Goal: Task Accomplishment & Management: Complete application form

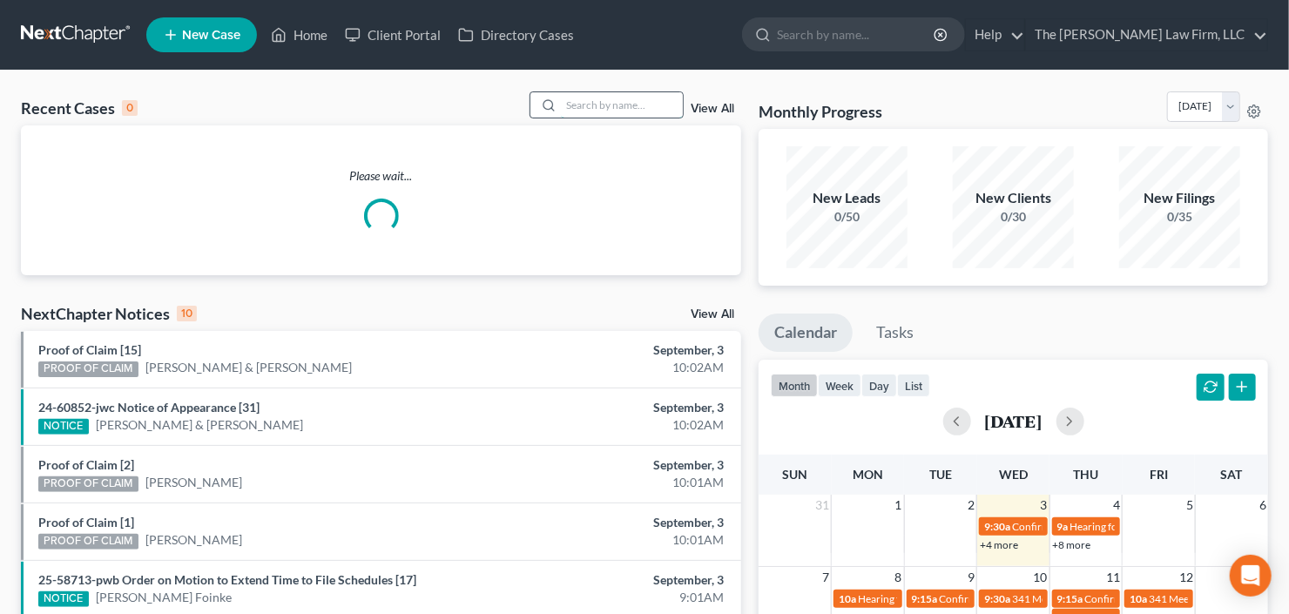
click at [624, 113] on input "search" at bounding box center [622, 104] width 122 height 25
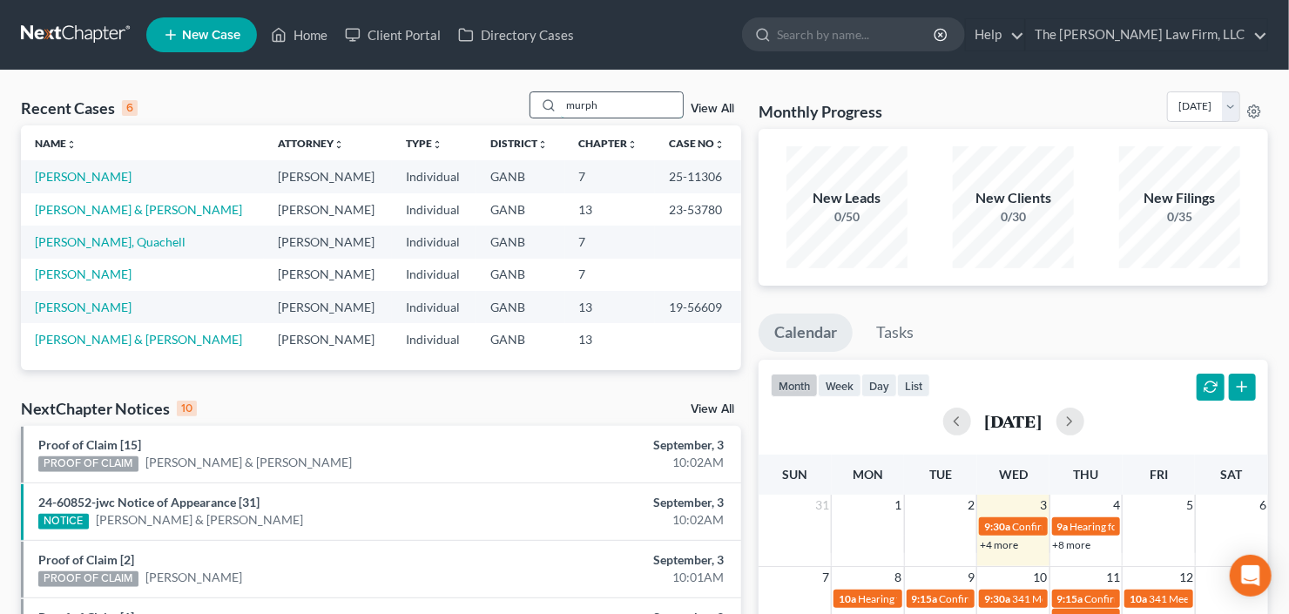
type input "murph"
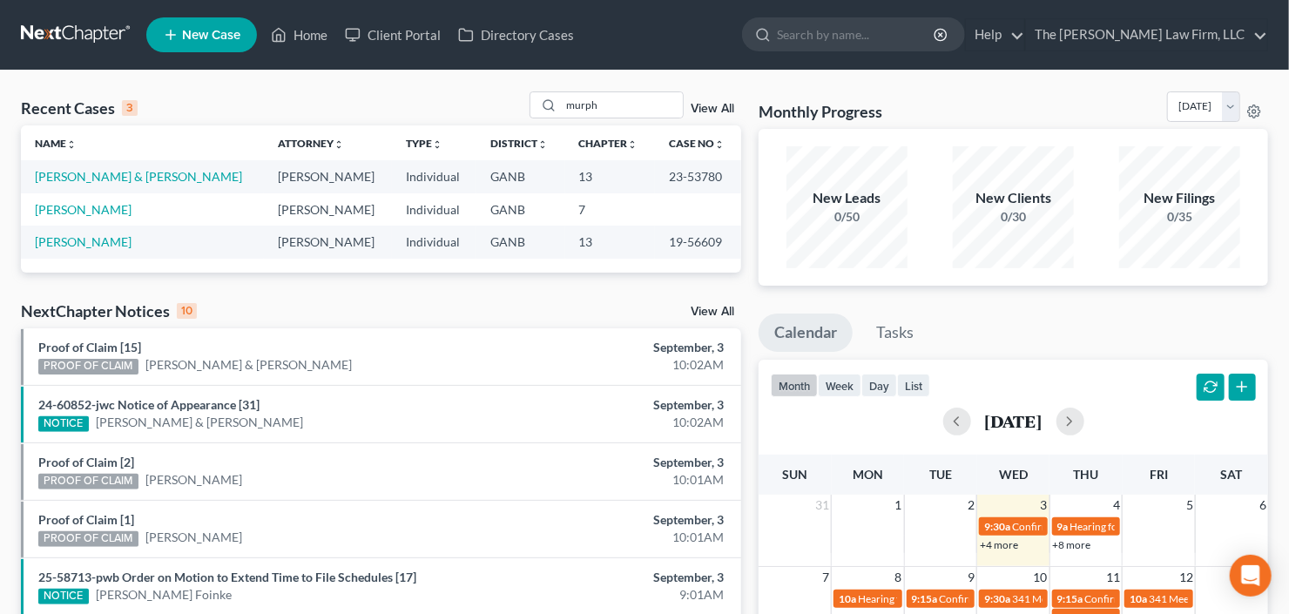
click at [184, 37] on span "New Case" at bounding box center [211, 35] width 58 height 13
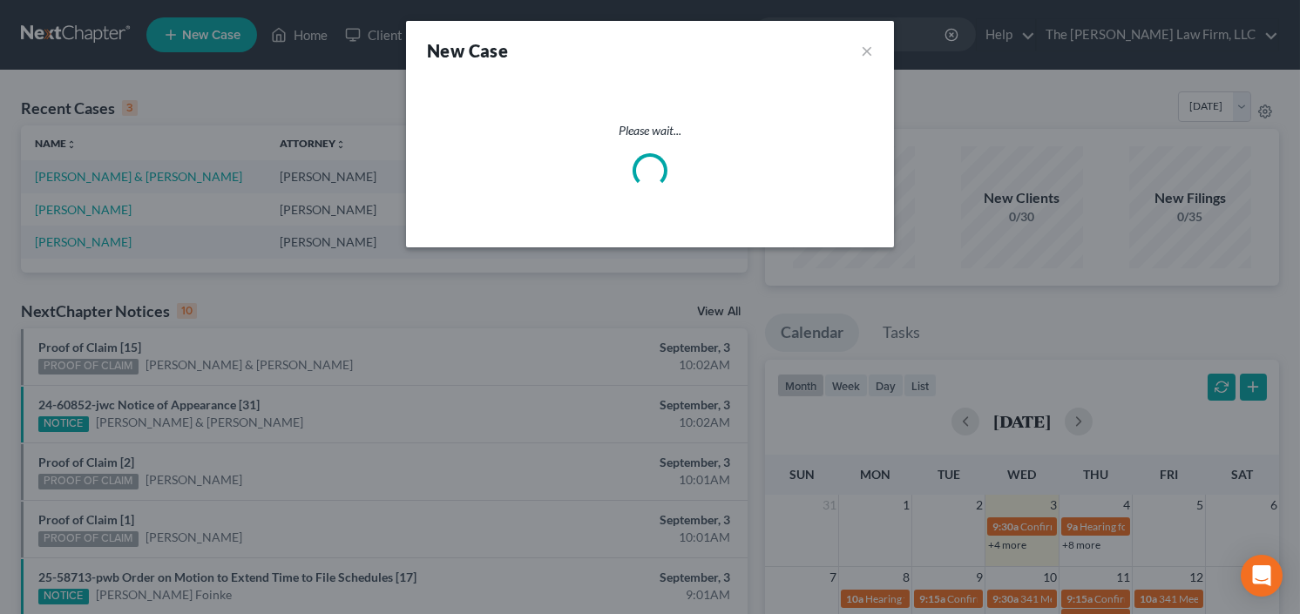
select select "19"
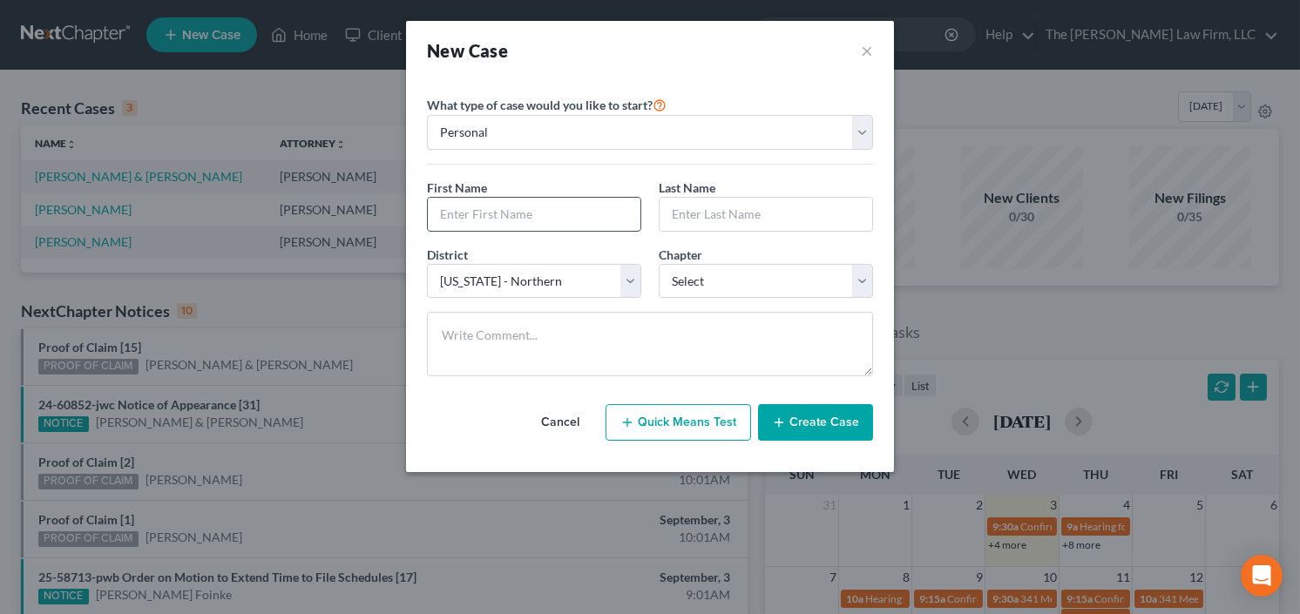
click at [469, 216] on input "text" at bounding box center [534, 214] width 213 height 33
click at [503, 206] on input "Sha" at bounding box center [534, 214] width 213 height 33
type input "Shaquana"
drag, startPoint x: 714, startPoint y: 218, endPoint x: 633, endPoint y: 220, distance: 81.0
click at [632, 220] on div "First Name * Shaquana Last Name * Muprh" at bounding box center [649, 212] width 463 height 67
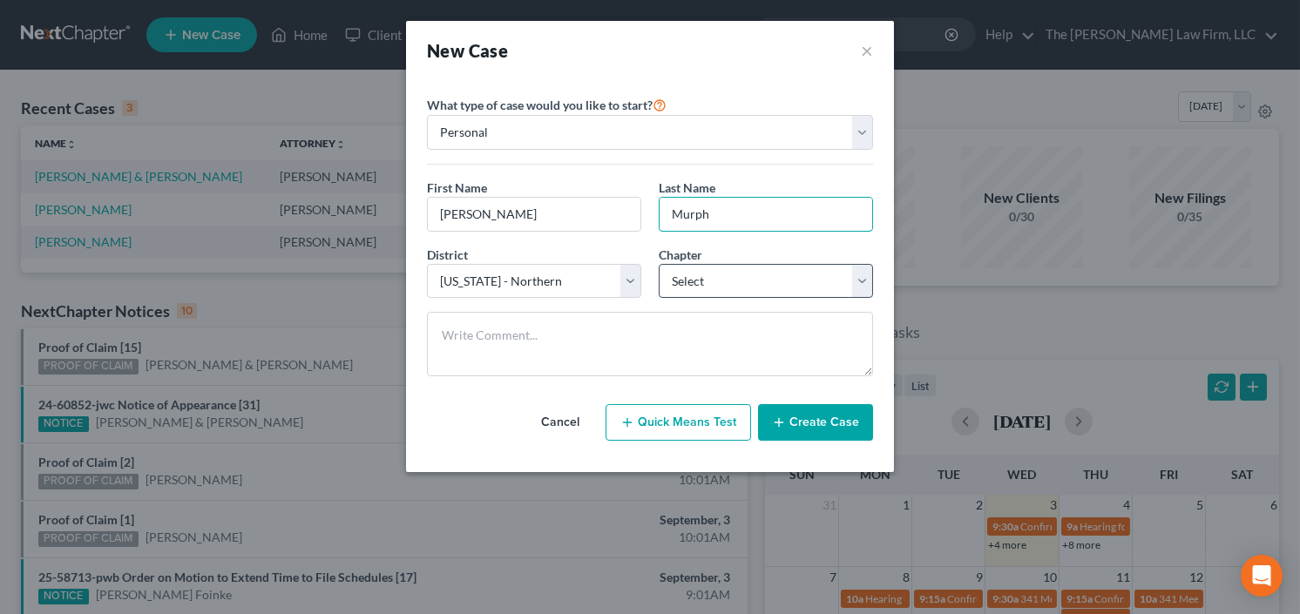
type input "Murph"
click at [706, 271] on select "Select 7 11 12 13" at bounding box center [765, 281] width 214 height 35
select select "3"
click at [658, 264] on select "Select 7 11 12 13" at bounding box center [765, 281] width 214 height 35
click at [807, 435] on button "Create Case" at bounding box center [815, 422] width 115 height 37
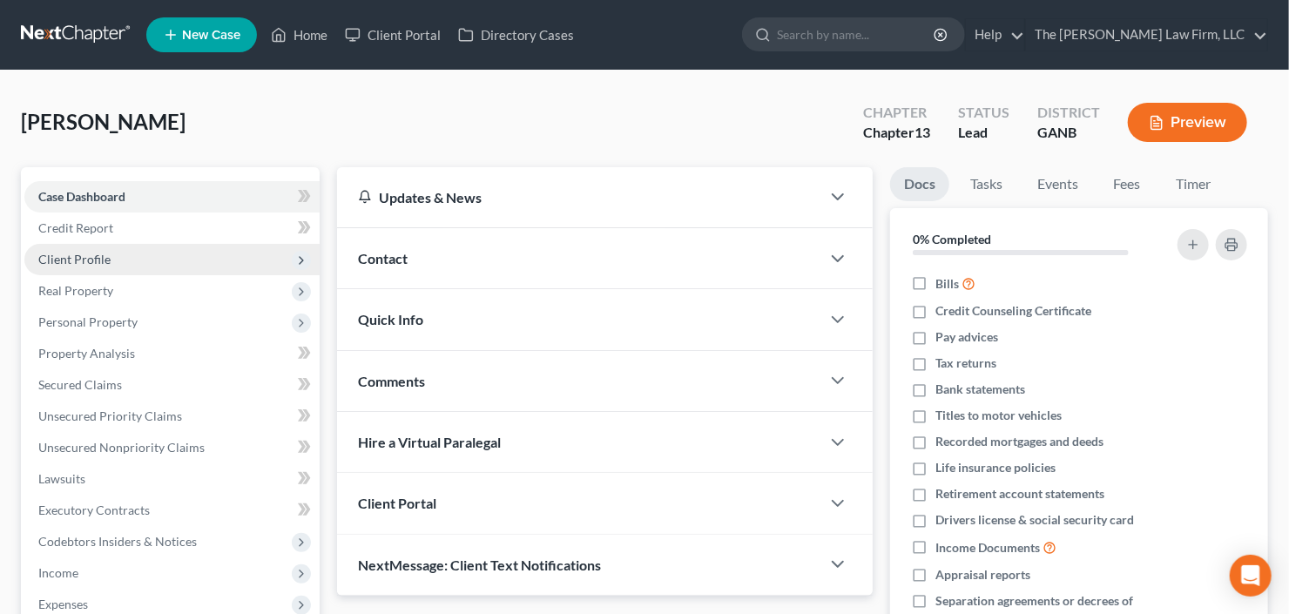
drag, startPoint x: 93, startPoint y: 262, endPoint x: 98, endPoint y: 271, distance: 10.2
click at [93, 262] on span "Client Profile" at bounding box center [74, 259] width 72 height 15
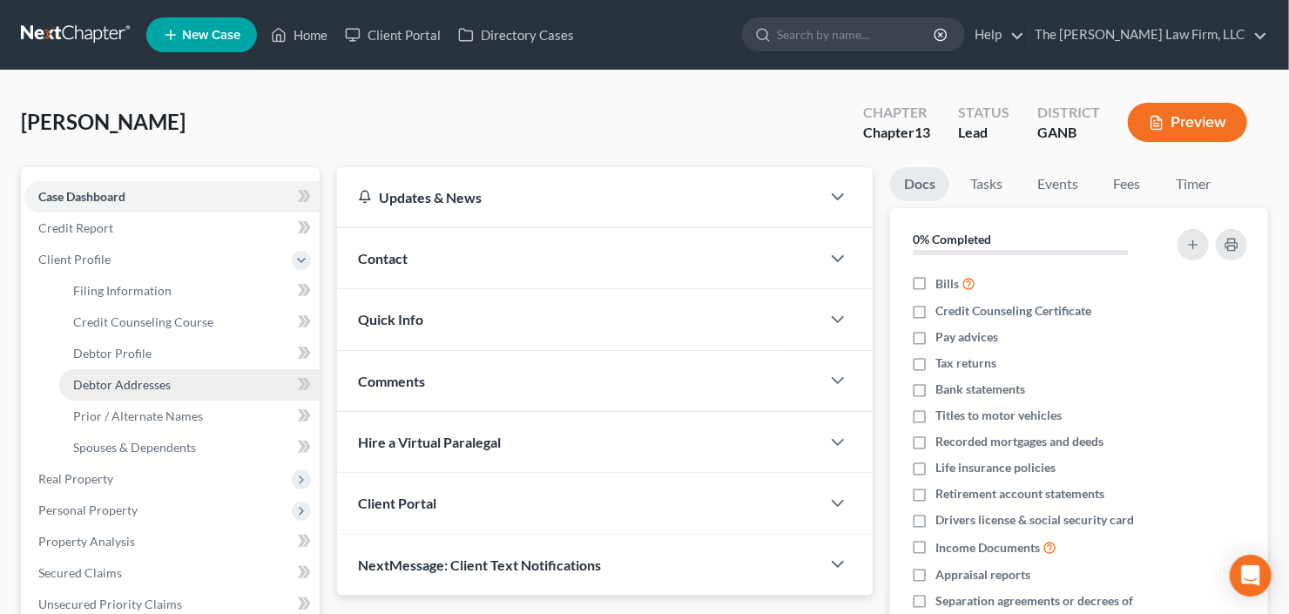
click at [95, 379] on span "Debtor Addresses" at bounding box center [122, 384] width 98 height 15
select select "0"
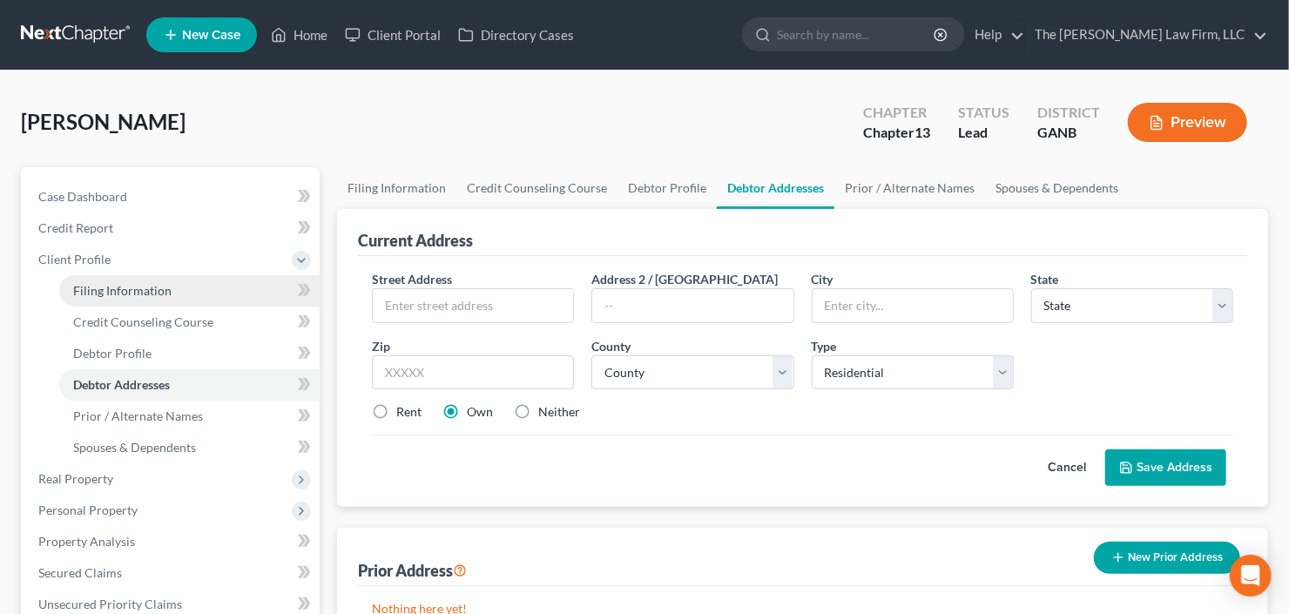
click at [179, 286] on link "Filing Information" at bounding box center [189, 290] width 260 height 31
select select "1"
select select "0"
select select "3"
select select "19"
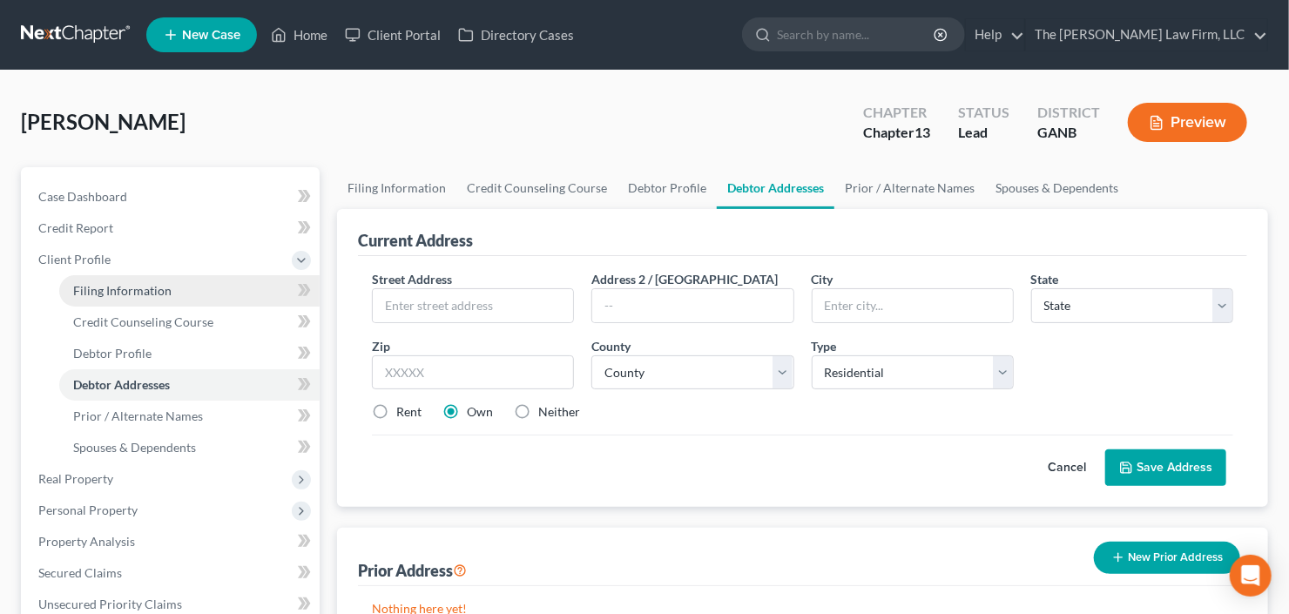
select select "10"
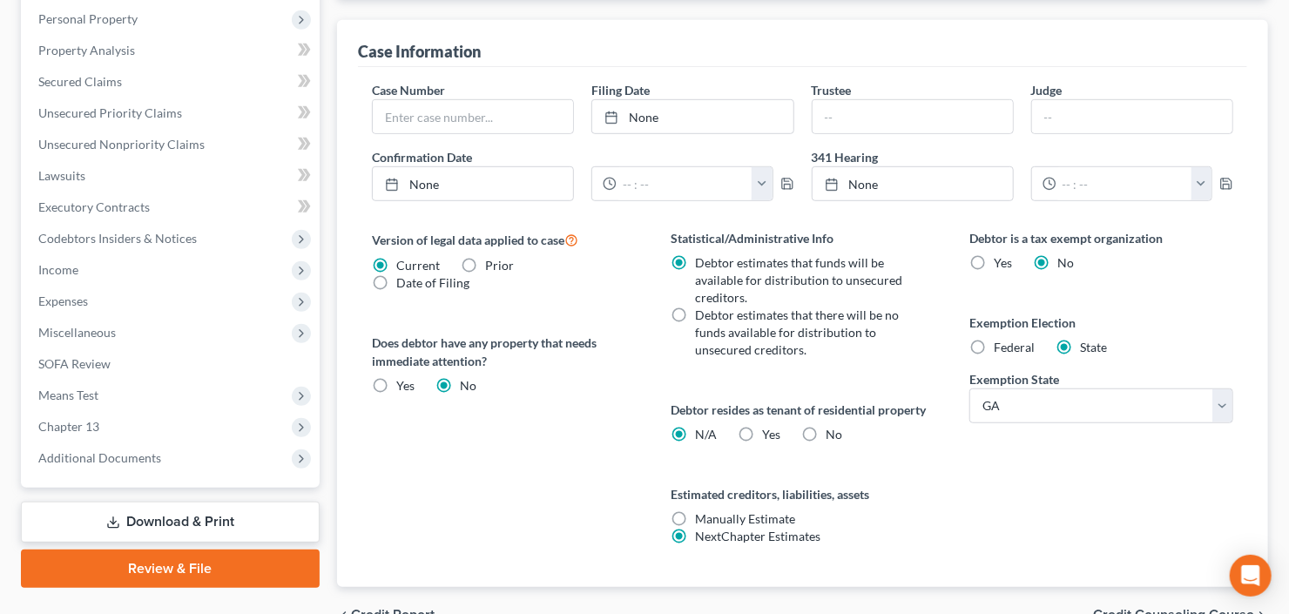
scroll to position [582, 0]
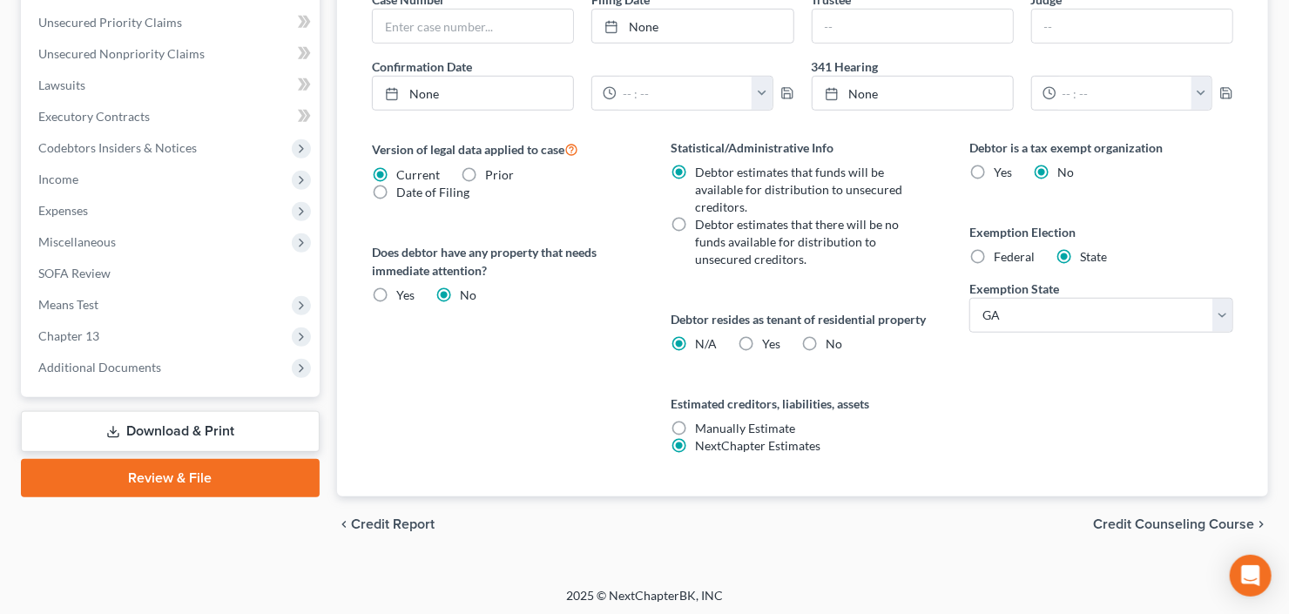
click at [796, 348] on div "Debtor resides as tenant of residential property N/A Yes Yes No" at bounding box center [803, 331] width 264 height 43
click at [826, 341] on label "No" at bounding box center [834, 343] width 17 height 17
click at [833, 341] on input "No" at bounding box center [838, 340] width 11 height 11
radio input "true"
radio input "false"
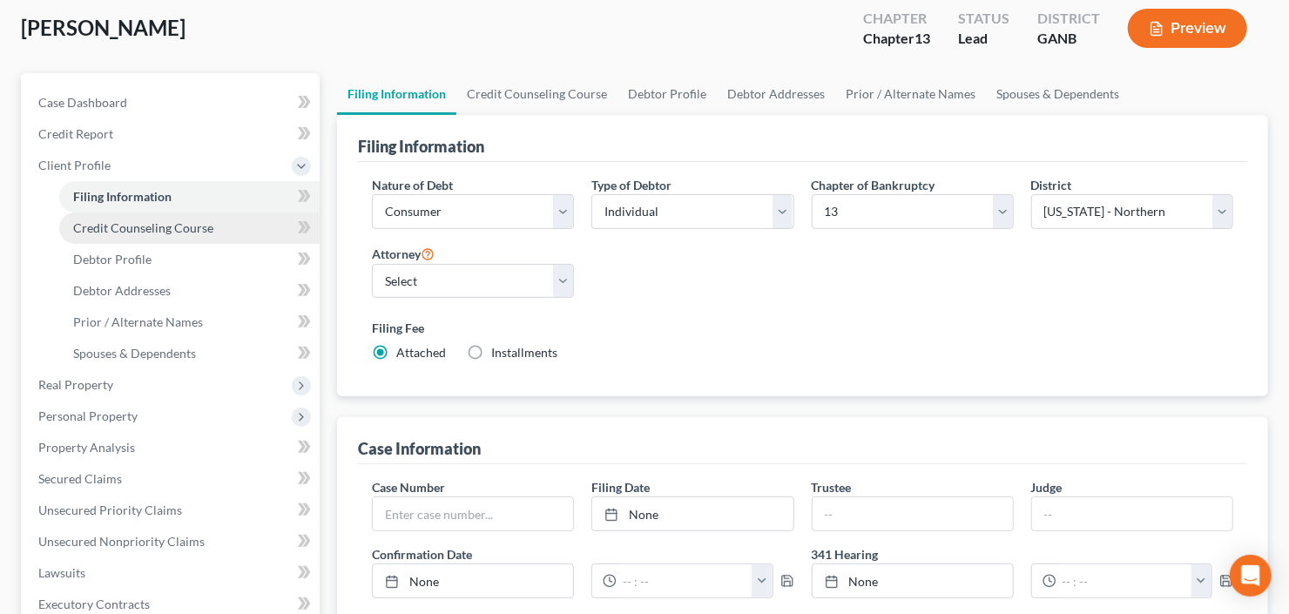
click at [77, 237] on link "Credit Counseling Course" at bounding box center [189, 228] width 260 height 31
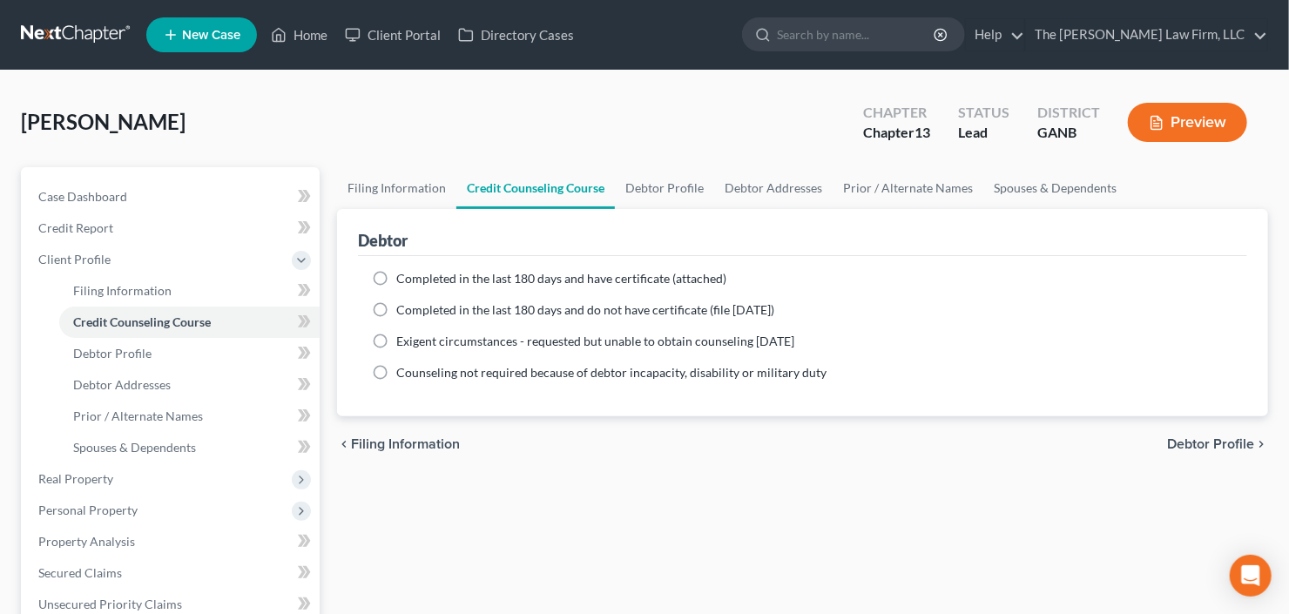
click at [366, 272] on div "Completed in the last 180 days and have certificate (attached) Date Completed N…" at bounding box center [802, 336] width 889 height 160
click at [396, 280] on label "Completed in the last 180 days and have certificate (attached)" at bounding box center [561, 278] width 330 height 17
click at [403, 280] on input "Completed in the last 180 days and have certificate (attached)" at bounding box center [408, 275] width 11 height 11
radio input "true"
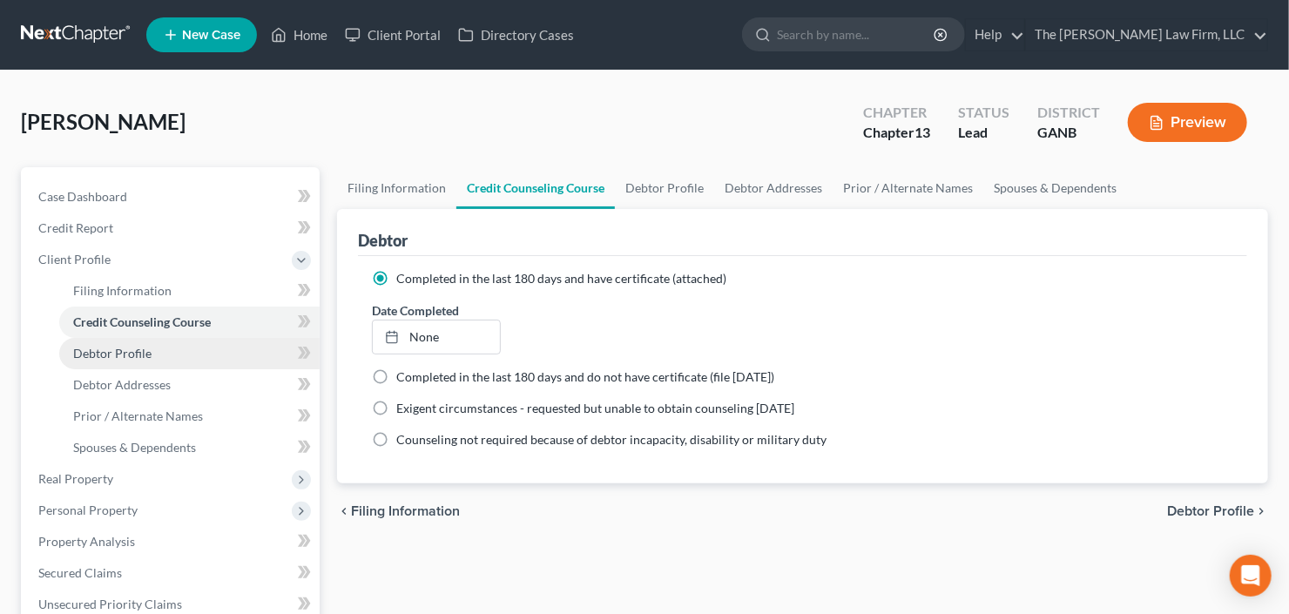
click at [106, 349] on span "Debtor Profile" at bounding box center [112, 353] width 78 height 15
select select "0"
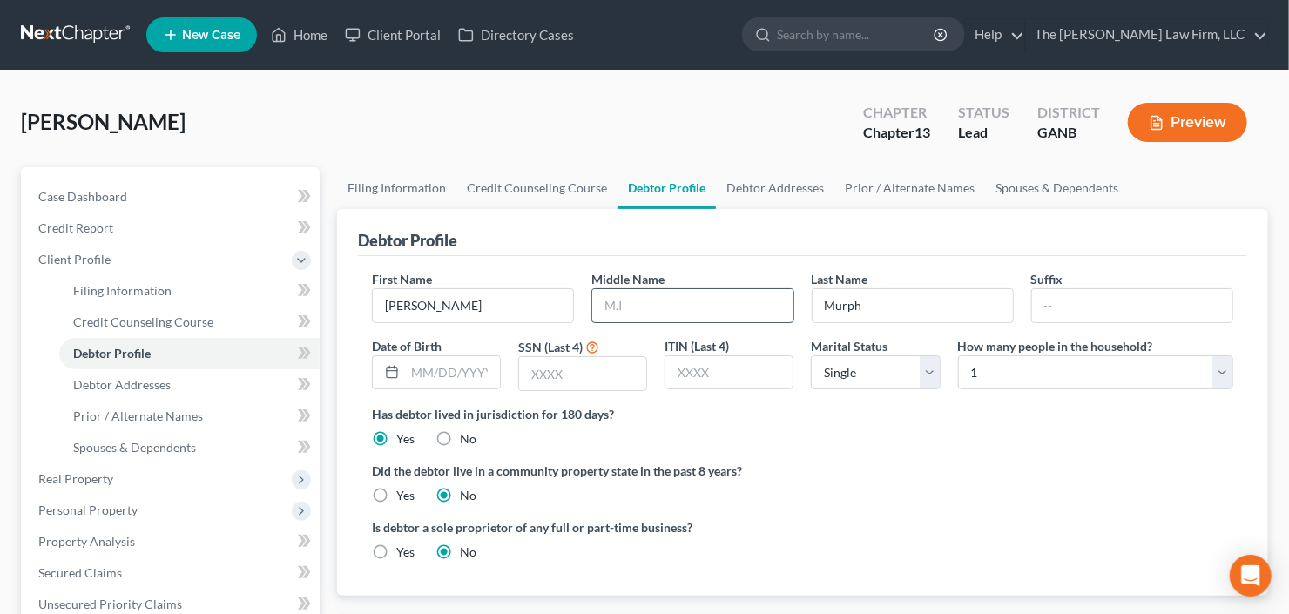
click at [727, 299] on input "text" at bounding box center [692, 305] width 200 height 33
type input "Shanette"
type input "04/15/1977"
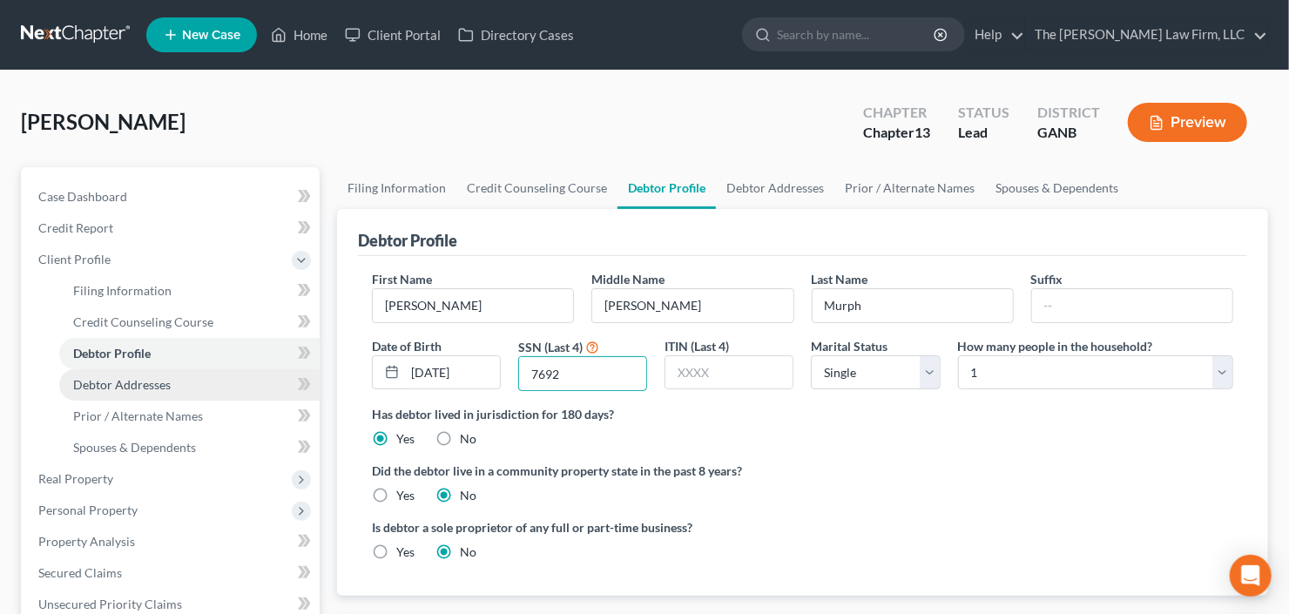
type input "7692"
drag, startPoint x: 102, startPoint y: 385, endPoint x: 132, endPoint y: 385, distance: 30.5
click at [102, 385] on span "Debtor Addresses" at bounding box center [122, 384] width 98 height 15
select select "0"
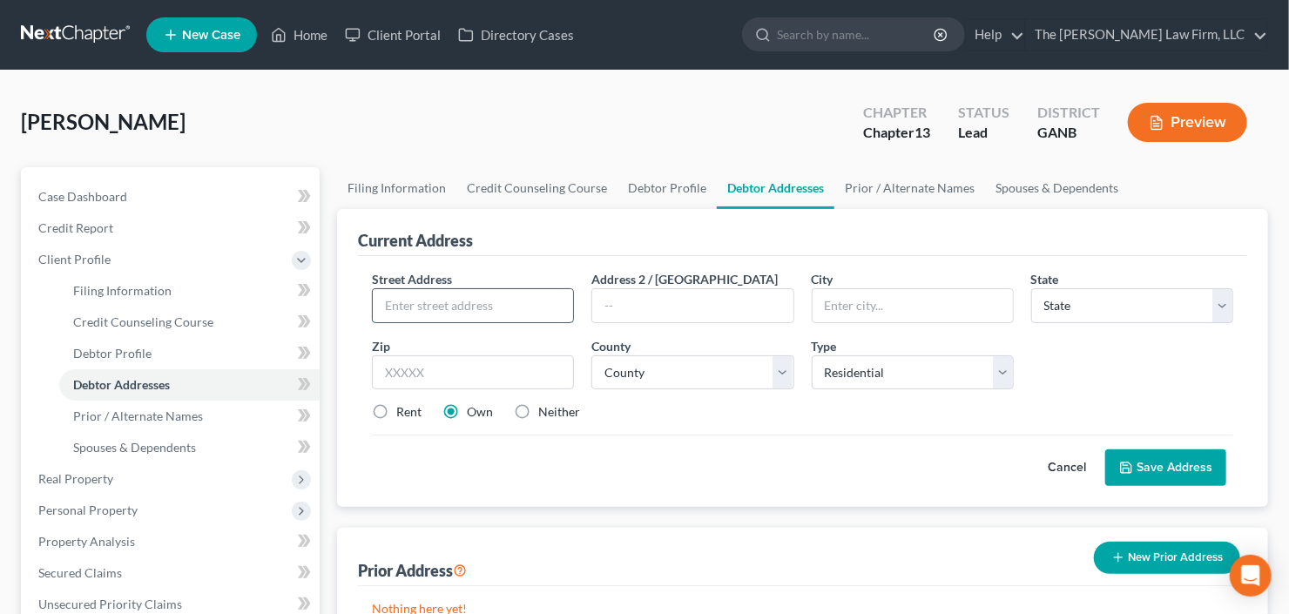
click at [473, 295] on input "text" at bounding box center [473, 305] width 200 height 33
type input "70 Alison Trl"
type input "30014"
type input "Covington"
select select "10"
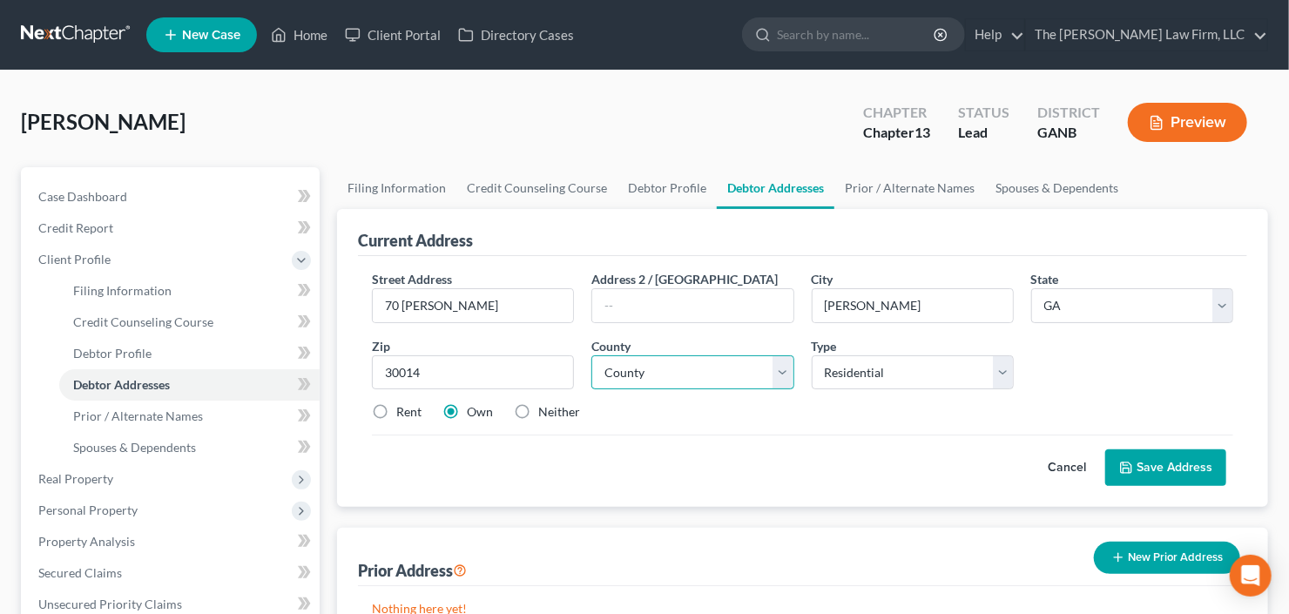
click at [682, 372] on select "County Appling County Atkinson County Bacon County Baker County Baldwin County …" at bounding box center [692, 372] width 202 height 35
click at [591, 355] on select "County Appling County Atkinson County Bacon County Baker County Baldwin County …" at bounding box center [692, 372] width 202 height 35
click at [691, 372] on select "County Appling County Atkinson County Bacon County Baker County Baldwin County …" at bounding box center [692, 372] width 202 height 35
select select "106"
click at [591, 355] on select "County Appling County Atkinson County Bacon County Baker County Baldwin County …" at bounding box center [692, 372] width 202 height 35
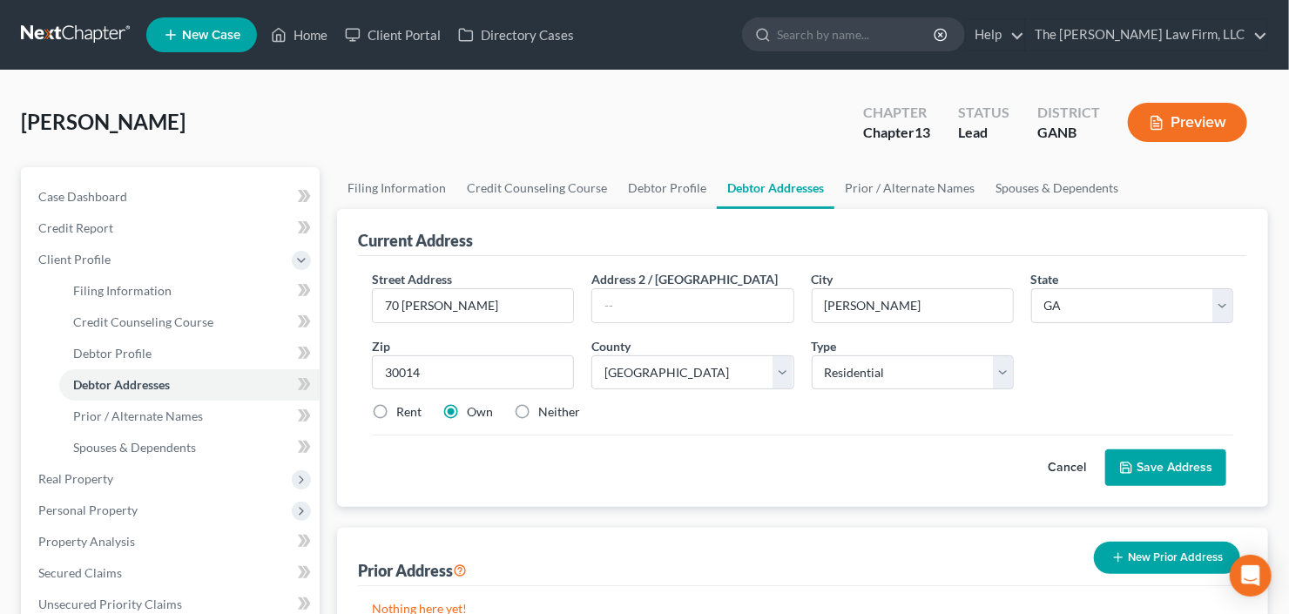
drag, startPoint x: 1165, startPoint y: 461, endPoint x: 1175, endPoint y: 456, distance: 11.7
click at [1165, 462] on button "Save Address" at bounding box center [1165, 467] width 121 height 37
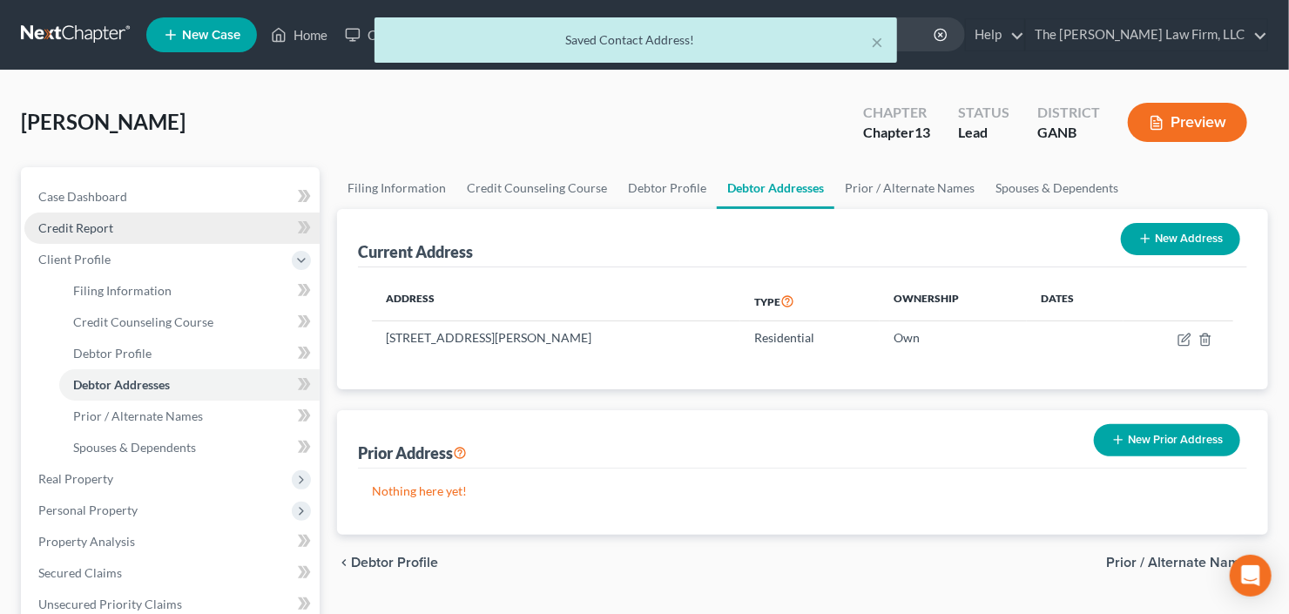
click at [66, 232] on span "Credit Report" at bounding box center [75, 227] width 75 height 15
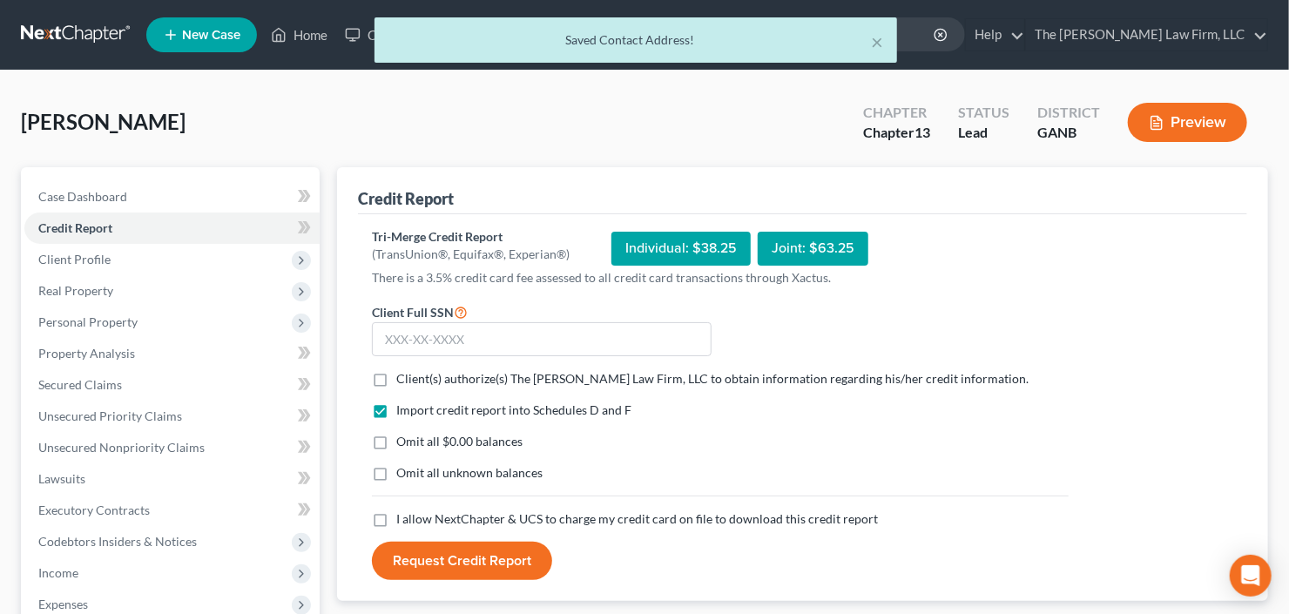
click at [396, 370] on label "Client(s) authorize(s) The Craig Black Law Firm, LLC to obtain information rega…" at bounding box center [712, 378] width 632 height 17
click at [403, 370] on input "Client(s) authorize(s) The Craig Black Law Firm, LLC to obtain information rega…" at bounding box center [408, 375] width 11 height 11
checkbox input "true"
click at [396, 513] on label "I allow NextChapter & UCS to charge my credit card on file to download this cre…" at bounding box center [637, 518] width 482 height 17
click at [403, 513] on input "I allow NextChapter & UCS to charge my credit card on file to download this cre…" at bounding box center [408, 515] width 11 height 11
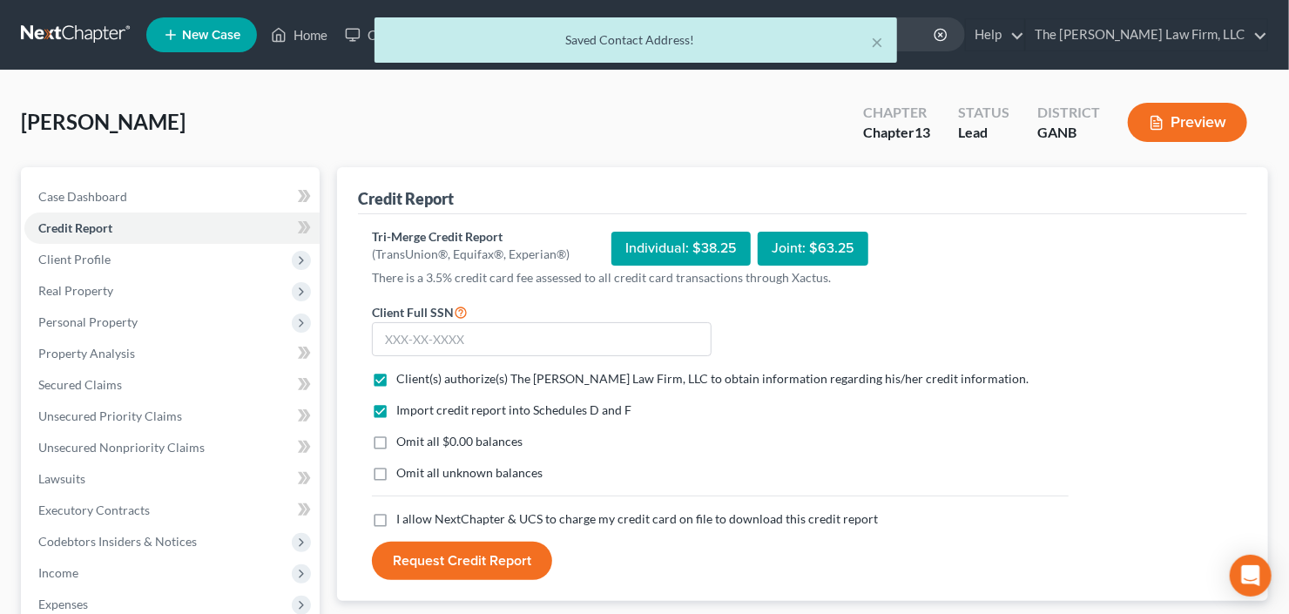
checkbox input "true"
click at [444, 337] on input "text" at bounding box center [542, 339] width 340 height 35
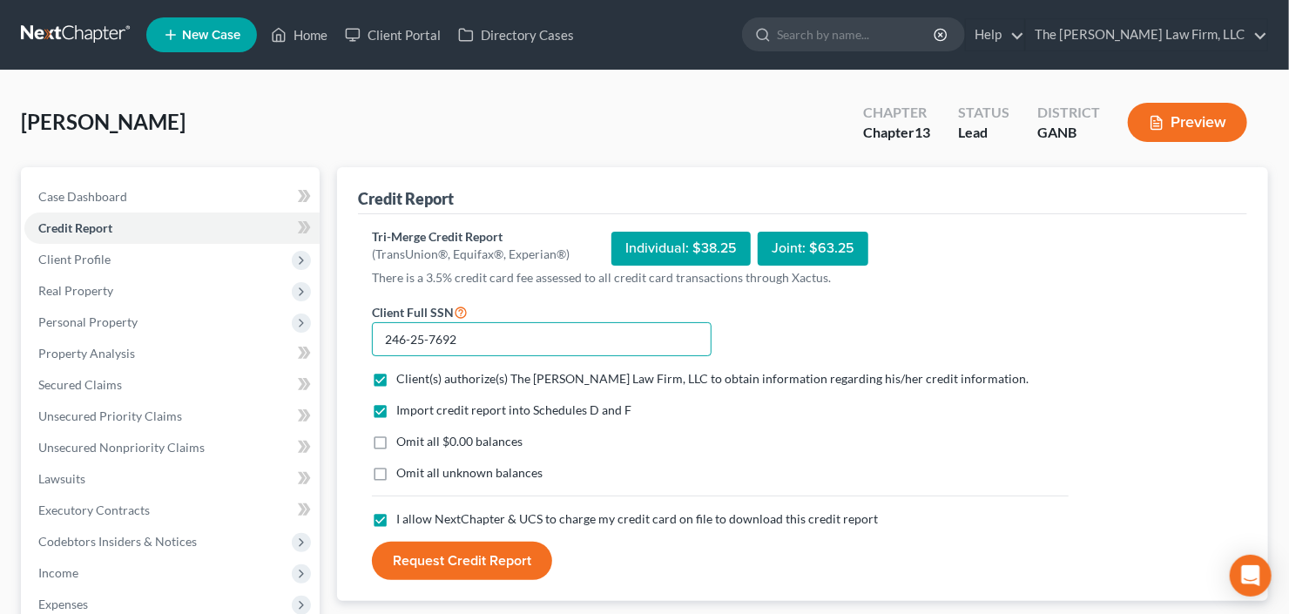
type input "246-25-7692"
click at [464, 577] on button "Request Credit Report" at bounding box center [462, 561] width 180 height 38
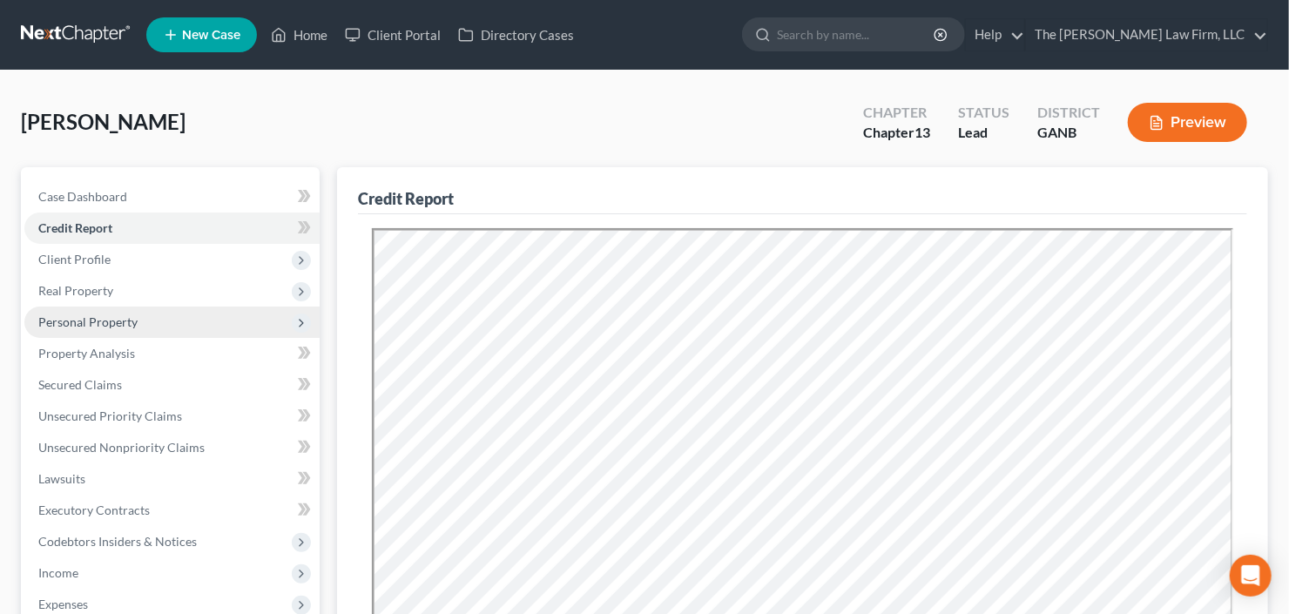
click at [131, 311] on span "Personal Property" at bounding box center [171, 322] width 295 height 31
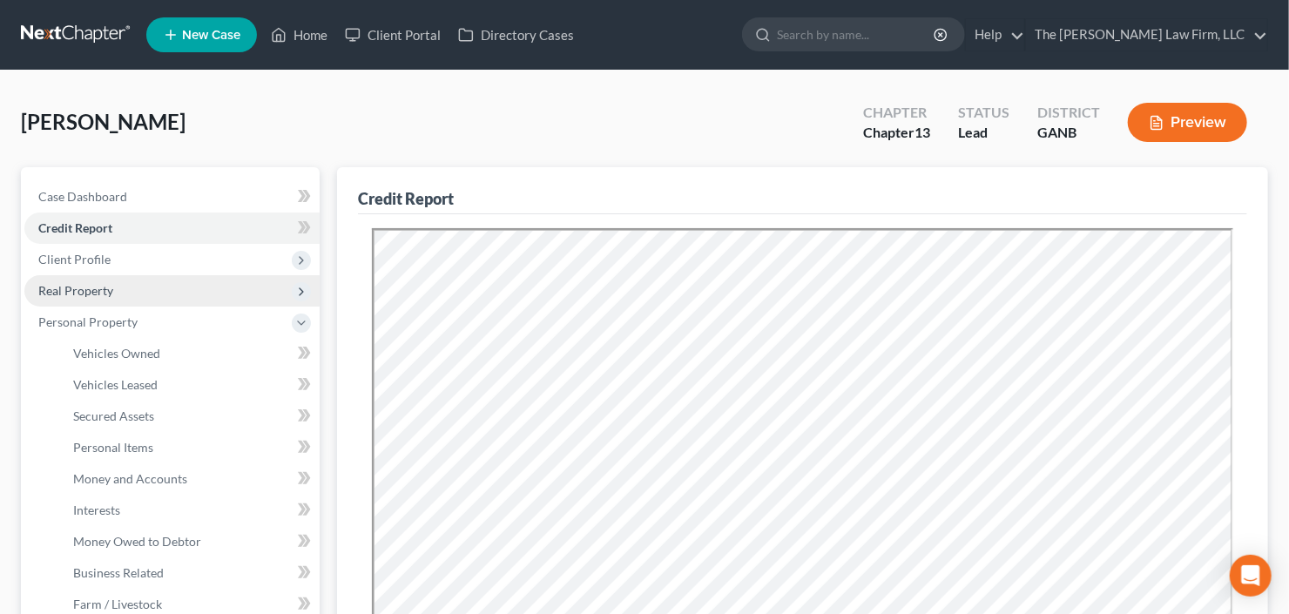
click at [139, 292] on span "Real Property" at bounding box center [171, 290] width 295 height 31
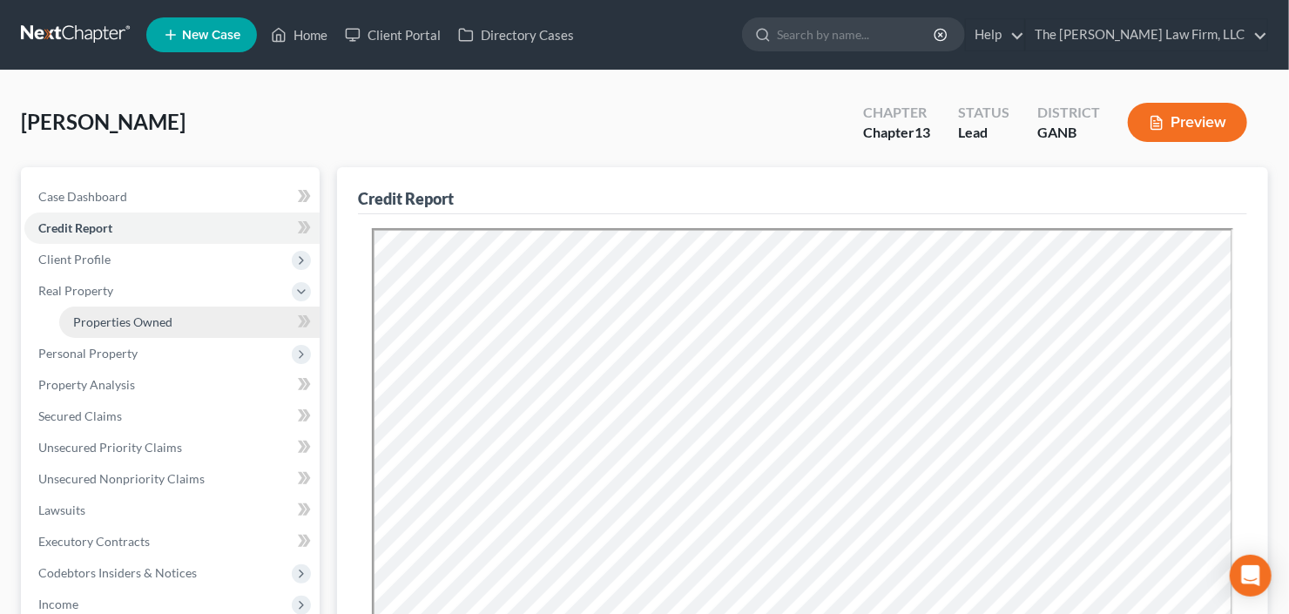
click at [154, 322] on span "Properties Owned" at bounding box center [122, 321] width 99 height 15
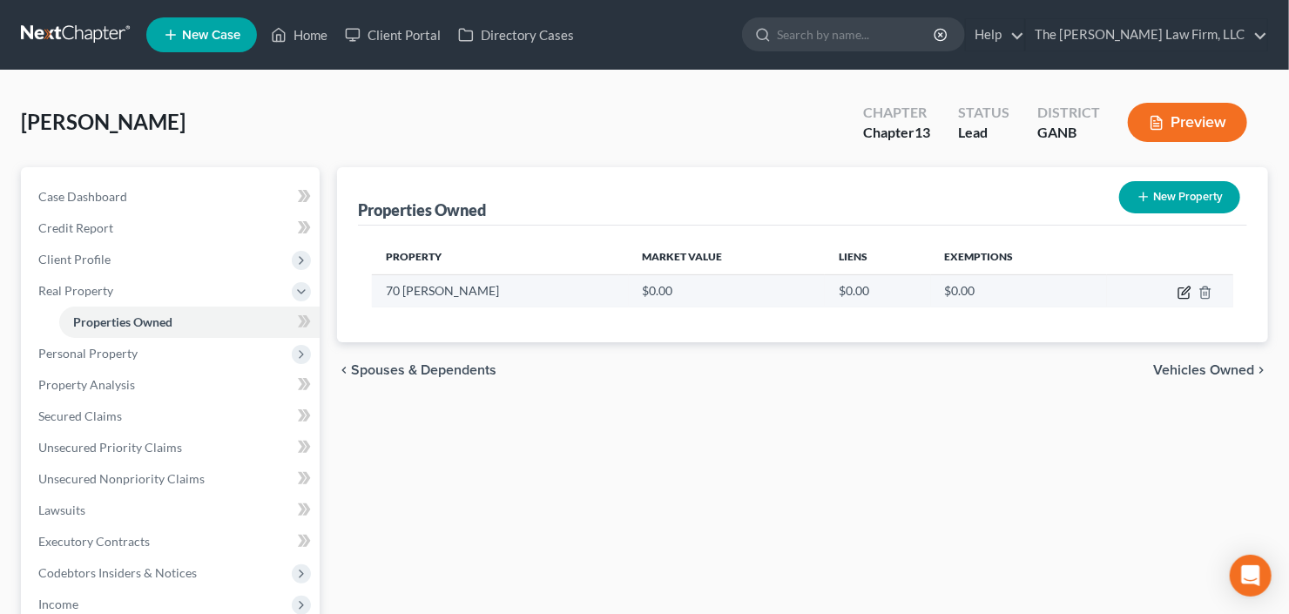
click at [1181, 292] on icon "button" at bounding box center [1185, 293] width 14 height 14
select select "10"
select select "106"
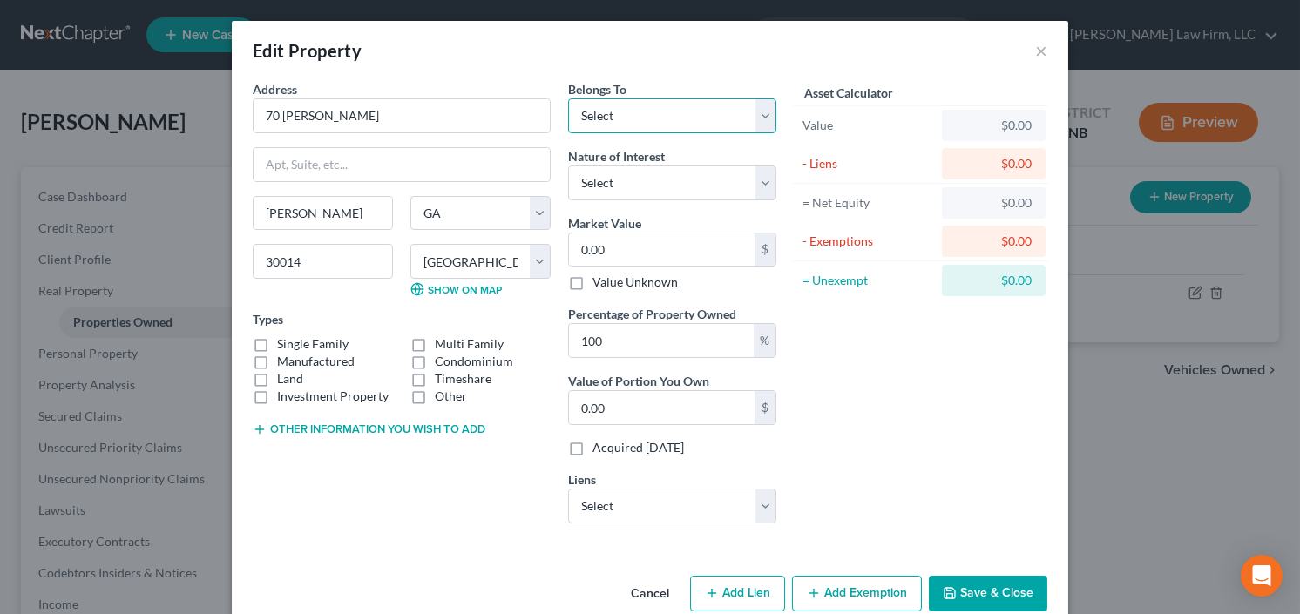
click at [660, 112] on select "Select Debtor 1 Only Debtor 2 Only Debtor 1 And Debtor 2 Only At Least One Of T…" at bounding box center [672, 115] width 208 height 35
select select "0"
click at [568, 98] on select "Select Debtor 1 Only Debtor 2 Only Debtor 1 And Debtor 2 Only At Least One Of T…" at bounding box center [672, 115] width 208 height 35
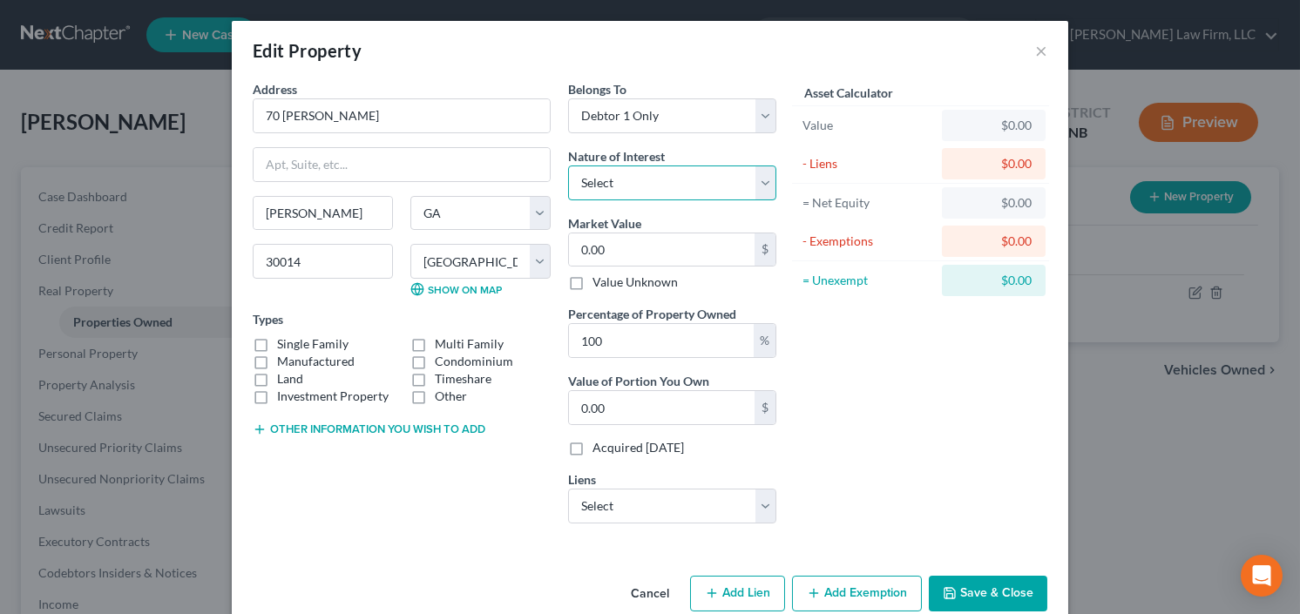
click at [662, 190] on select "Select Fee Simple Joint Tenant Life Estate Equitable Interest Future Interest T…" at bounding box center [672, 182] width 208 height 35
click at [568, 165] on select "Select Fee Simple Joint Tenant Life Estate Equitable Interest Future Interest T…" at bounding box center [672, 182] width 208 height 35
click at [661, 185] on select "Select Fee Simple Joint Tenant Life Estate Equitable Interest Future Interest T…" at bounding box center [672, 182] width 208 height 35
select select "0"
click at [568, 165] on select "Select Fee Simple Joint Tenant Life Estate Equitable Interest Future Interest T…" at bounding box center [672, 182] width 208 height 35
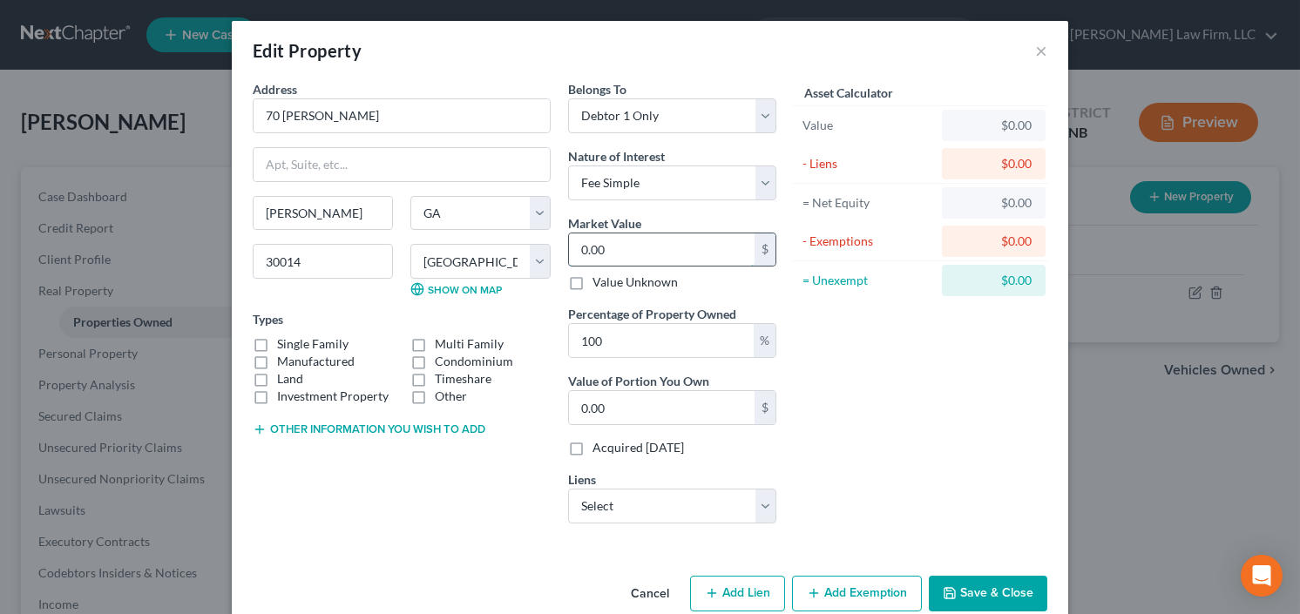
click at [638, 253] on input "0.00" at bounding box center [662, 249] width 186 height 33
type input "4"
type input "4.00"
type input "41"
type input "41.00"
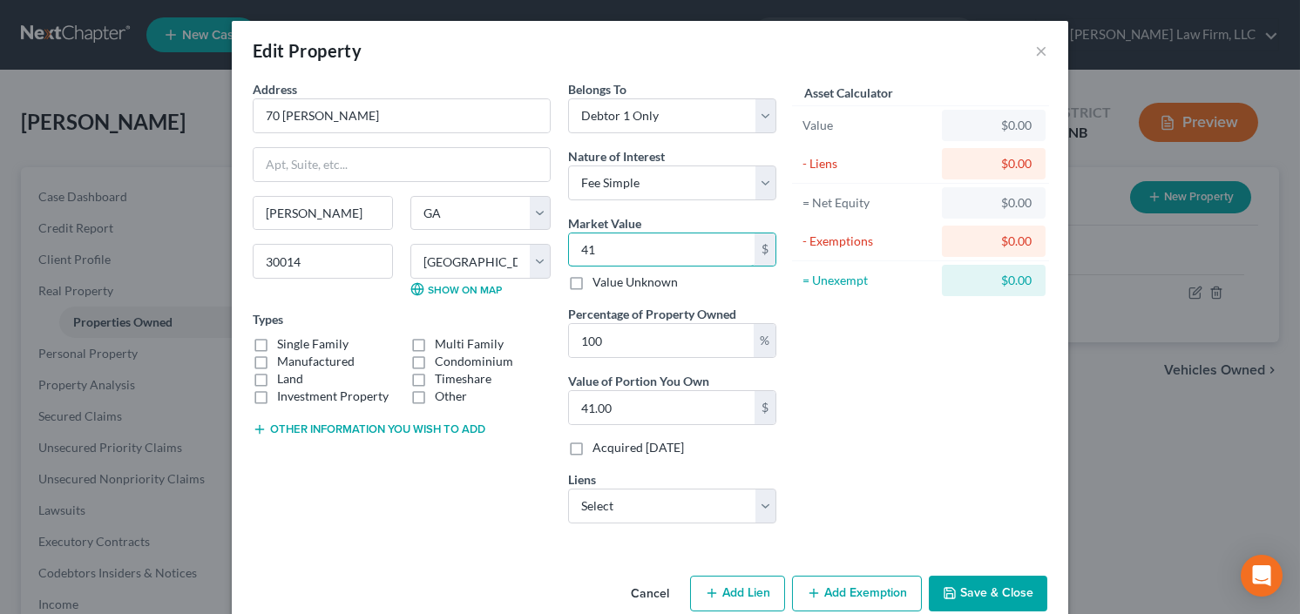
type input "417"
type input "417.00"
type input "4172"
type input "4,172.00"
type input "4,1720"
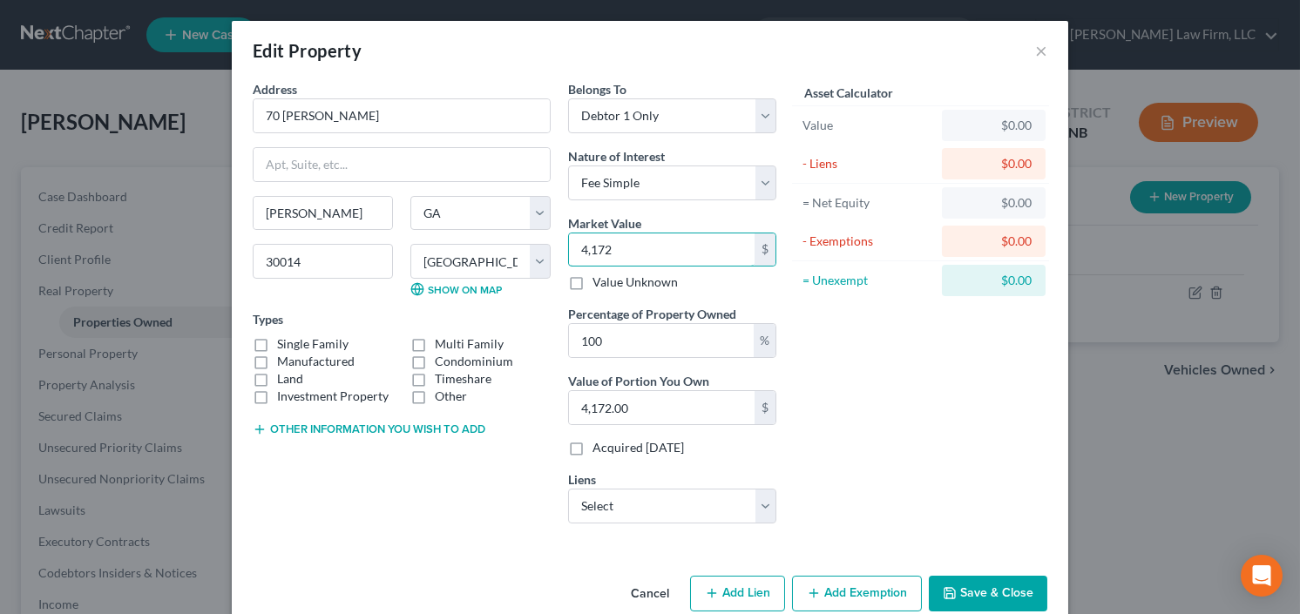
type input "41,720.00"
type input "41,7200"
type input "417,200.00"
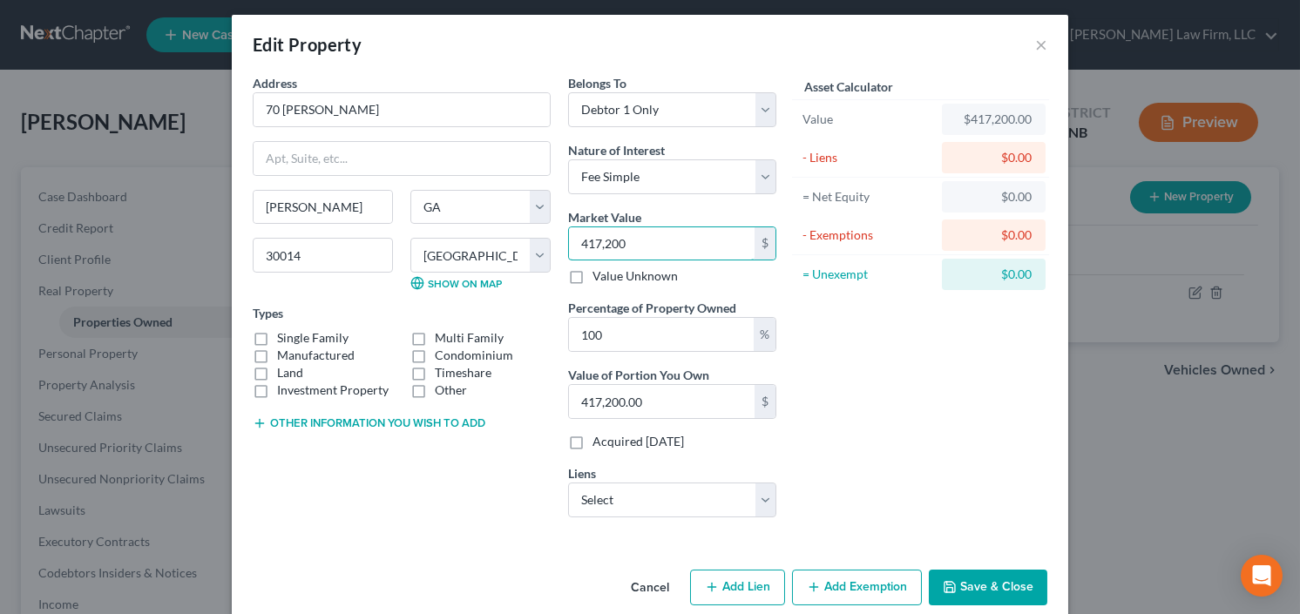
scroll to position [30, 0]
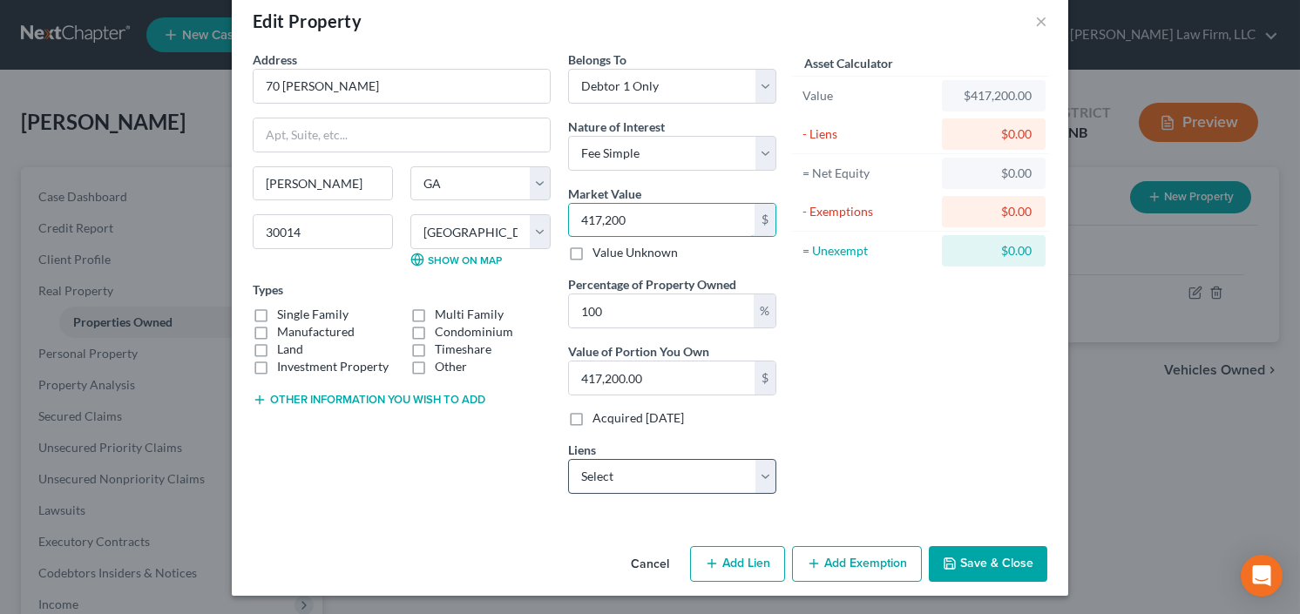
type input "417,200"
click at [652, 483] on select "Select Essex Mortga - $373,240.00 Cap One Auto - $16,978.00 Data Mortgage Inc -…" at bounding box center [672, 476] width 208 height 35
click at [663, 478] on select "Select Essex Mortga - $373,240.00 Cap One Auto - $16,978.00 Data Mortgage Inc -…" at bounding box center [672, 476] width 208 height 35
select select "0"
click at [568, 459] on select "Select Essex Mortga - $373,240.00 Cap One Auto - $16,978.00 Data Mortgage Inc -…" at bounding box center [672, 476] width 208 height 35
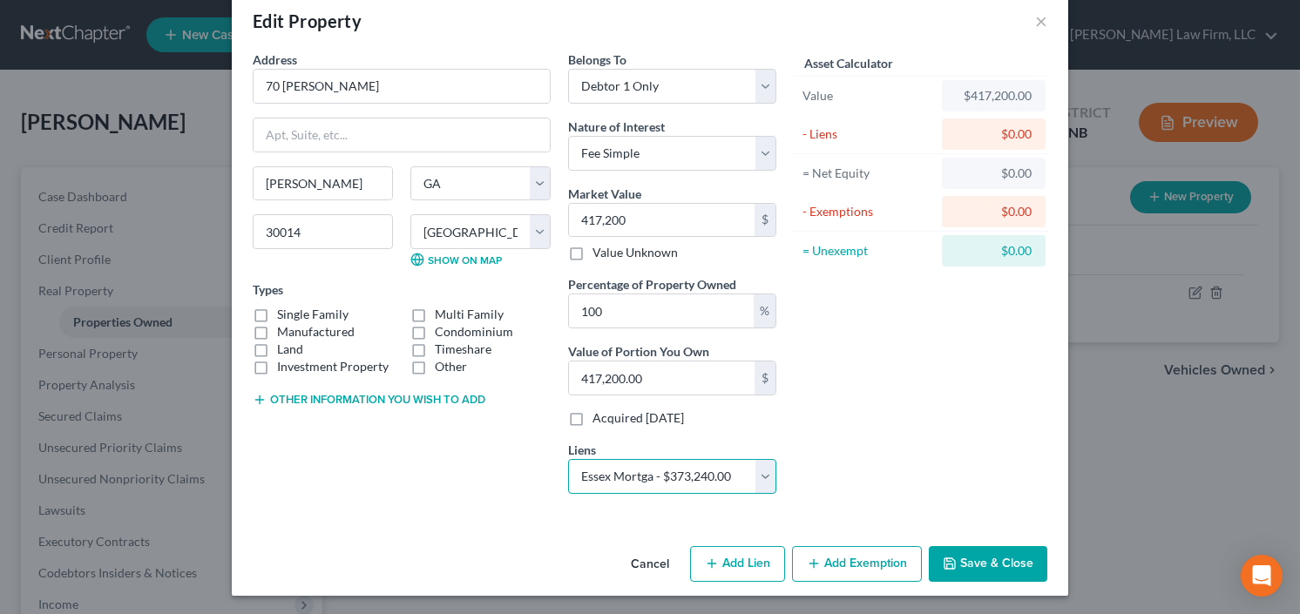
select select
select select "9"
select select "0"
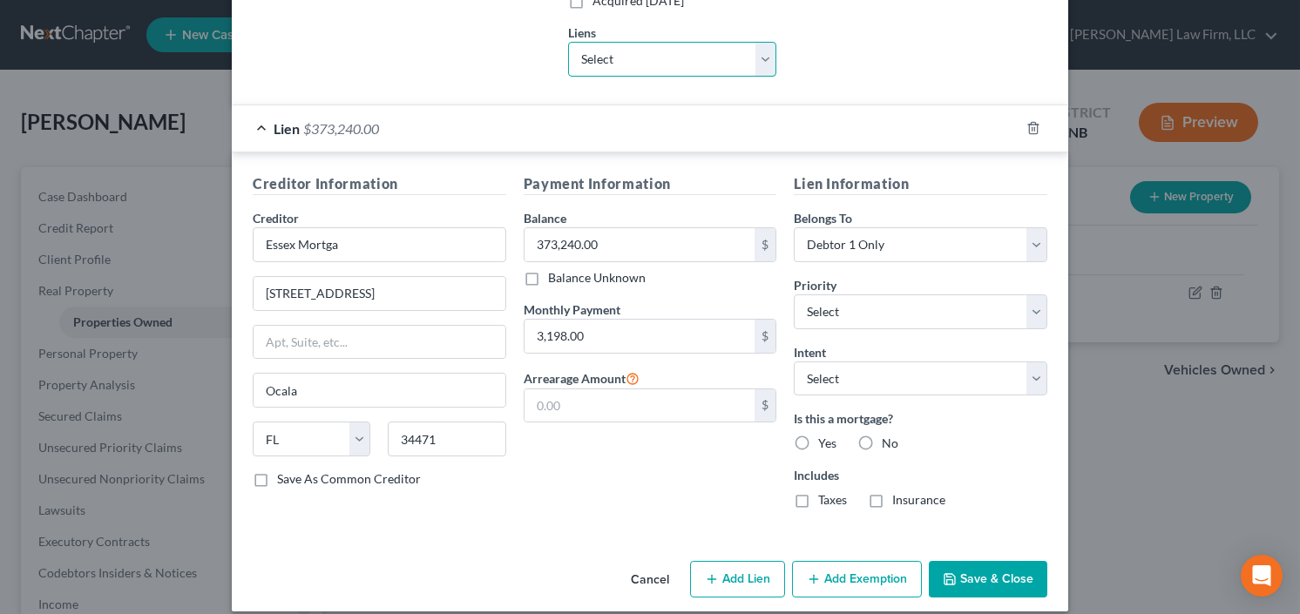
scroll to position [448, 0]
click at [818, 440] on label "Yes" at bounding box center [827, 442] width 18 height 17
click at [825, 440] on input "Yes" at bounding box center [830, 439] width 11 height 11
radio input "true"
click at [969, 564] on button "Save & Close" at bounding box center [987, 578] width 118 height 37
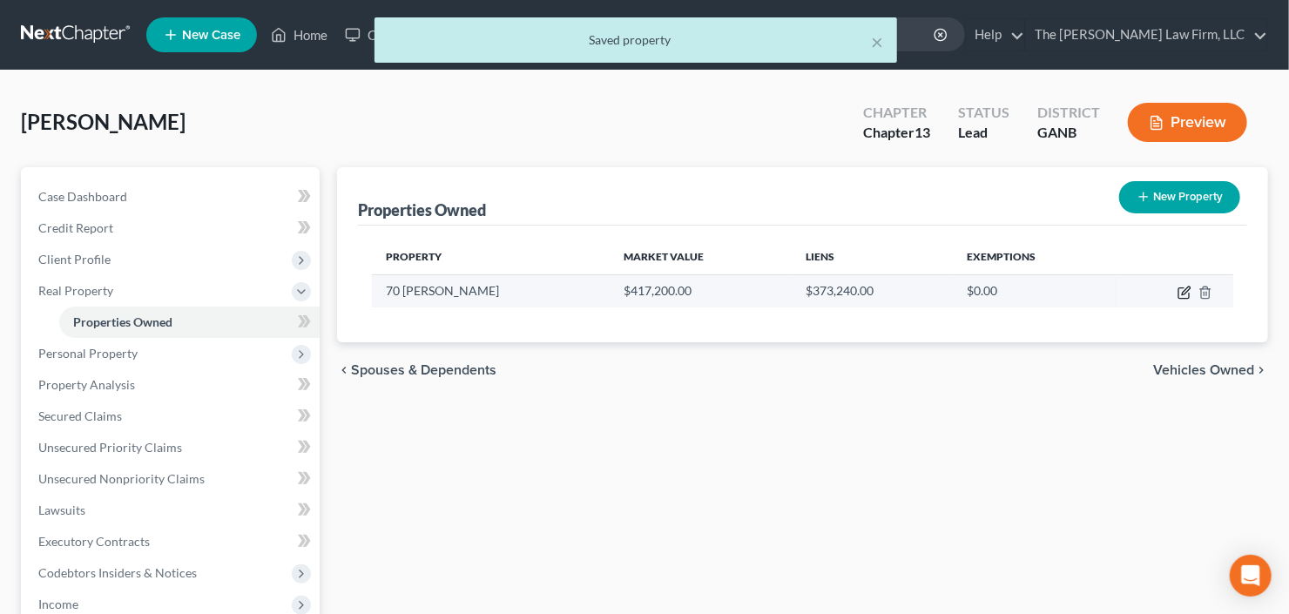
click at [1178, 293] on icon "button" at bounding box center [1185, 293] width 14 height 14
select select "10"
select select "106"
select select "0"
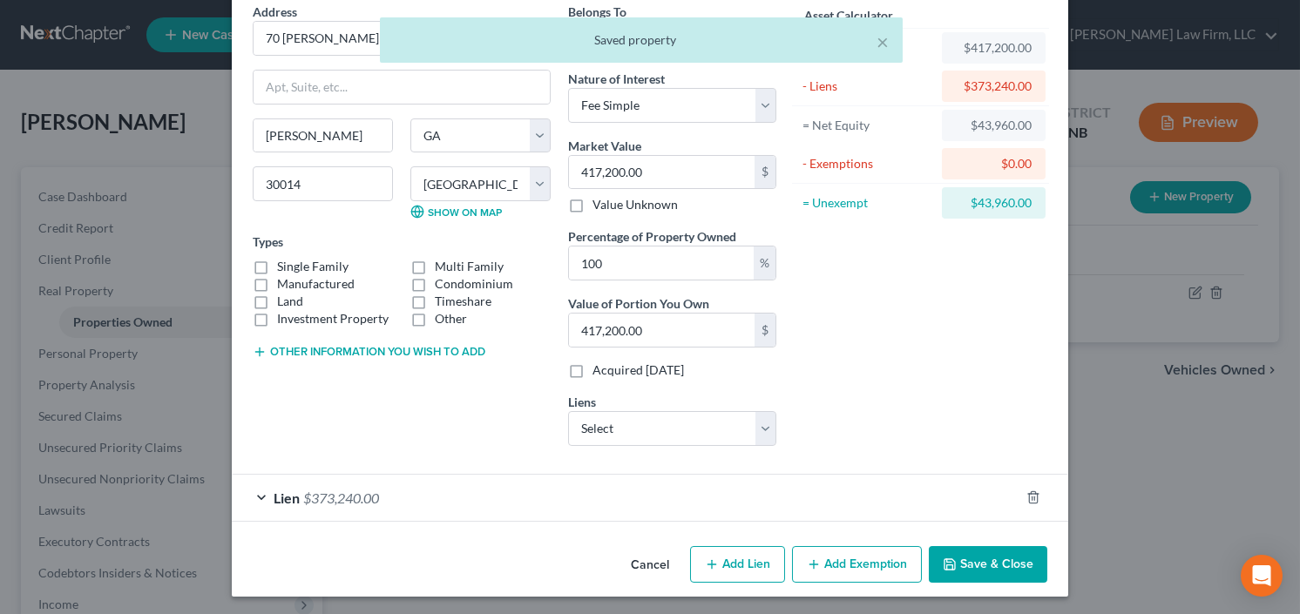
click at [859, 552] on button "Add Exemption" at bounding box center [857, 564] width 130 height 37
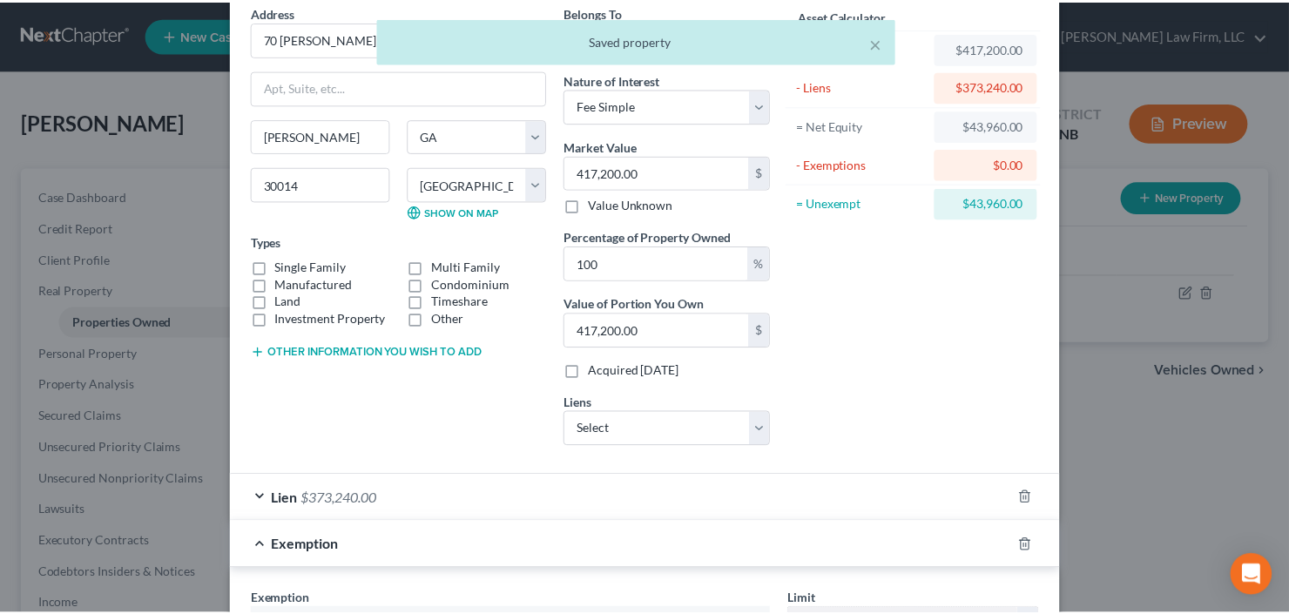
scroll to position [426, 0]
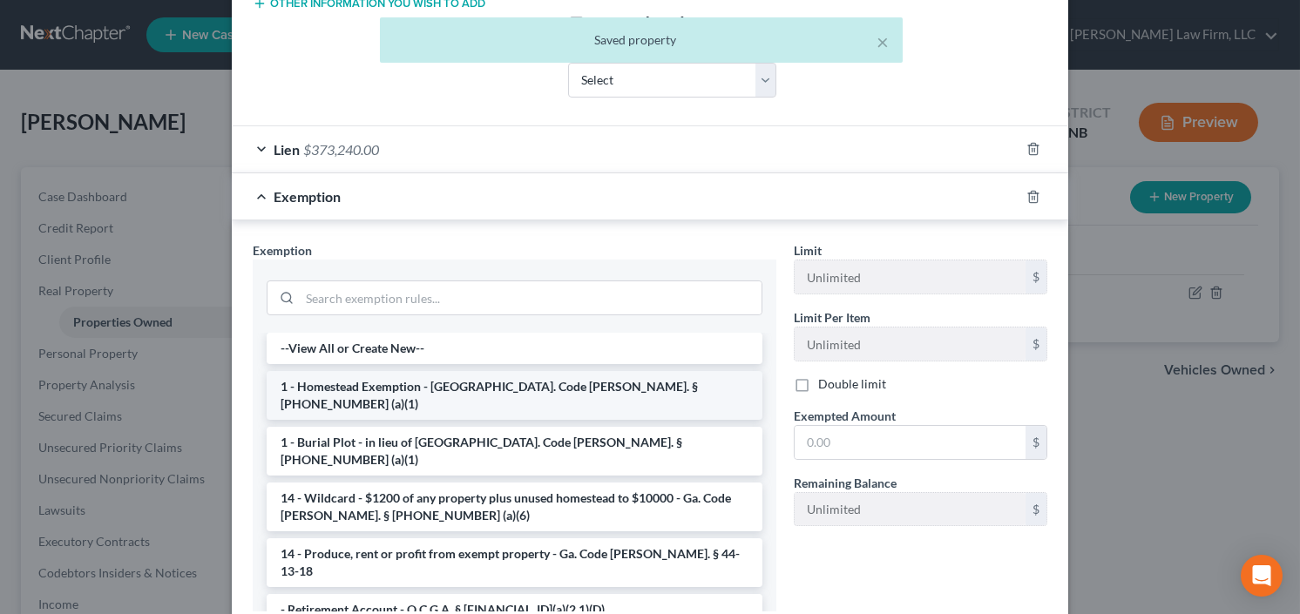
click at [406, 376] on li "1 - Homestead Exemption - Ga. Code Ann. § 44-13-100 (a)(1)" at bounding box center [515, 395] width 496 height 49
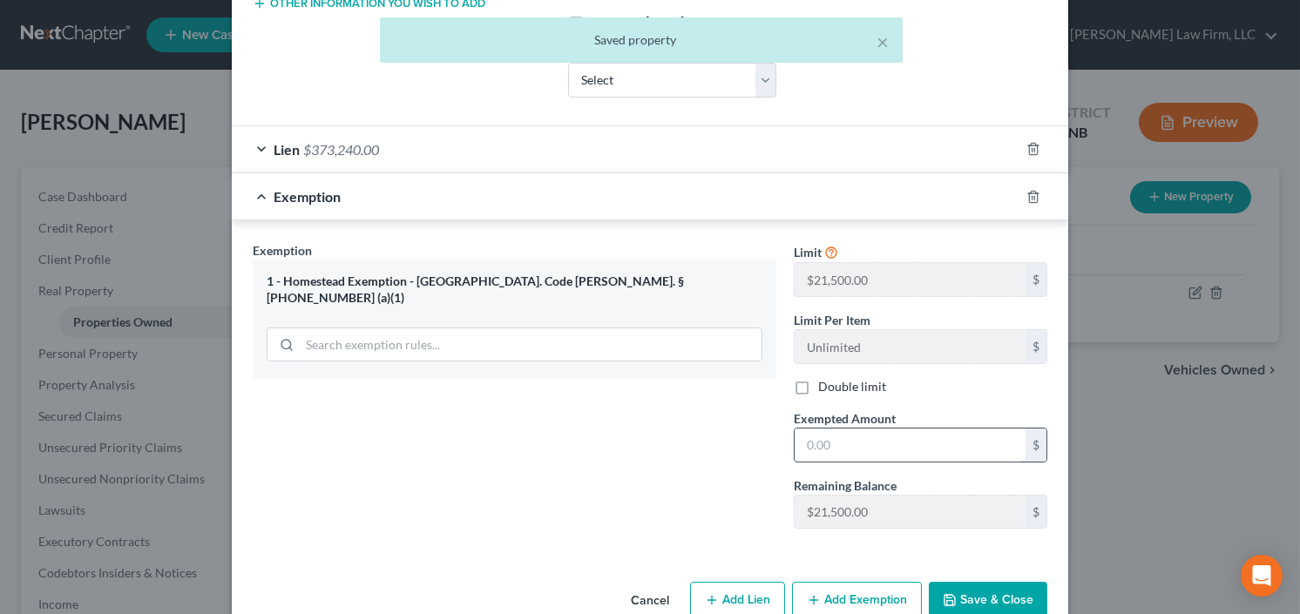
click at [866, 432] on input "text" at bounding box center [909, 445] width 231 height 33
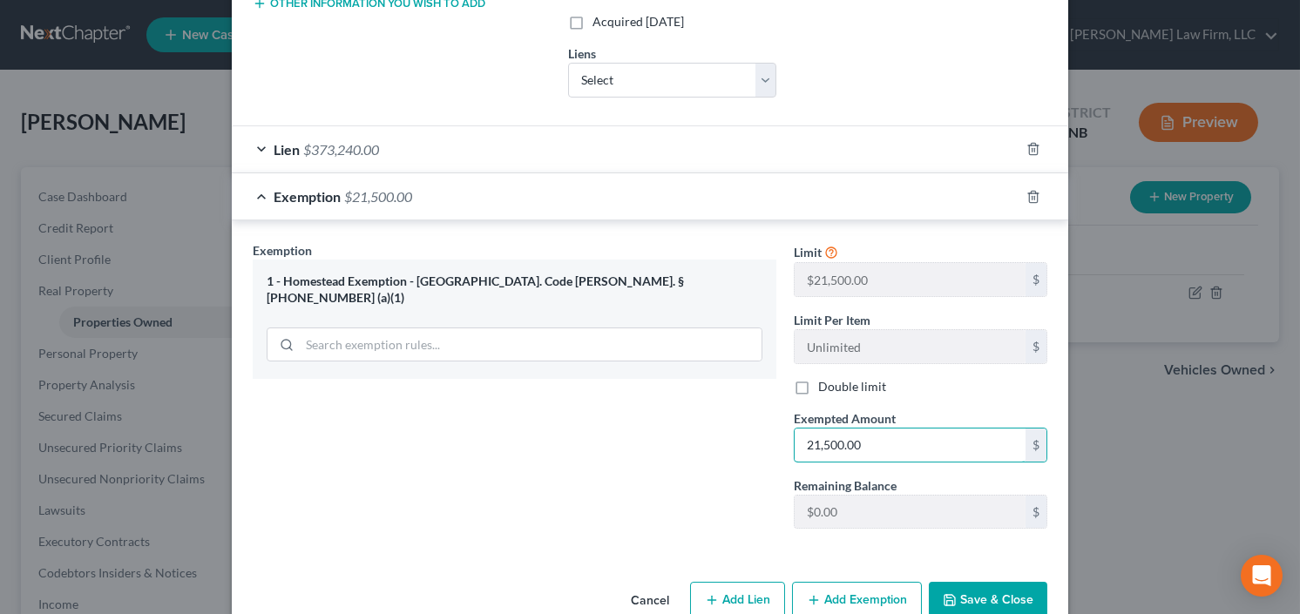
type input "21,500.00"
click at [981, 583] on button "Save & Close" at bounding box center [987, 600] width 118 height 37
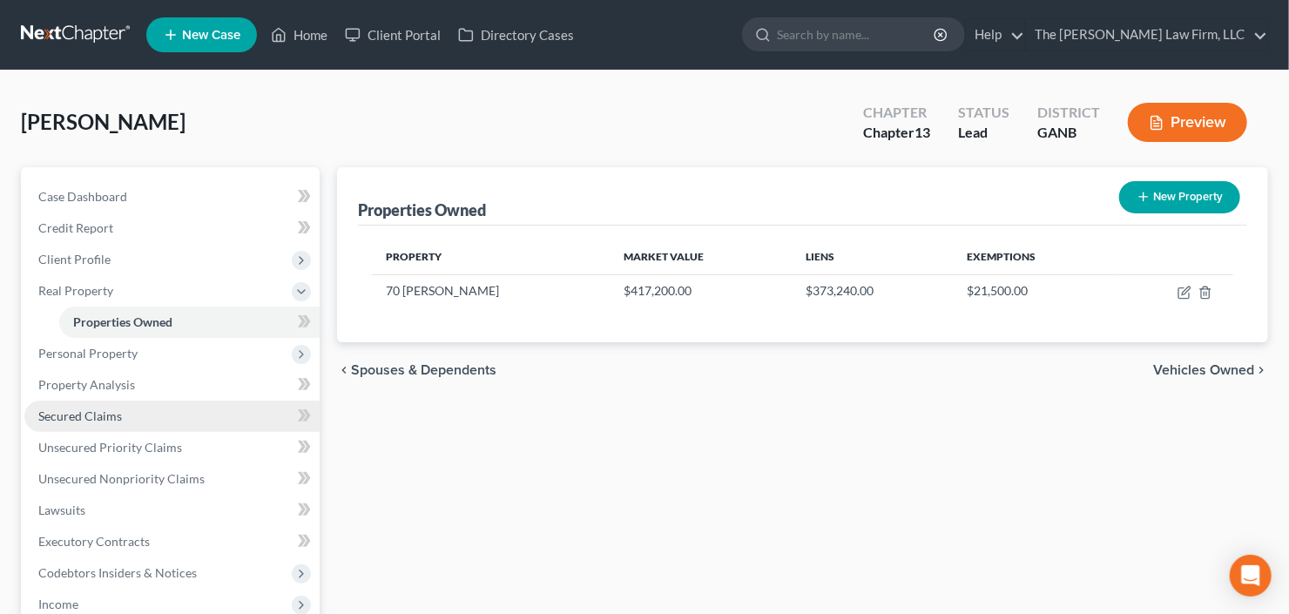
click at [75, 422] on span "Secured Claims" at bounding box center [80, 415] width 84 height 15
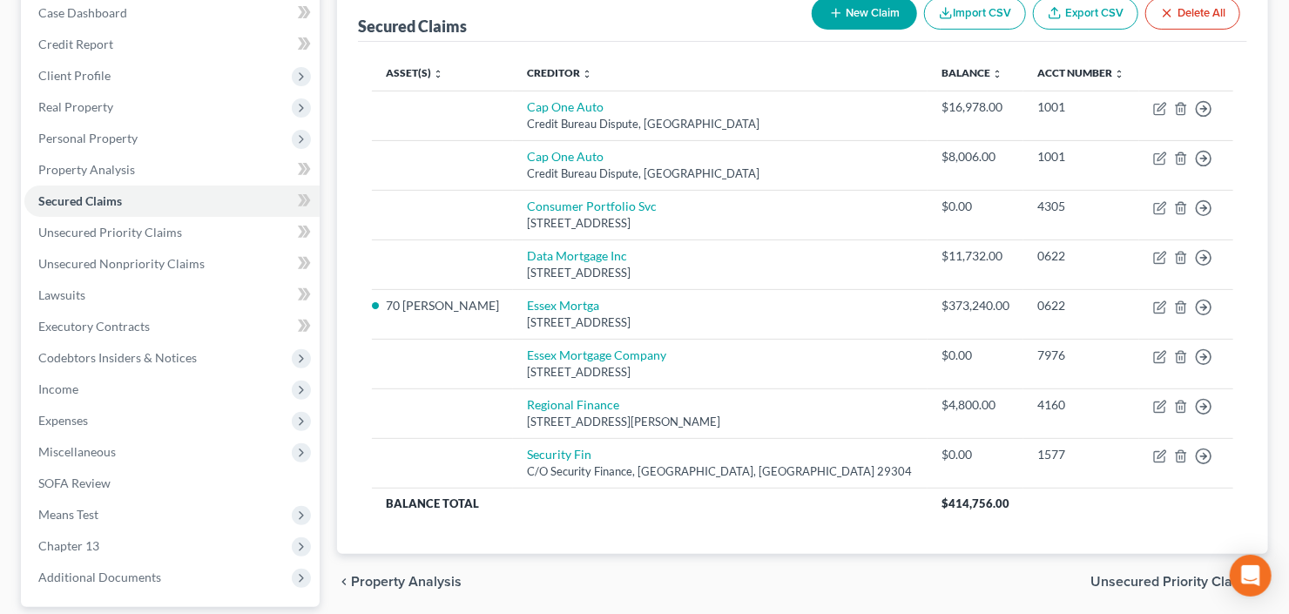
scroll to position [209, 0]
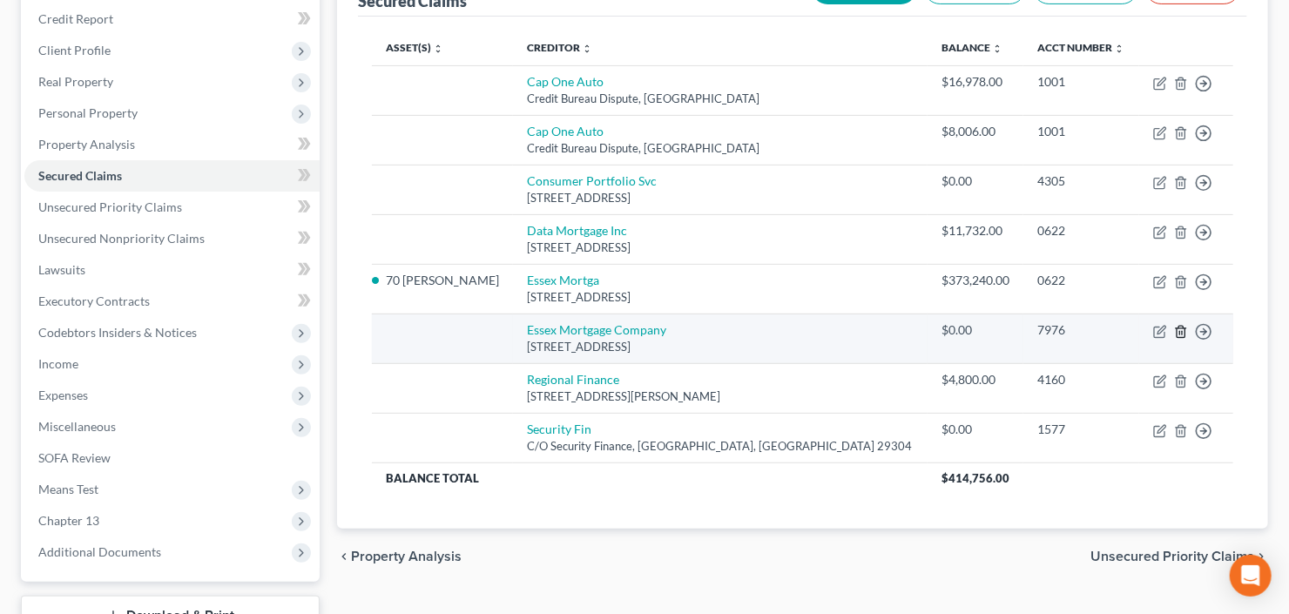
click at [1185, 329] on icon "button" at bounding box center [1181, 332] width 14 height 14
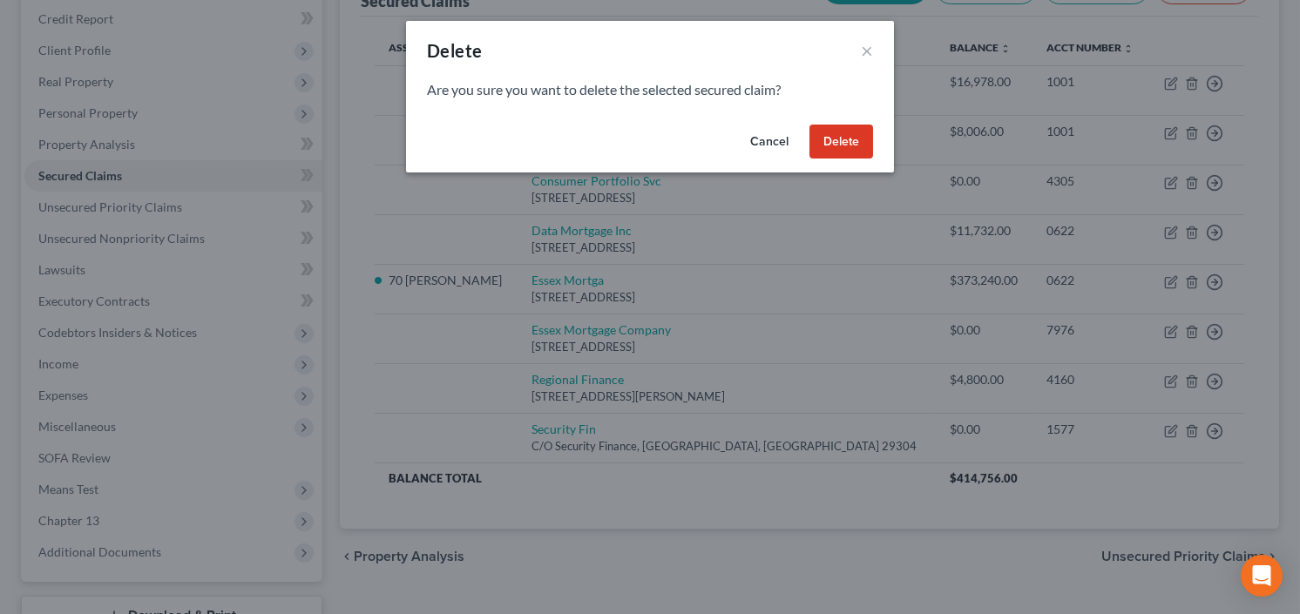
click at [825, 145] on button "Delete" at bounding box center [841, 142] width 64 height 35
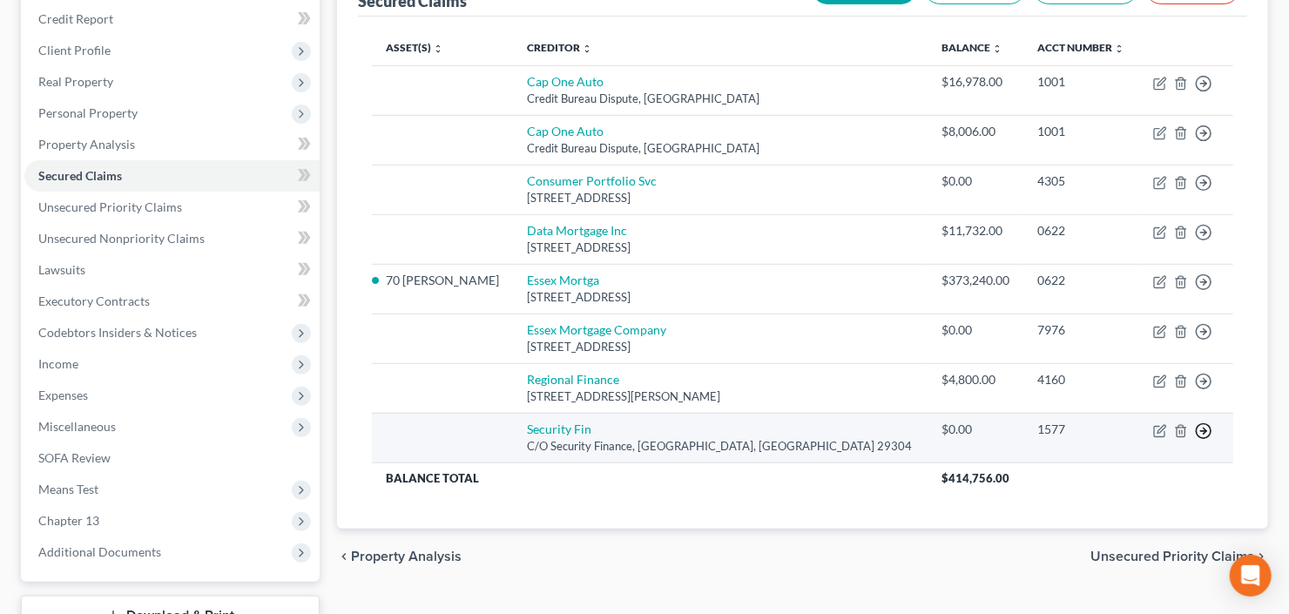
click at [1202, 92] on icon "button" at bounding box center [1203, 83] width 17 height 17
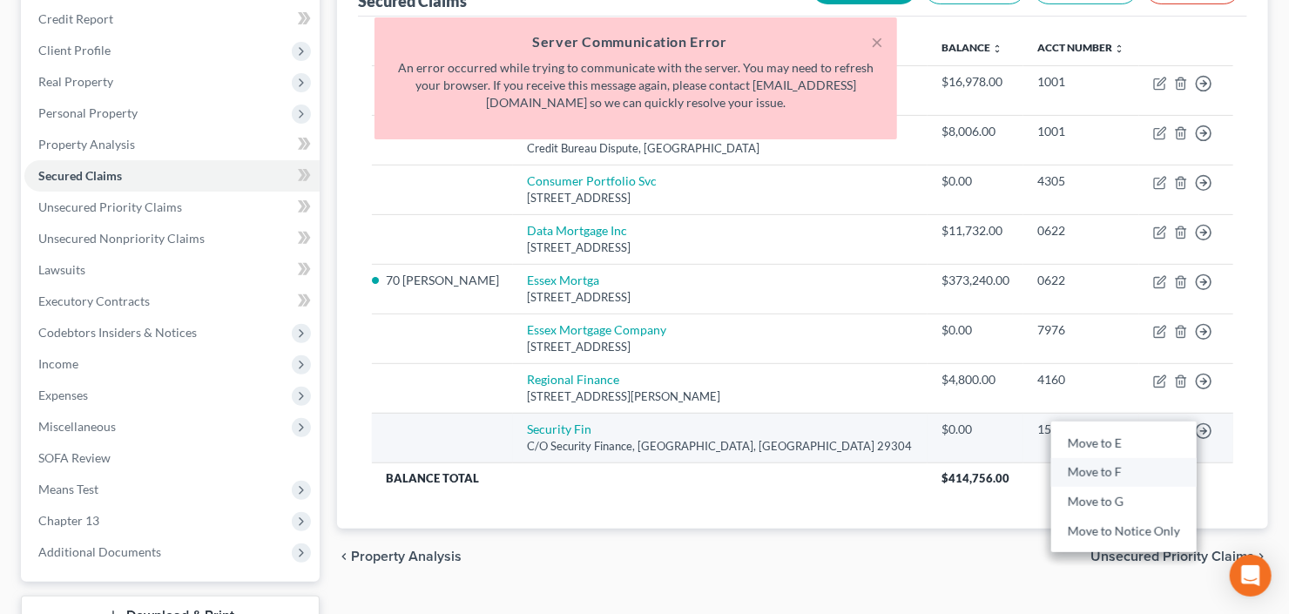
click at [1108, 472] on link "Move to F" at bounding box center [1123, 473] width 145 height 30
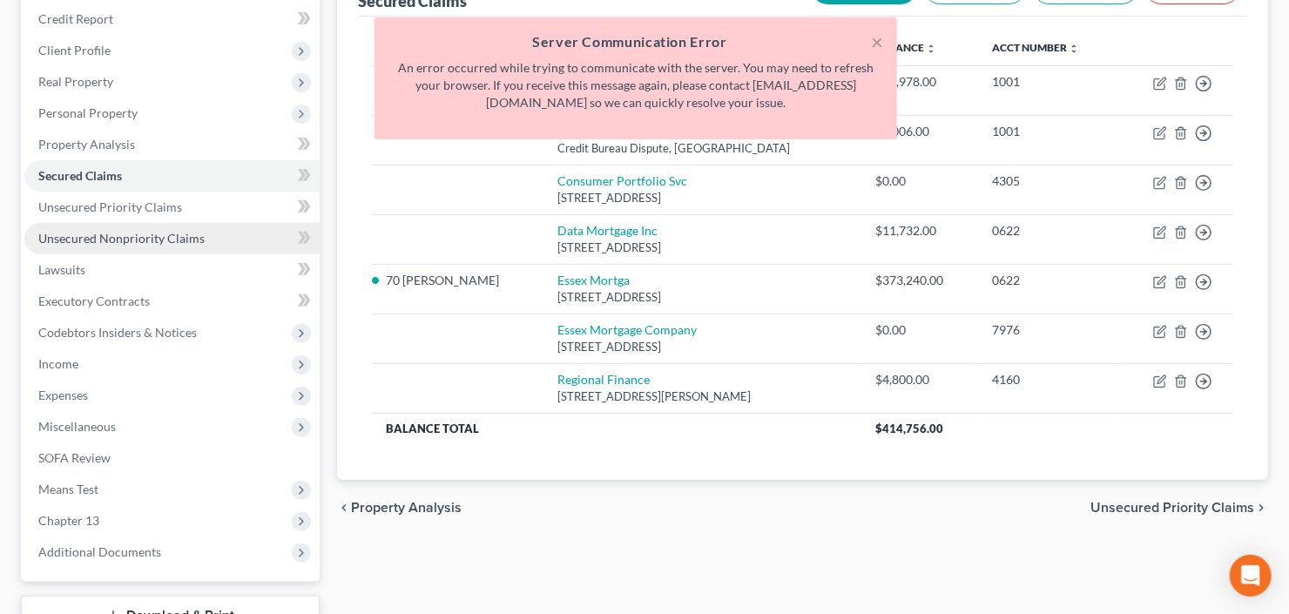
click at [145, 246] on link "Unsecured Nonpriority Claims" at bounding box center [171, 238] width 295 height 31
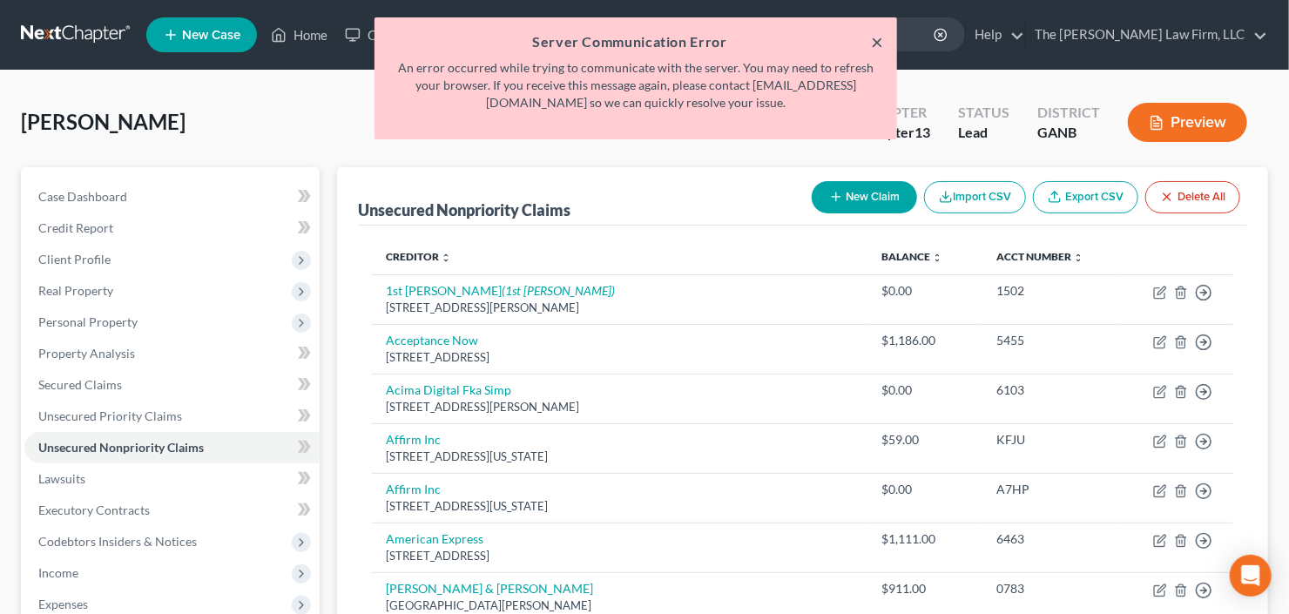
click at [876, 42] on button "×" at bounding box center [877, 41] width 12 height 21
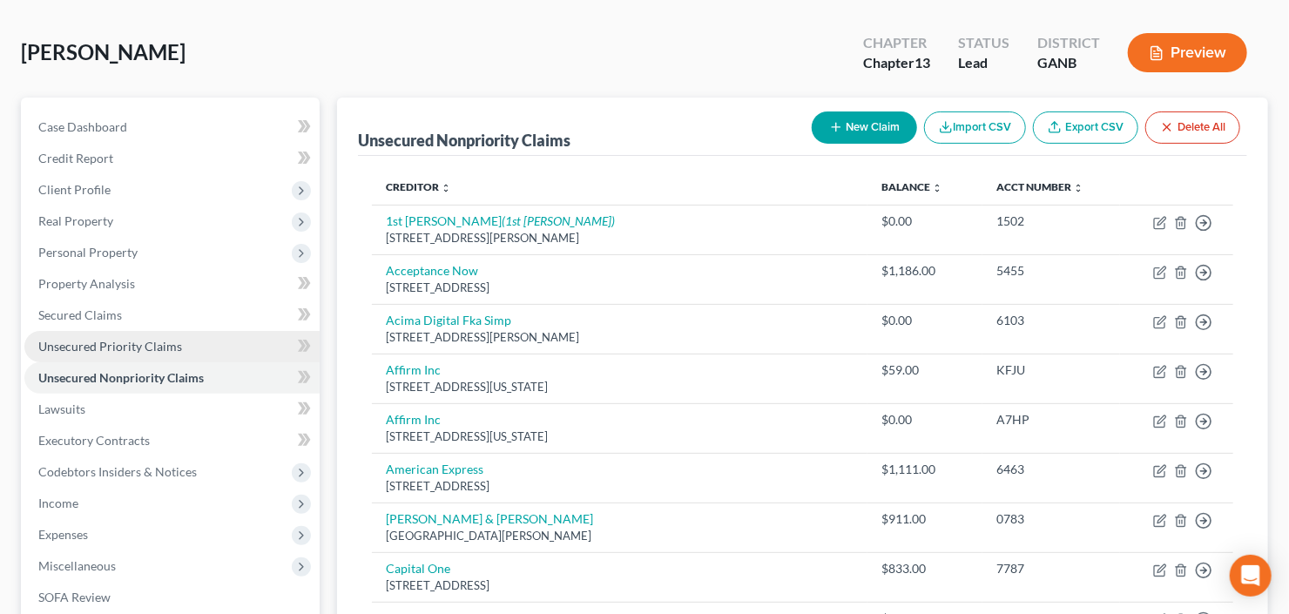
click at [100, 352] on span "Unsecured Priority Claims" at bounding box center [110, 346] width 144 height 15
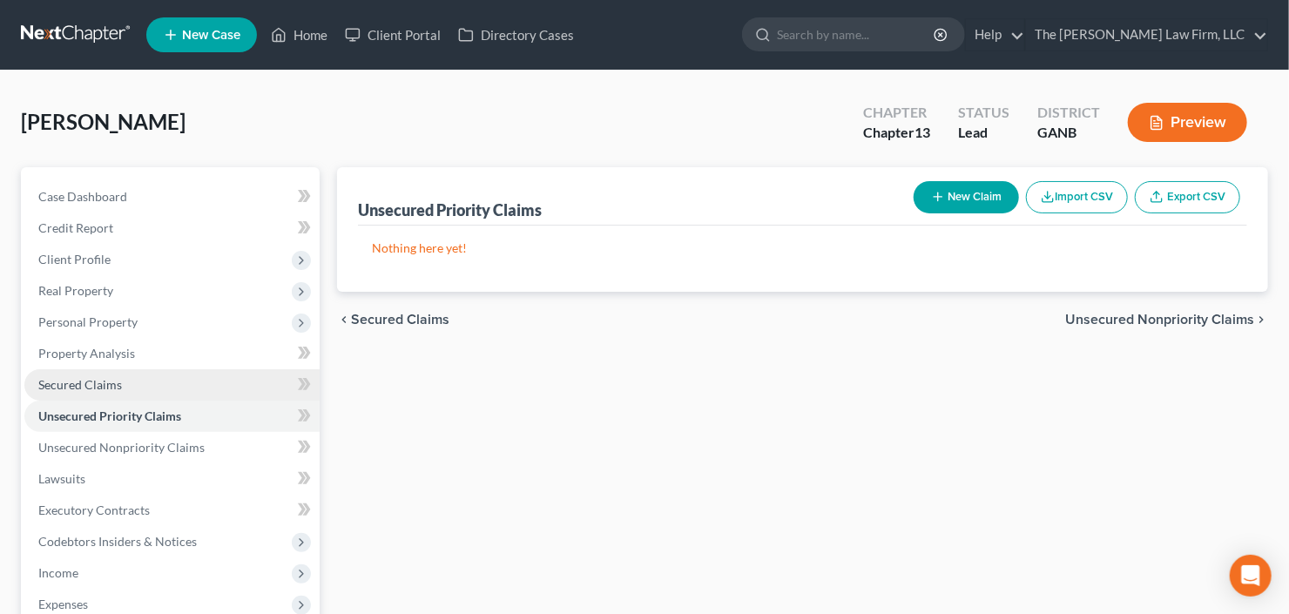
click at [67, 381] on span "Secured Claims" at bounding box center [80, 384] width 84 height 15
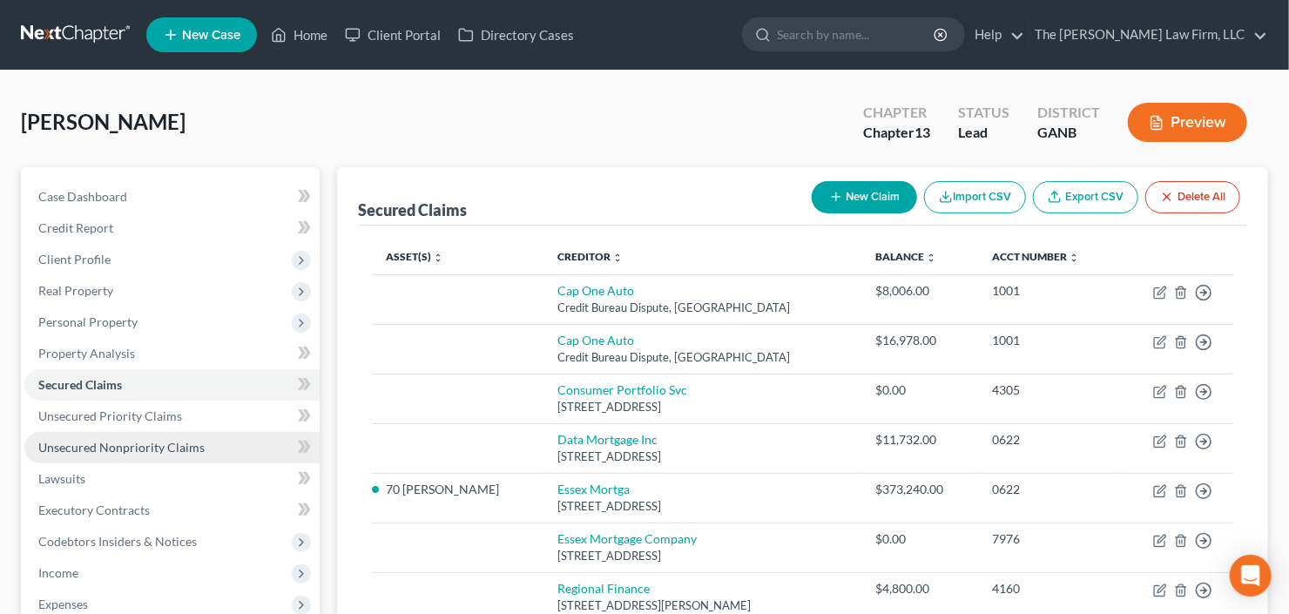
click at [114, 451] on span "Unsecured Nonpriority Claims" at bounding box center [121, 447] width 166 height 15
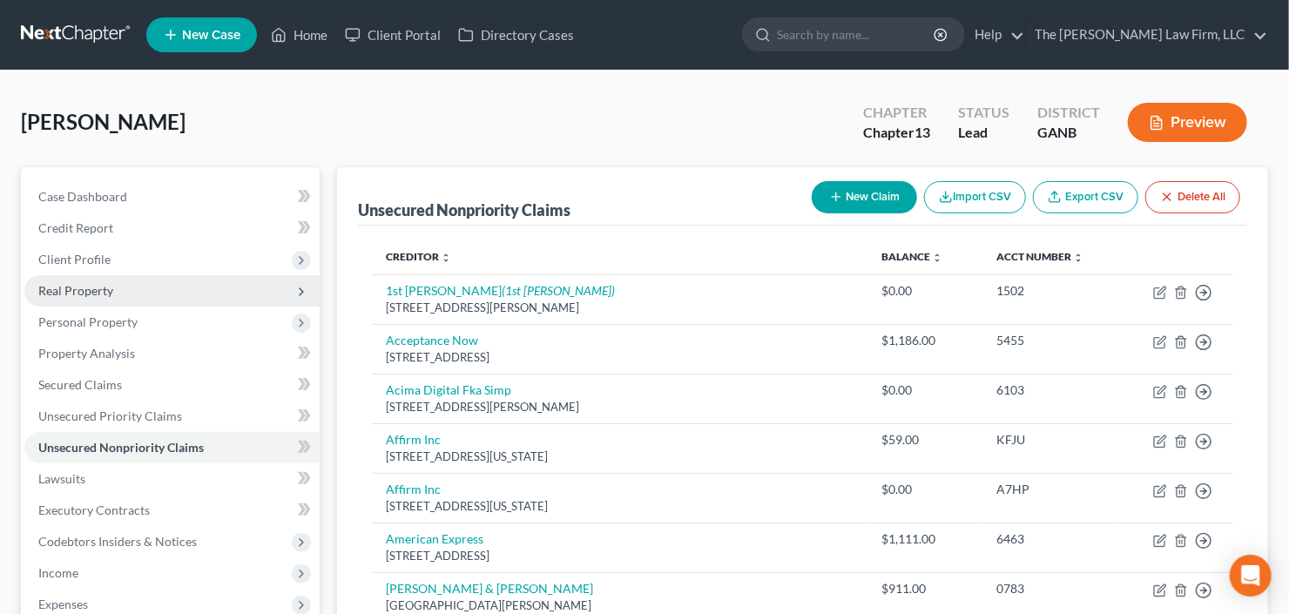
click at [103, 293] on span "Real Property" at bounding box center [75, 290] width 75 height 15
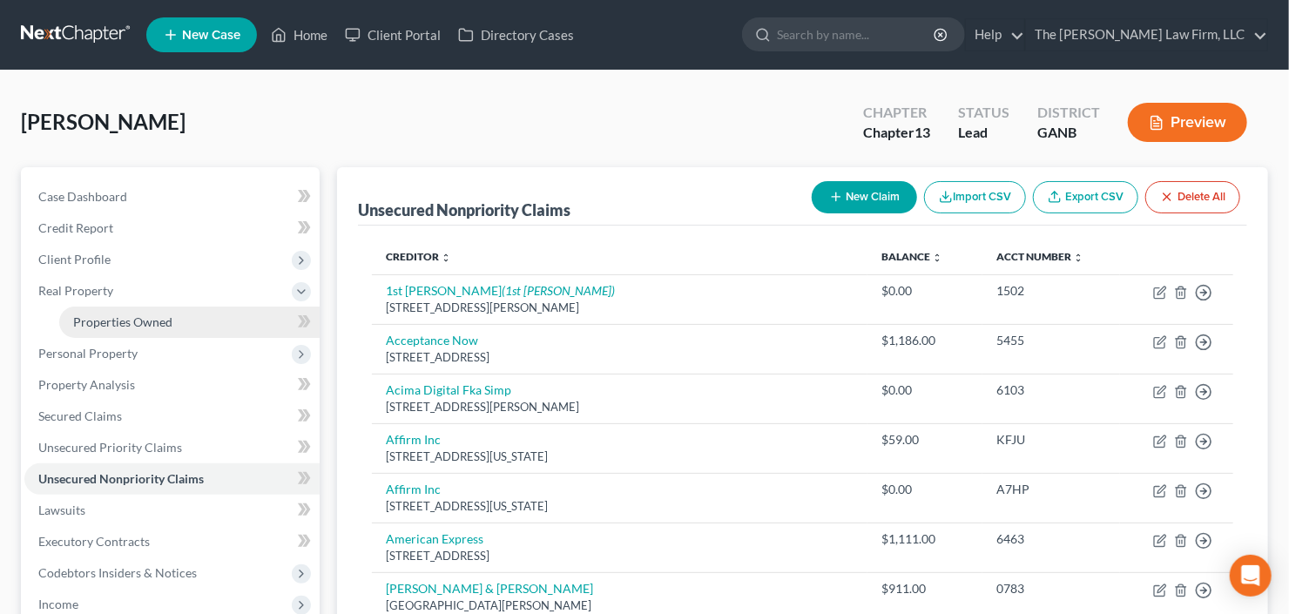
click at [109, 316] on span "Properties Owned" at bounding box center [122, 321] width 99 height 15
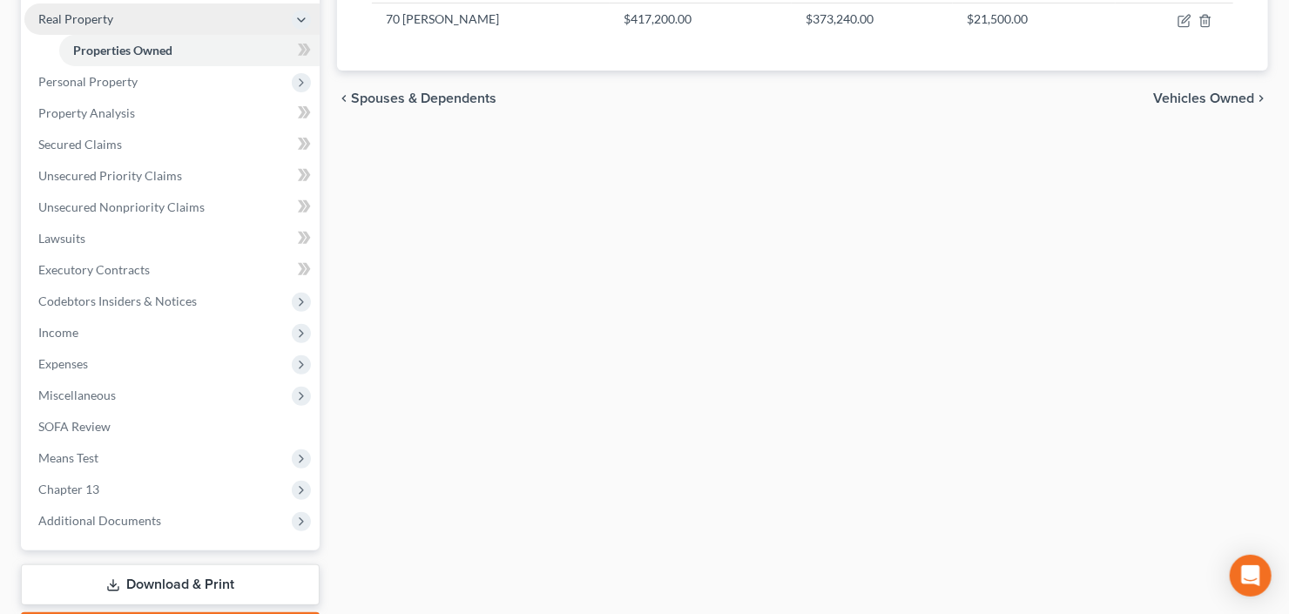
scroll to position [279, 0]
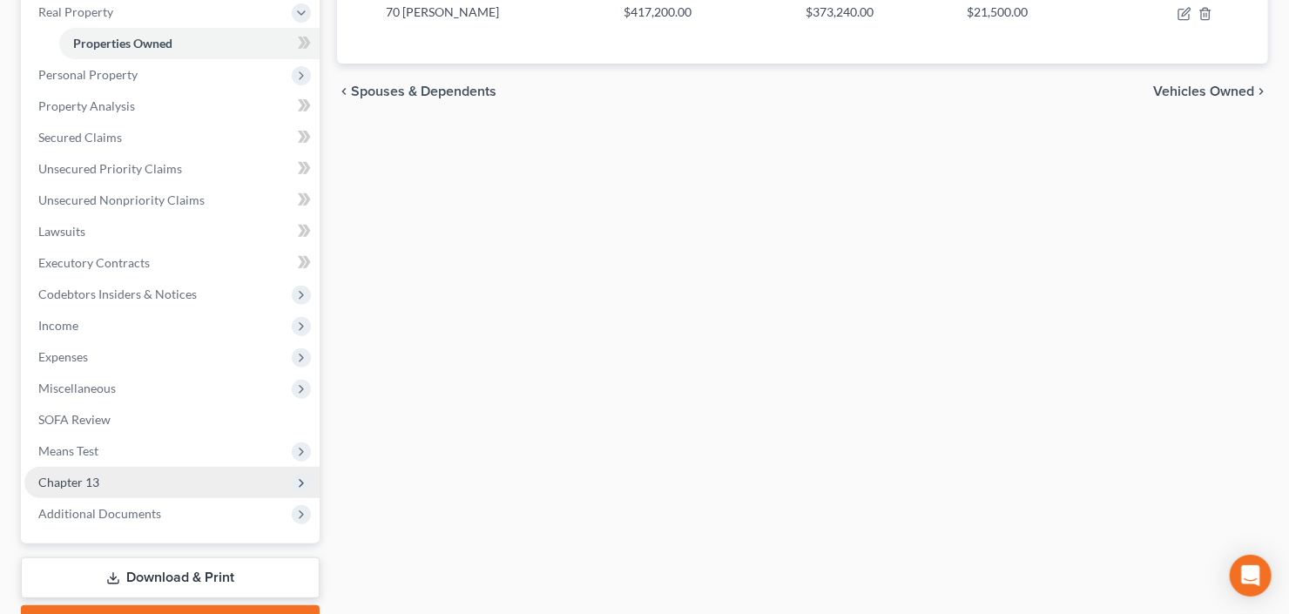
click at [120, 476] on span "Chapter 13" at bounding box center [171, 482] width 295 height 31
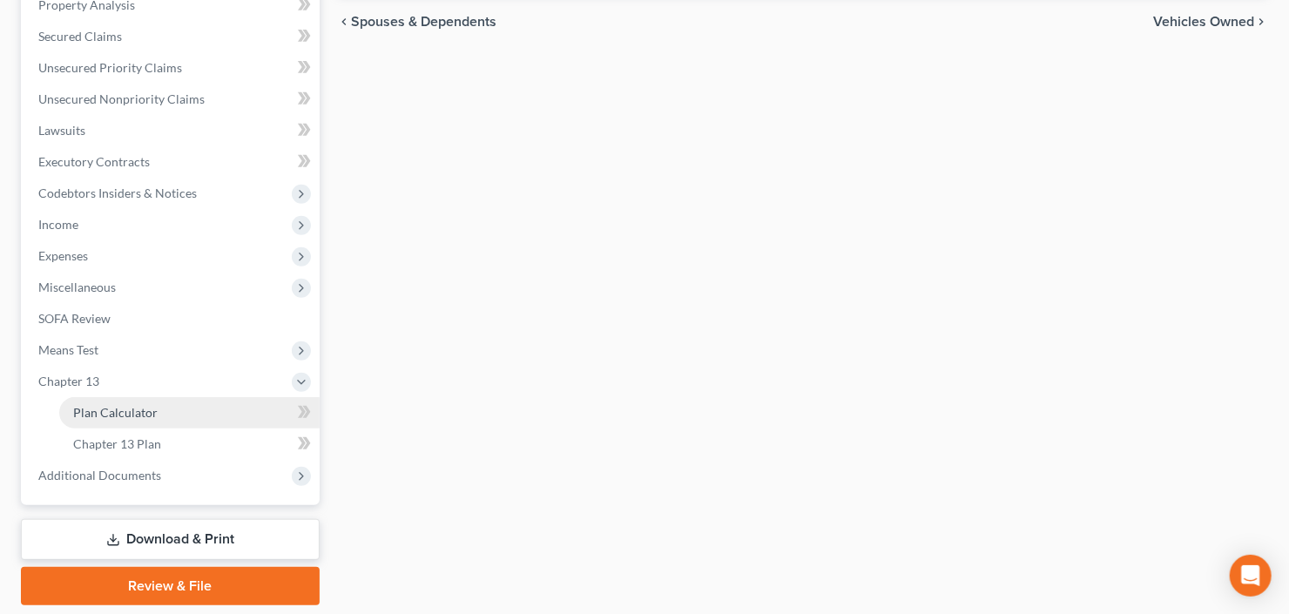
click at [141, 408] on span "Plan Calculator" at bounding box center [115, 412] width 84 height 15
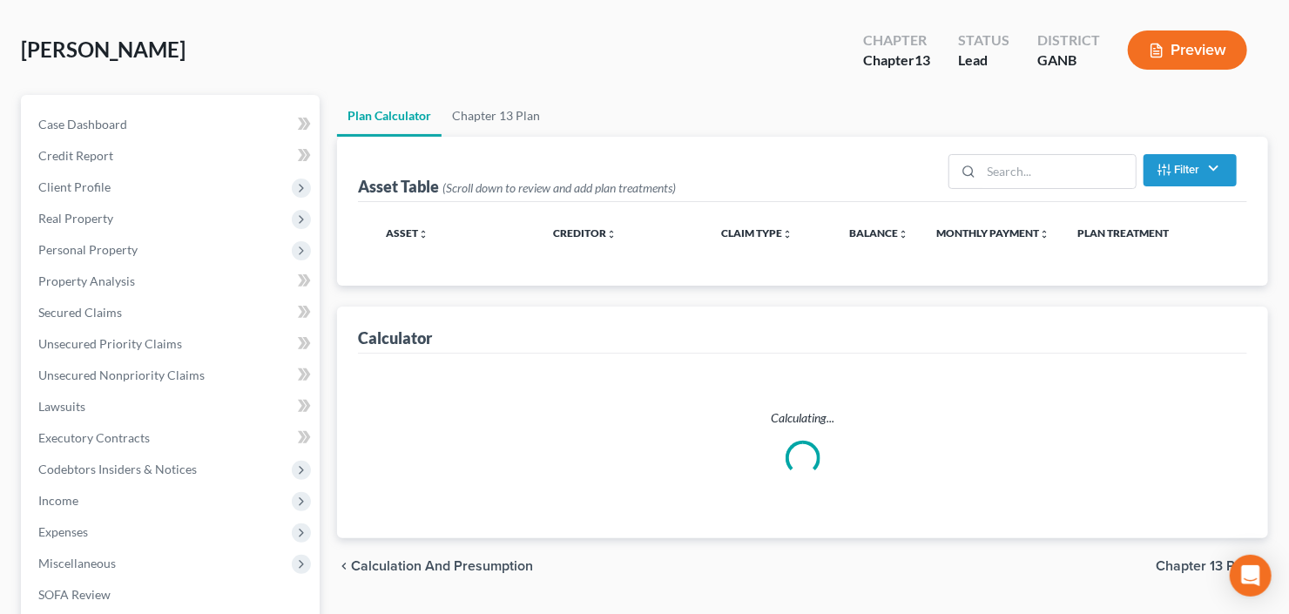
scroll to position [139, 0]
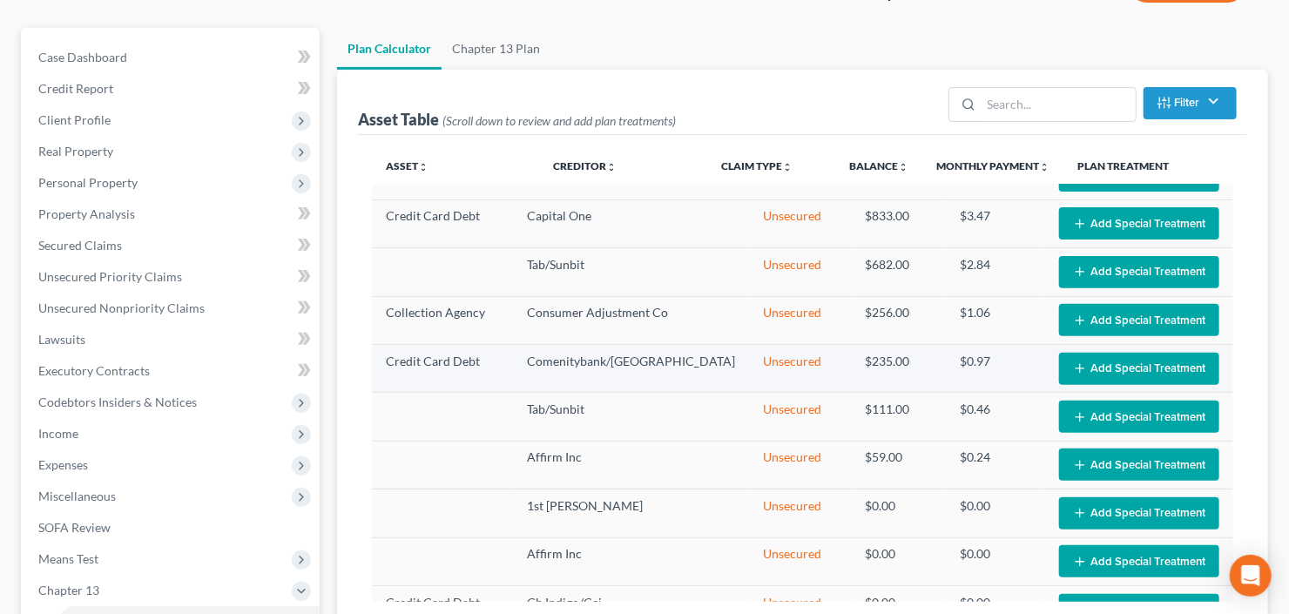
select select "59"
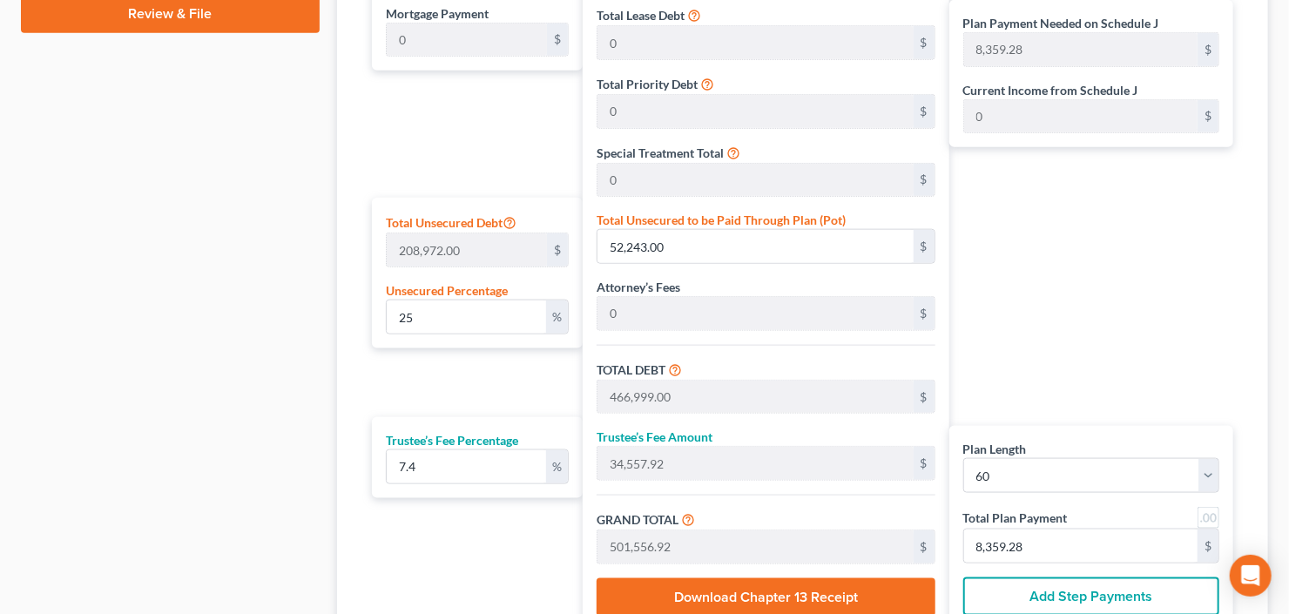
scroll to position [796, 0]
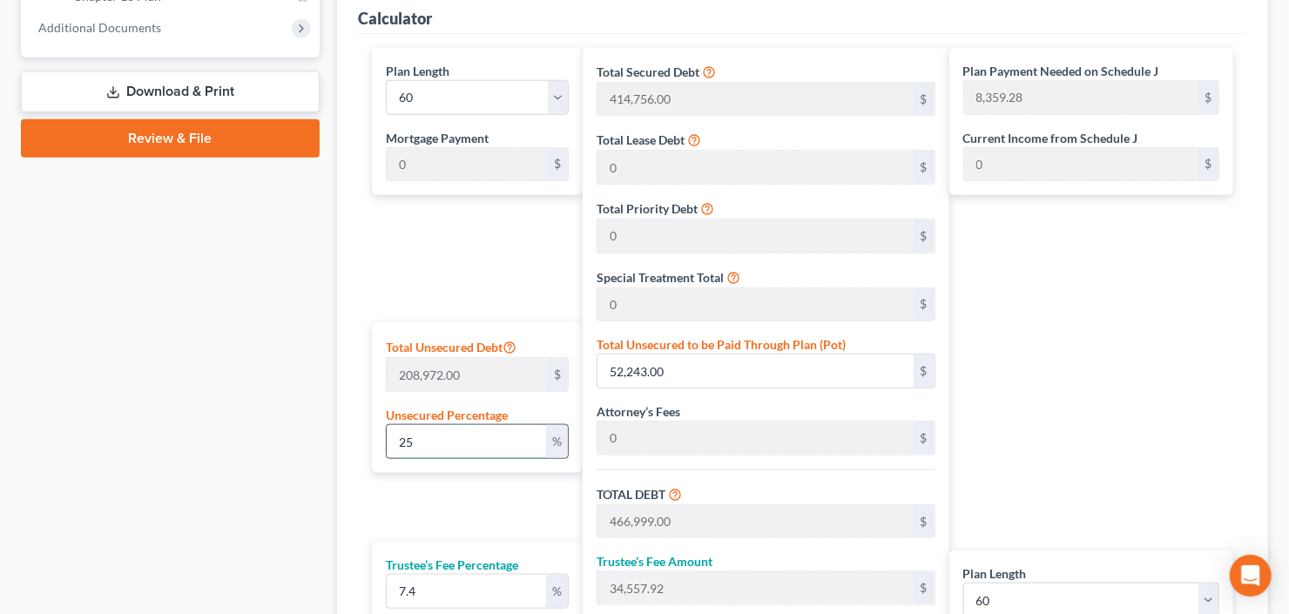
click at [443, 442] on input "25" at bounding box center [466, 441] width 159 height 33
drag, startPoint x: 328, startPoint y: 462, endPoint x: 275, endPoint y: 464, distance: 53.2
click at [303, 463] on div "Petition Navigation Case Dashboard Payments Invoices Payments Payments Credit R…" at bounding box center [644, 101] width 1265 height 1461
type input "0"
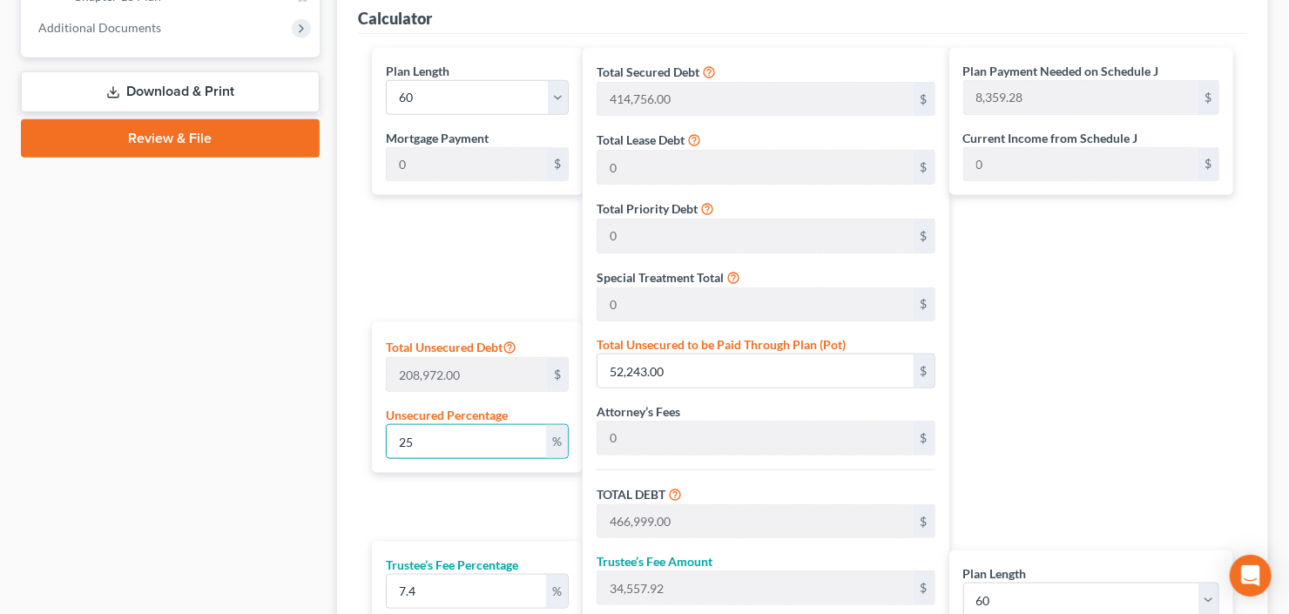
type input "414,756.00"
type input "30,691.94"
type input "445,447.94"
type input "7,424.13"
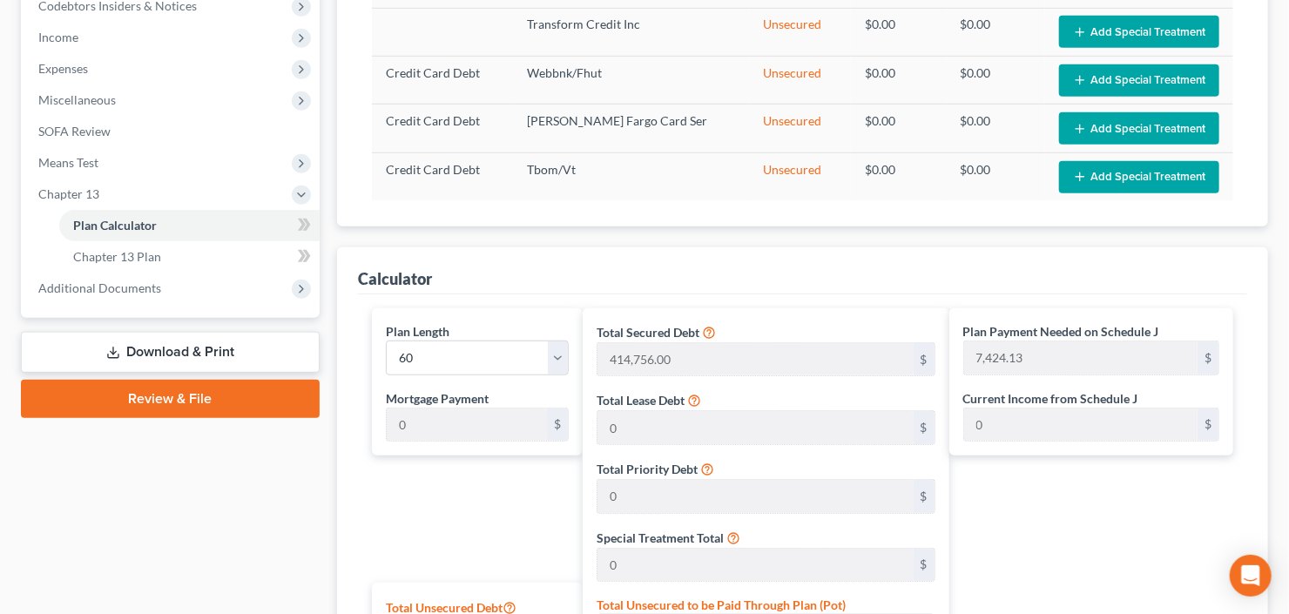
scroll to position [378, 0]
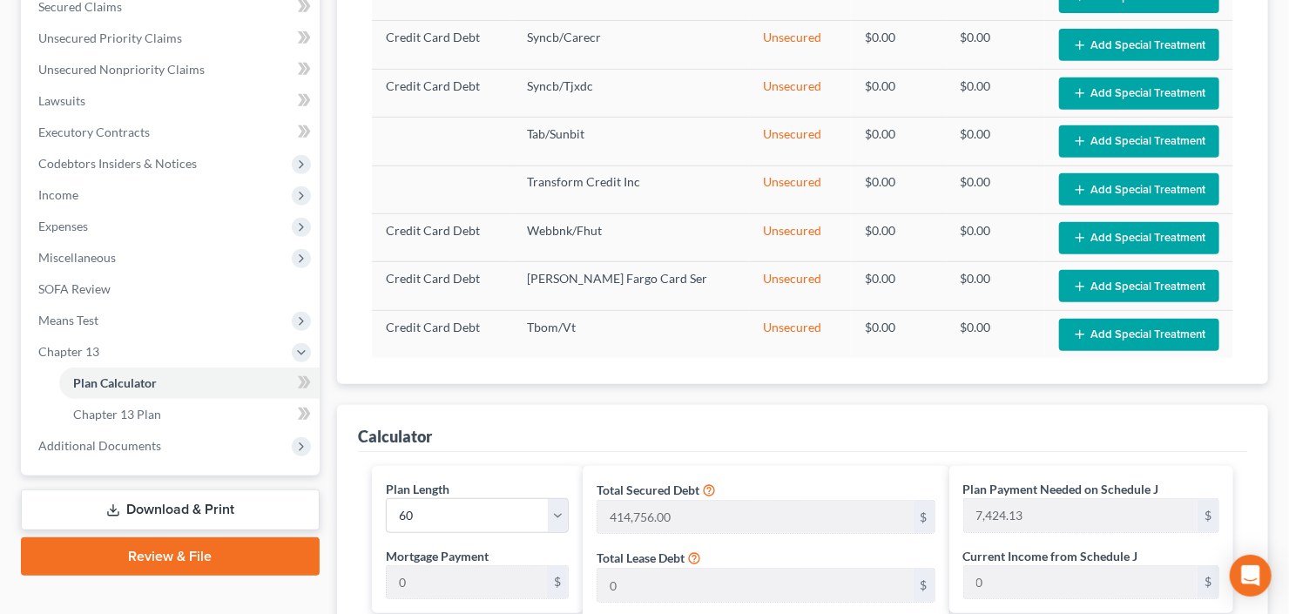
type input "0.00"
click at [154, 270] on span "Miscellaneous" at bounding box center [171, 257] width 295 height 31
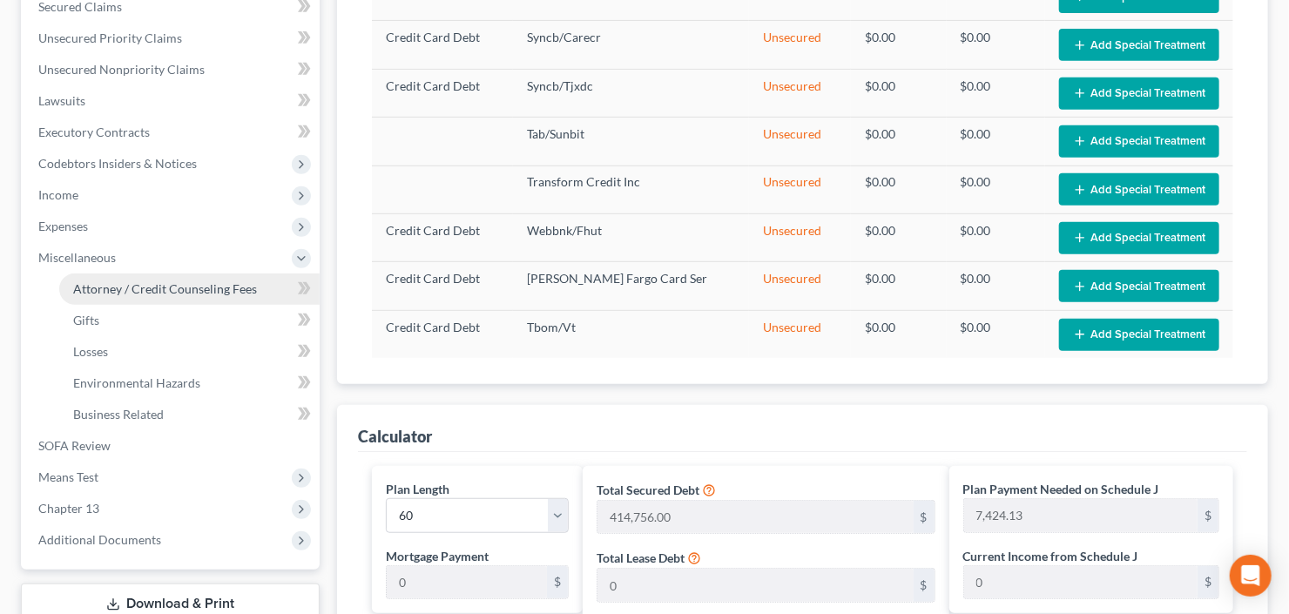
click at [172, 288] on span "Attorney / Credit Counseling Fees" at bounding box center [165, 288] width 184 height 15
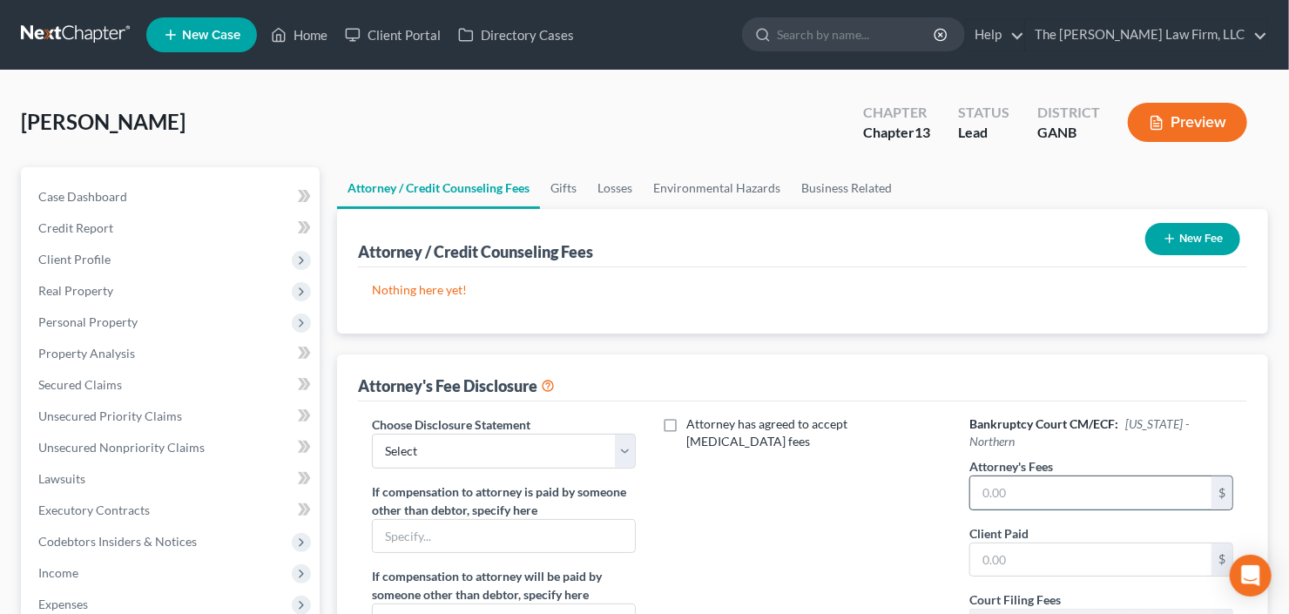
click at [1060, 482] on input "text" at bounding box center [1090, 492] width 241 height 33
type input "5,850"
type input "5"
type input "400"
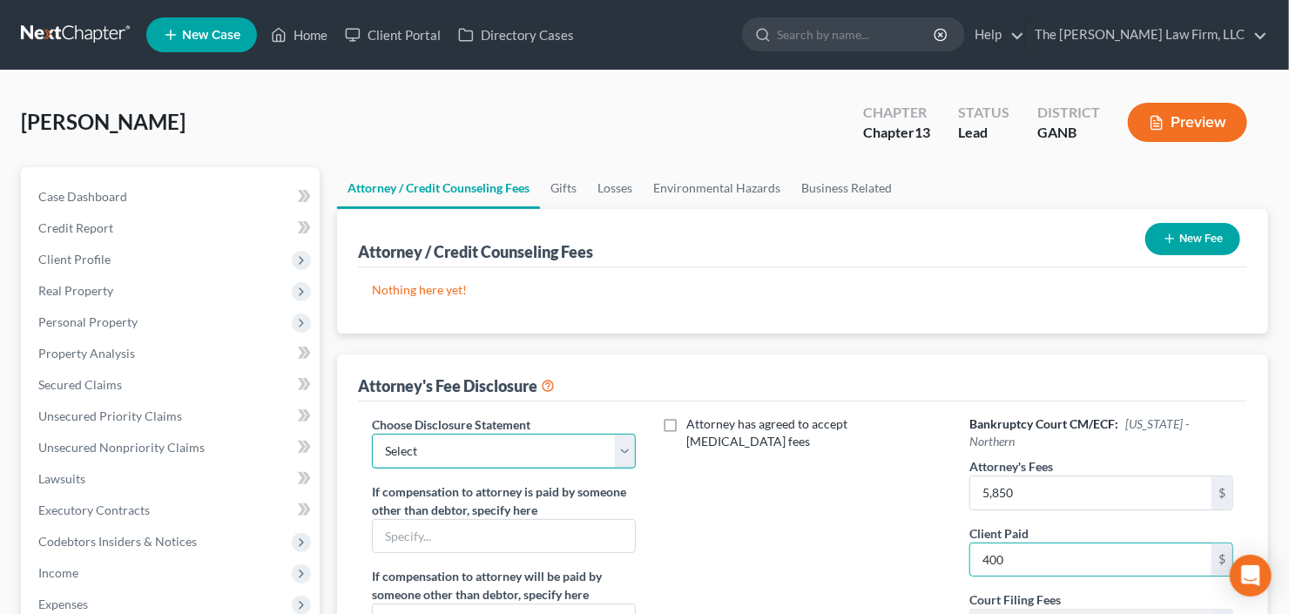
drag, startPoint x: 442, startPoint y: 465, endPoint x: 448, endPoint y: 449, distance: 16.8
click at [443, 462] on select "Select Advanced Fee 13 Joint Hourly fee agreement Chapter 13 Advance Fee Ch 7 S…" at bounding box center [504, 451] width 264 height 35
click at [448, 451] on select "Select Advanced Fee 13 Joint Hourly fee agreement Chapter 13 Advance Fee Ch 7 S…" at bounding box center [504, 451] width 264 height 35
click at [463, 444] on select "Select Advanced Fee 13 Joint Hourly fee agreement Chapter 13 Advance Fee Ch 7 S…" at bounding box center [504, 451] width 264 height 35
select select "2"
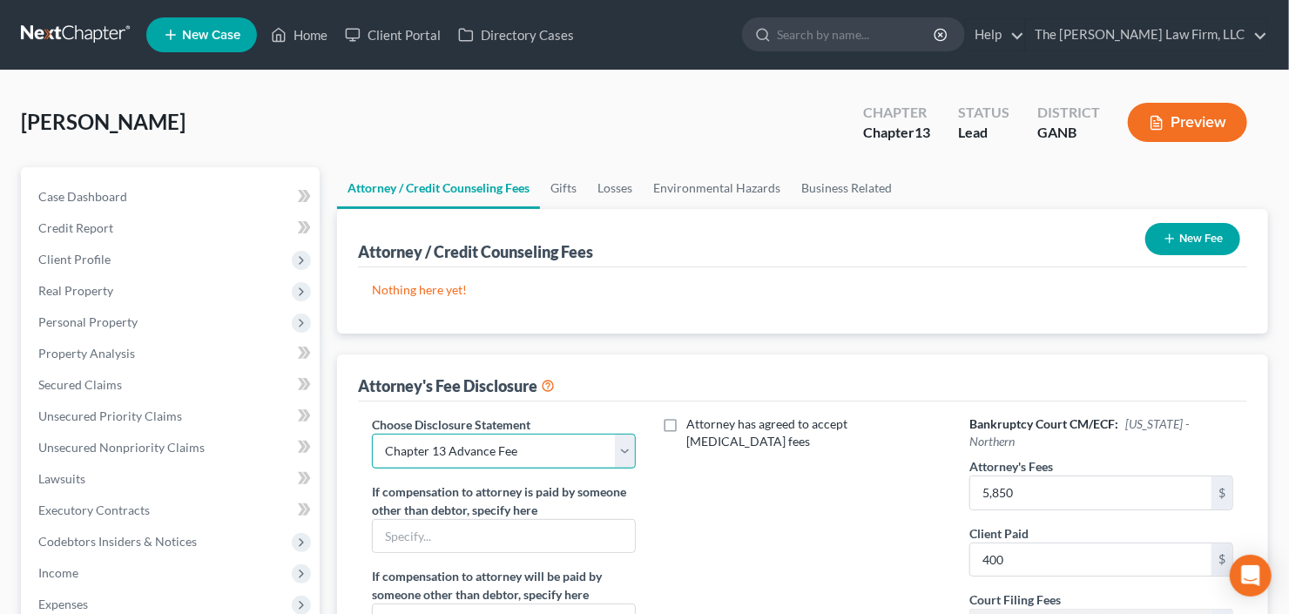
click at [372, 434] on select "Select Advanced Fee 13 Joint Hourly fee agreement Chapter 13 Advance Fee Ch 7 S…" at bounding box center [504, 451] width 264 height 35
click at [1193, 229] on button "New Fee" at bounding box center [1192, 239] width 95 height 32
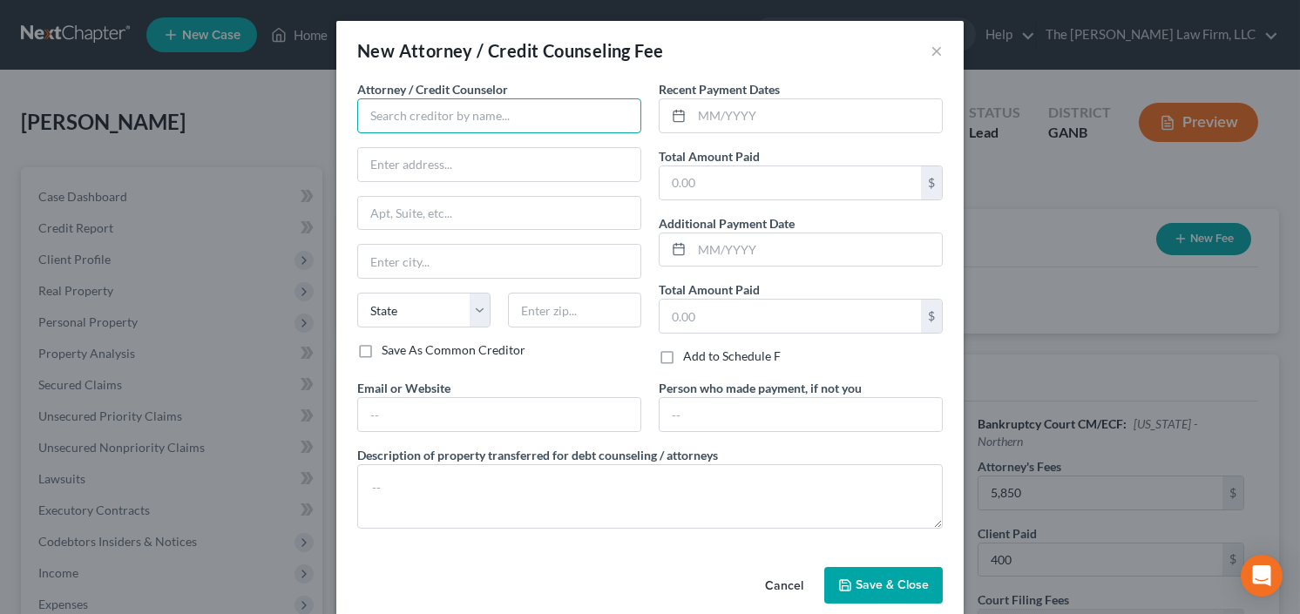
click at [468, 118] on input "text" at bounding box center [499, 115] width 284 height 35
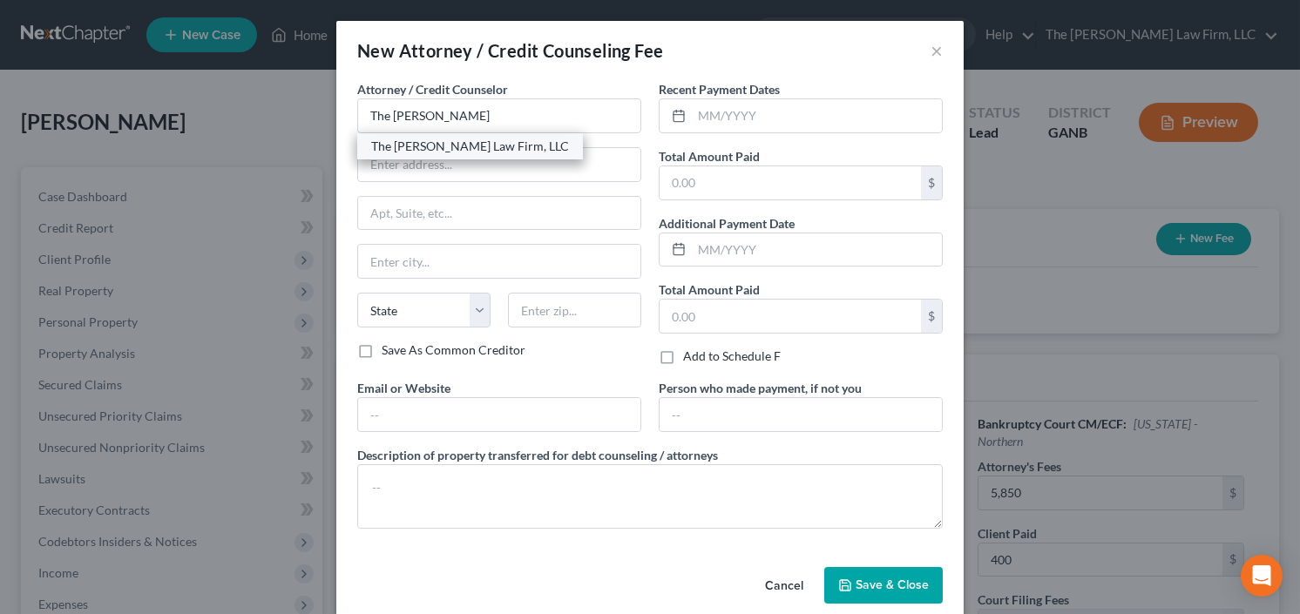
click at [460, 148] on div "The [PERSON_NAME] Law Firm, LLC" at bounding box center [470, 146] width 198 height 17
type input "The [PERSON_NAME] Law Firm, LLC"
type input "5555 Glenridge Connector Suite 200"
type input "Atlanta"
select select "10"
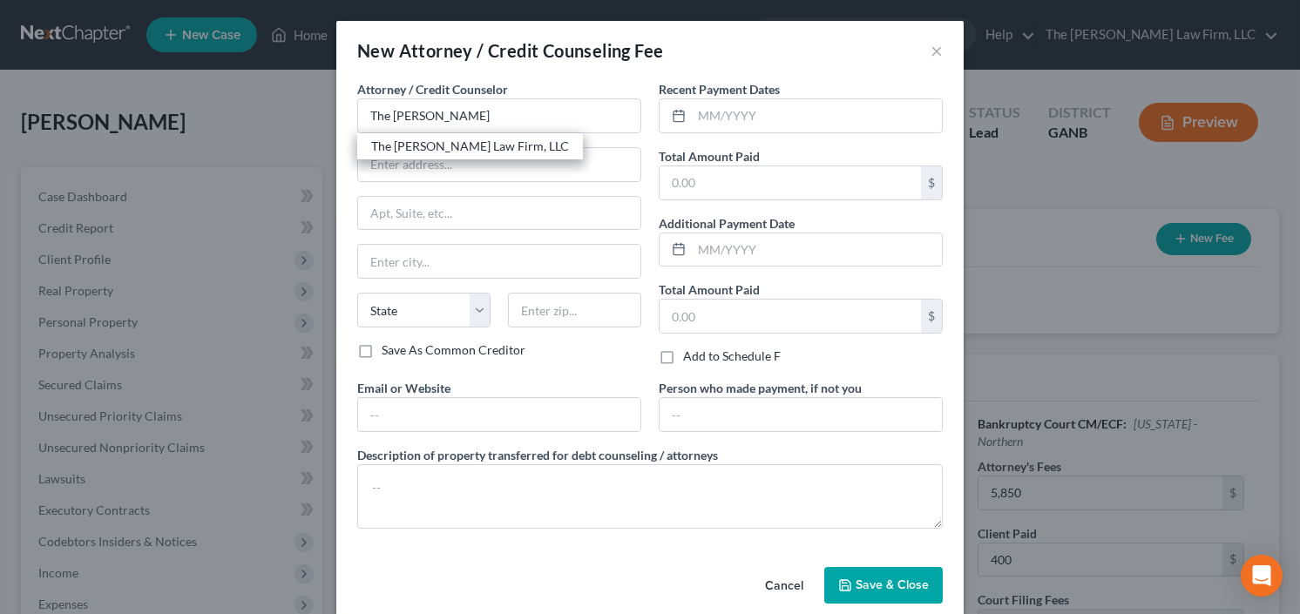
type input "30342"
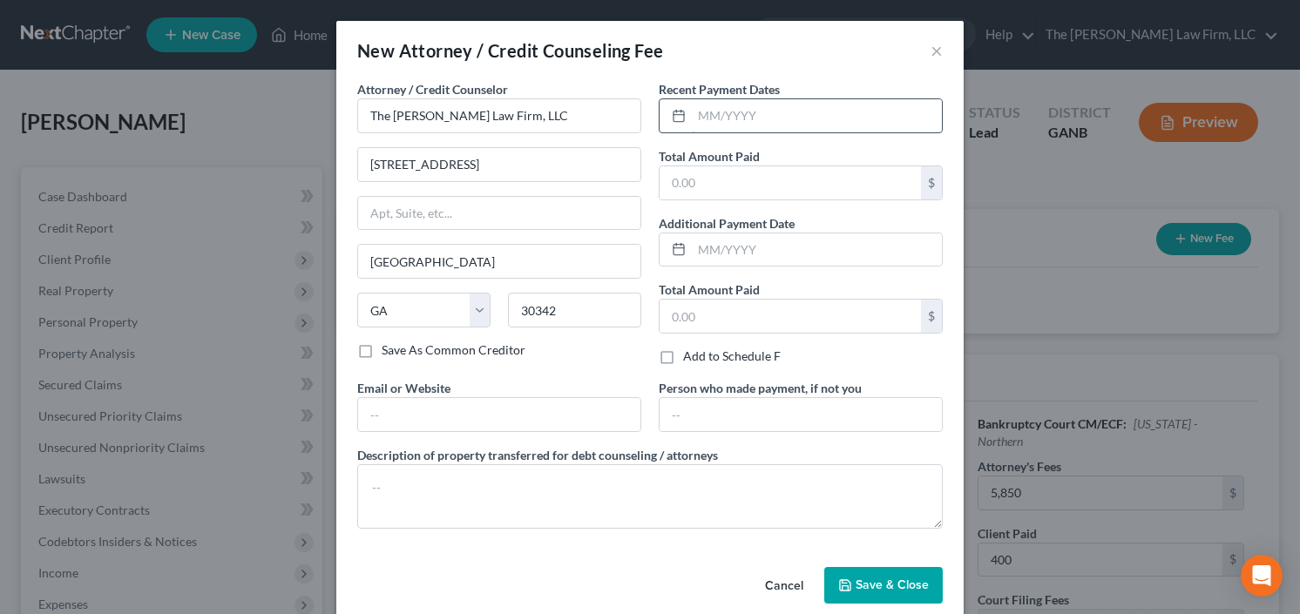
click at [763, 101] on input "text" at bounding box center [817, 115] width 250 height 33
type input "8/25"
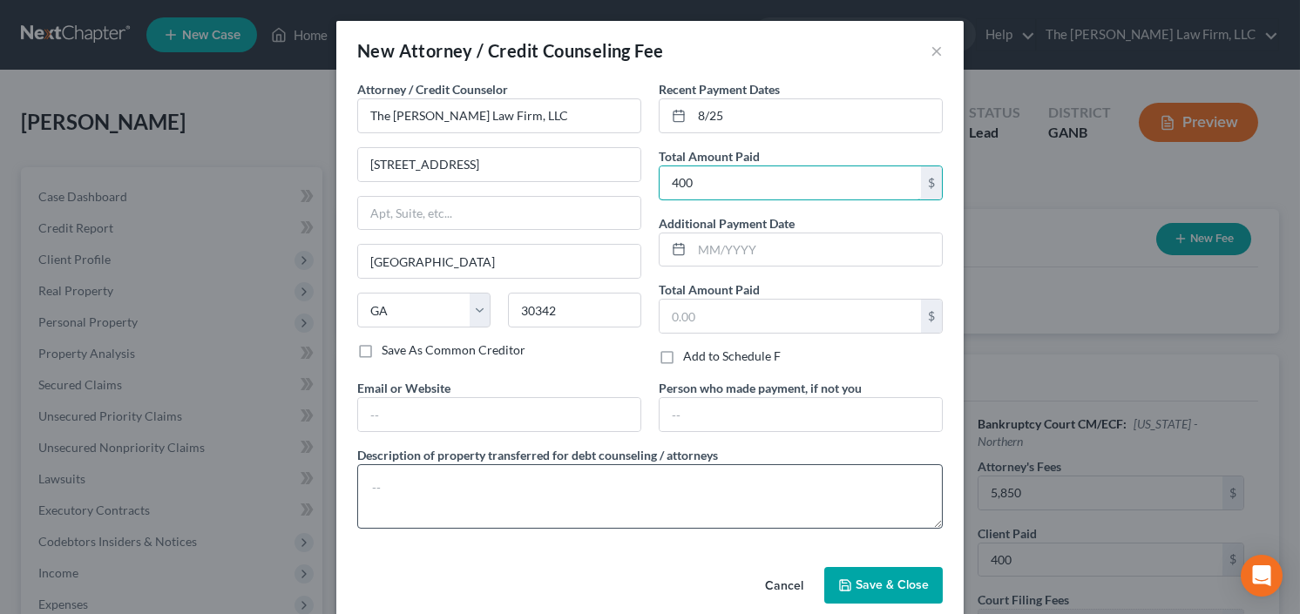
type input "400"
click at [488, 470] on textarea at bounding box center [649, 496] width 585 height 64
type textarea "retainer"
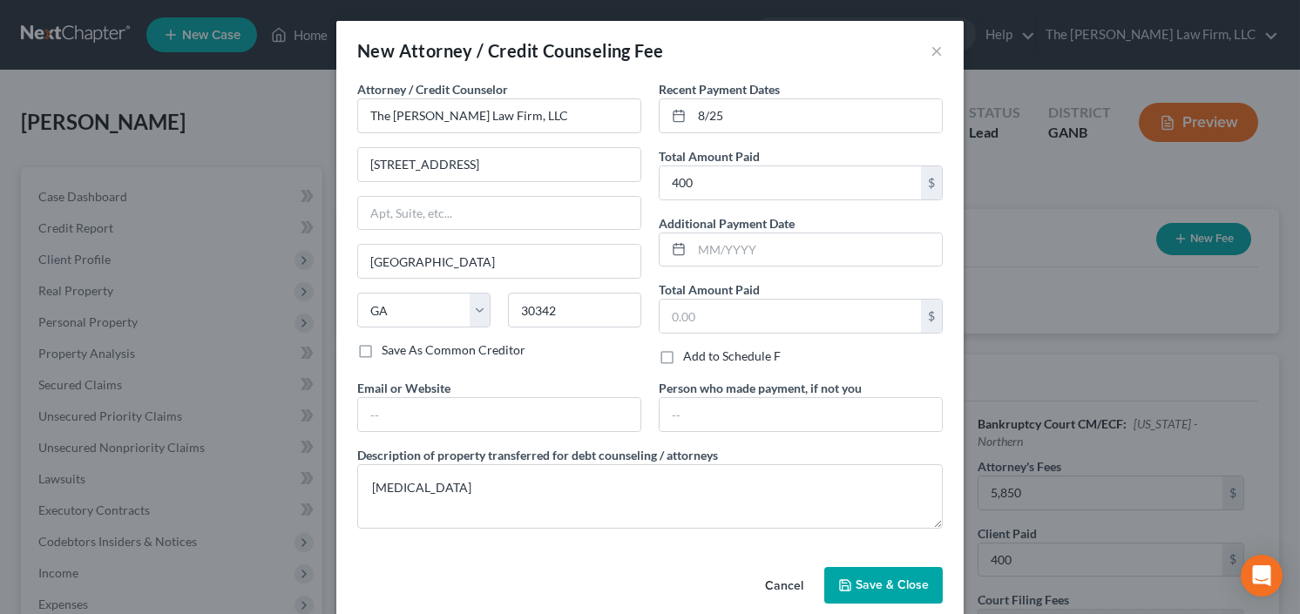
click at [876, 577] on span "Save & Close" at bounding box center [891, 584] width 73 height 15
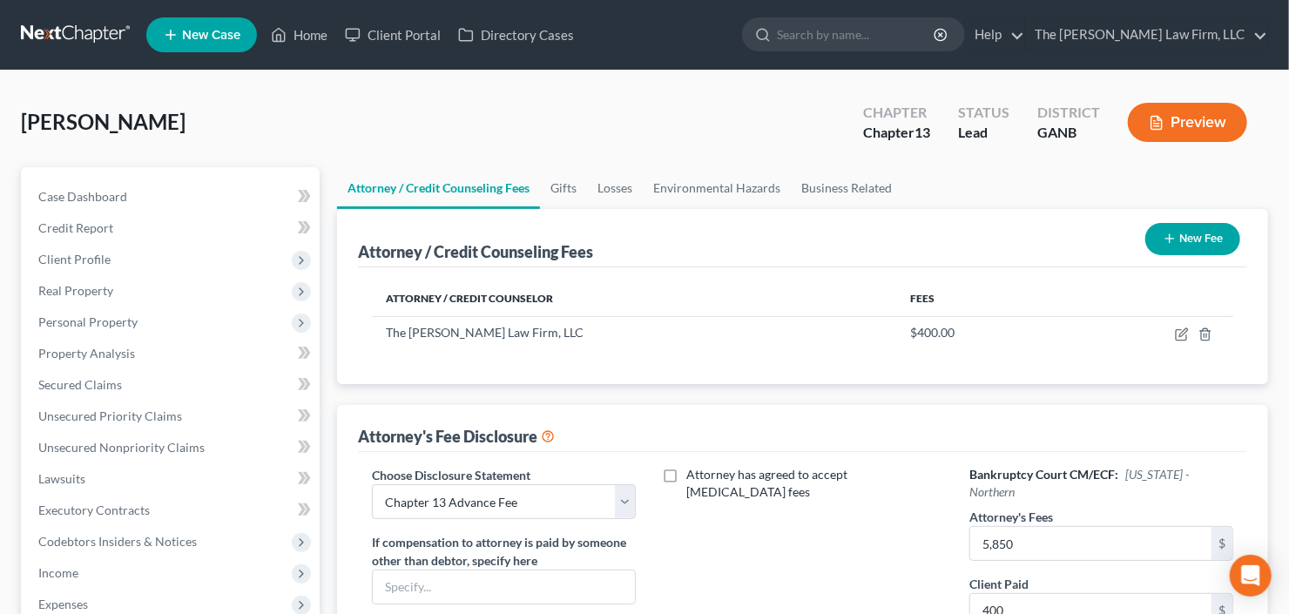
click at [1187, 238] on button "New Fee" at bounding box center [1192, 239] width 95 height 32
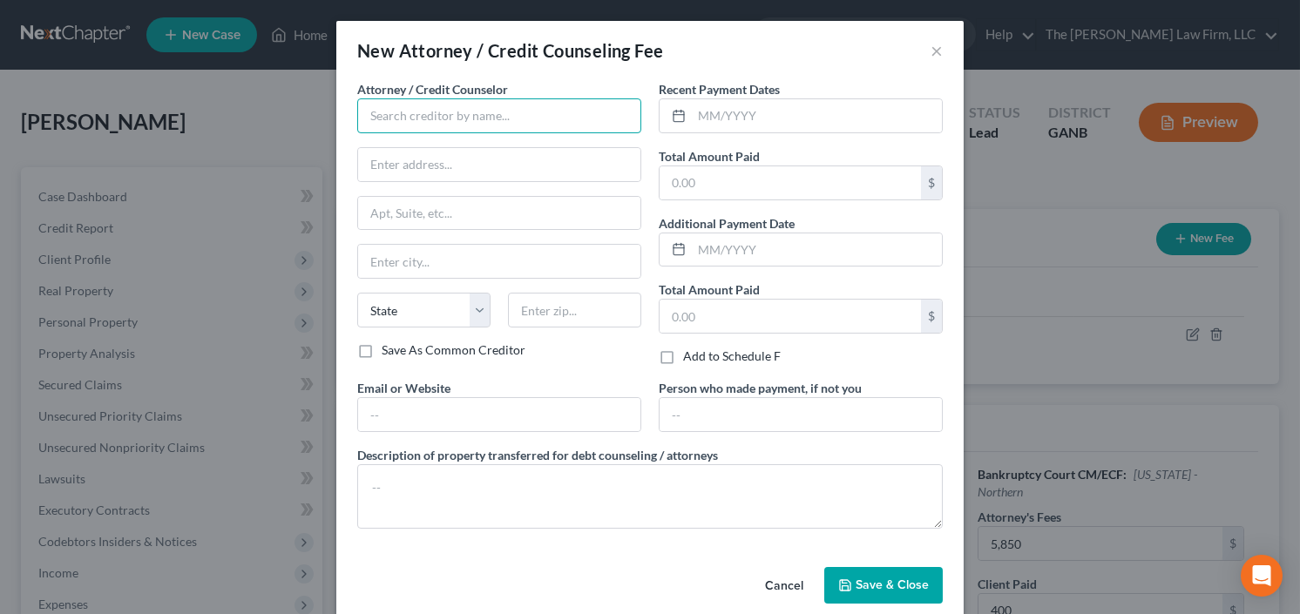
click at [431, 112] on input "text" at bounding box center [499, 115] width 284 height 35
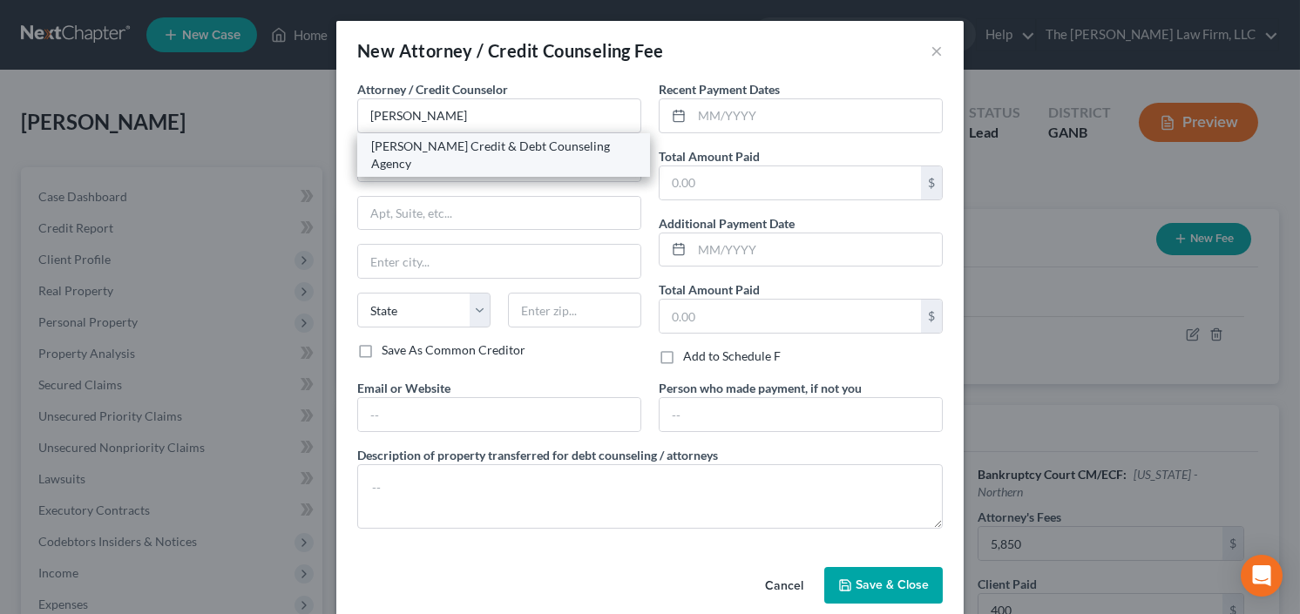
click at [434, 147] on div "Allen Credit & Debt Counseling Agency" at bounding box center [503, 155] width 265 height 35
type input "Allen Credit & Debt Counseling Agency"
type input "20003 387th Ave"
type input "Wolsey"
select select "43"
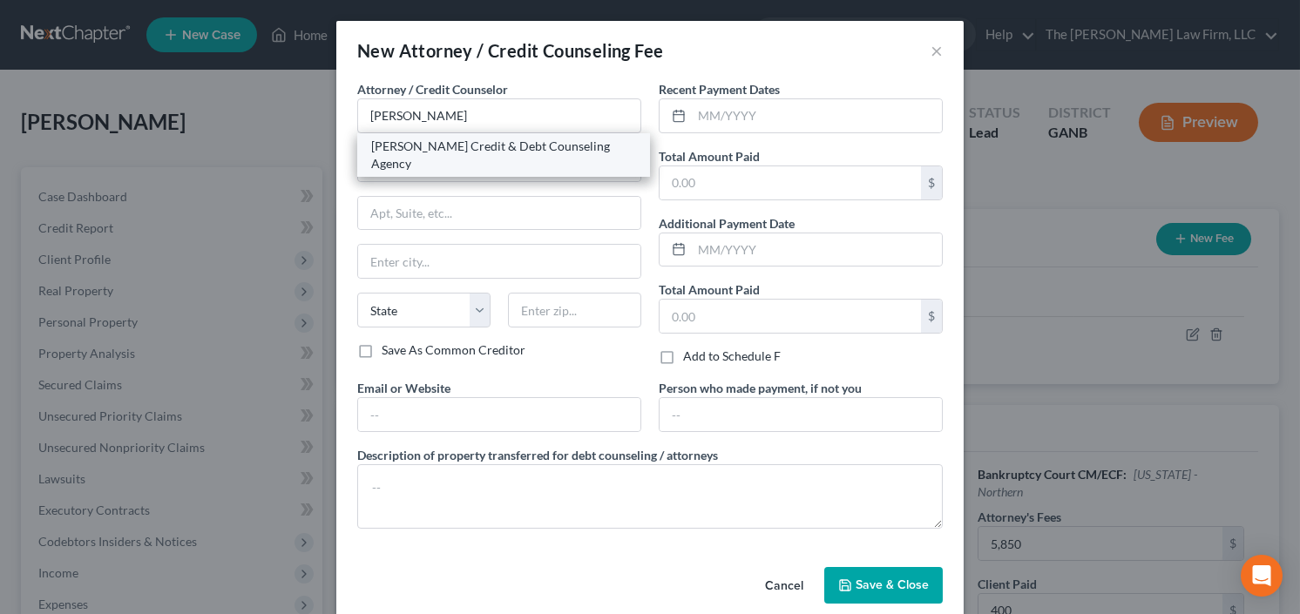
type input "57384"
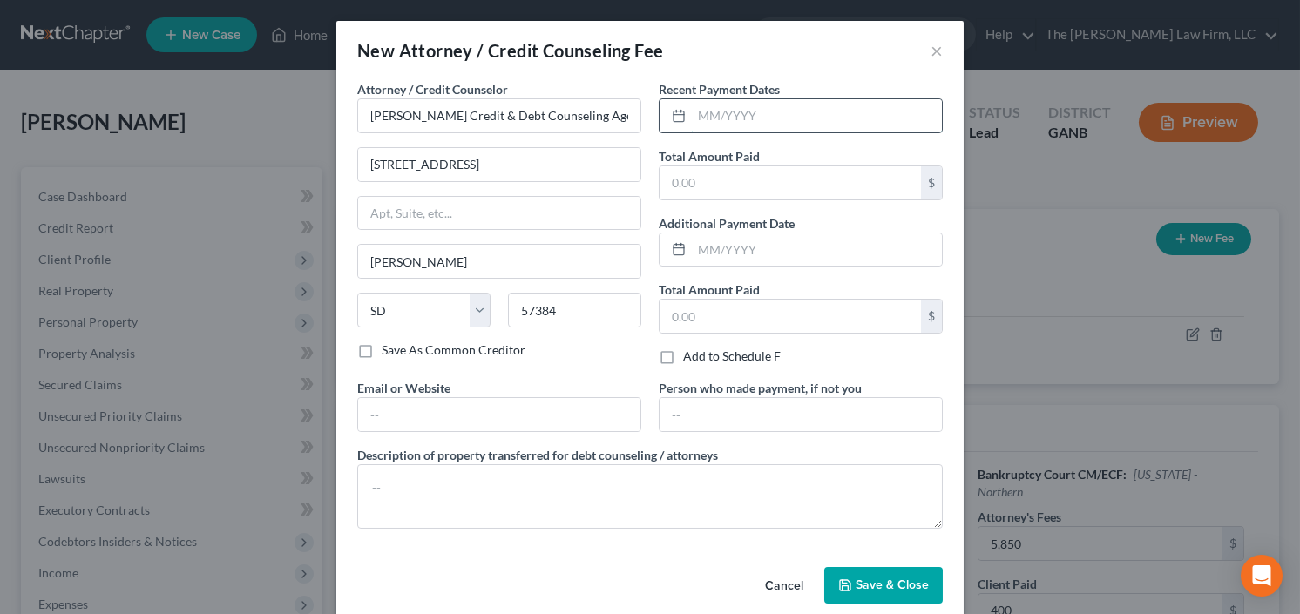
click at [781, 118] on input "text" at bounding box center [817, 115] width 250 height 33
type input "8/25"
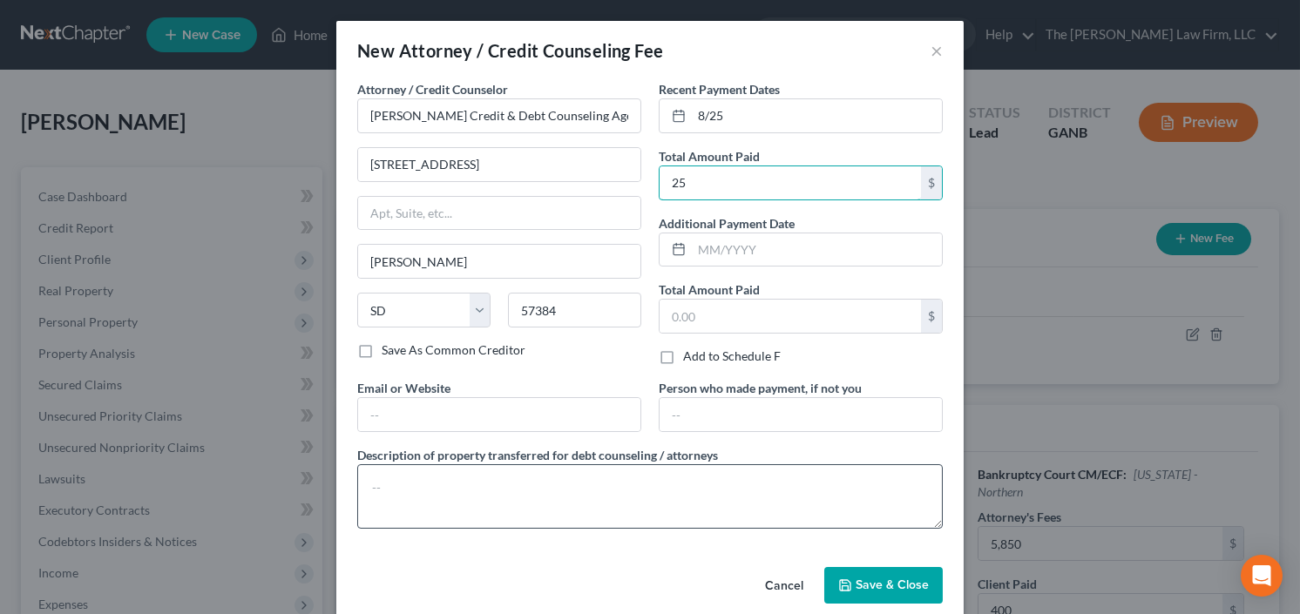
type input "25"
click at [465, 488] on textarea at bounding box center [649, 496] width 585 height 64
type textarea "credit counseling"
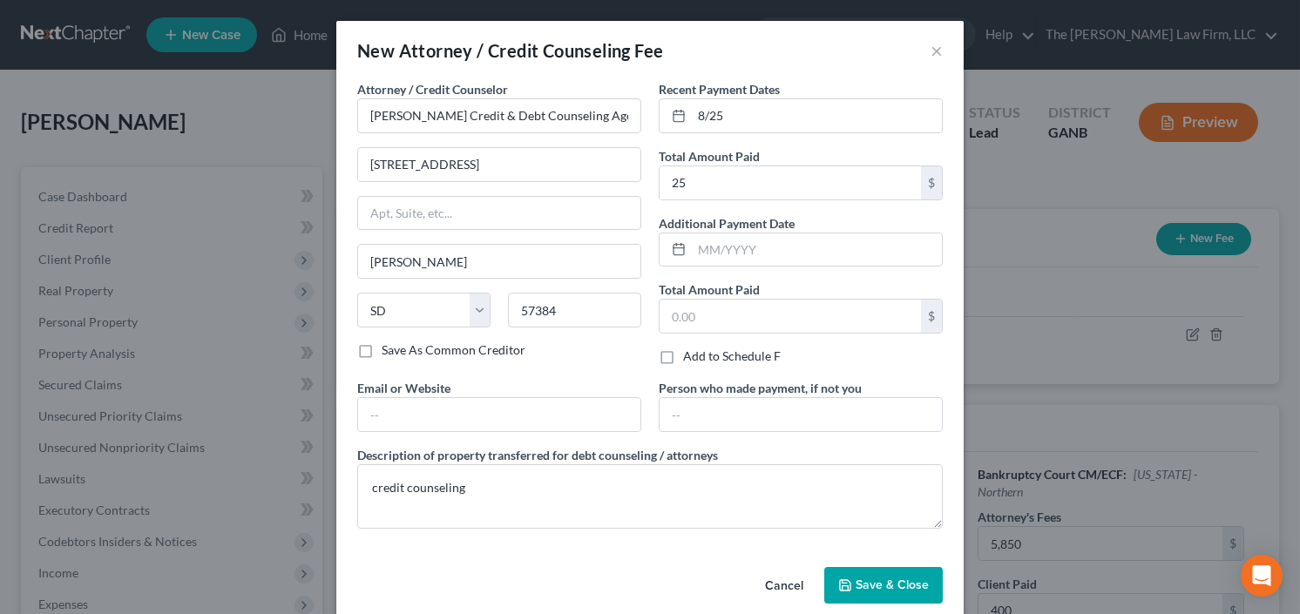
click at [866, 589] on span "Save & Close" at bounding box center [891, 584] width 73 height 15
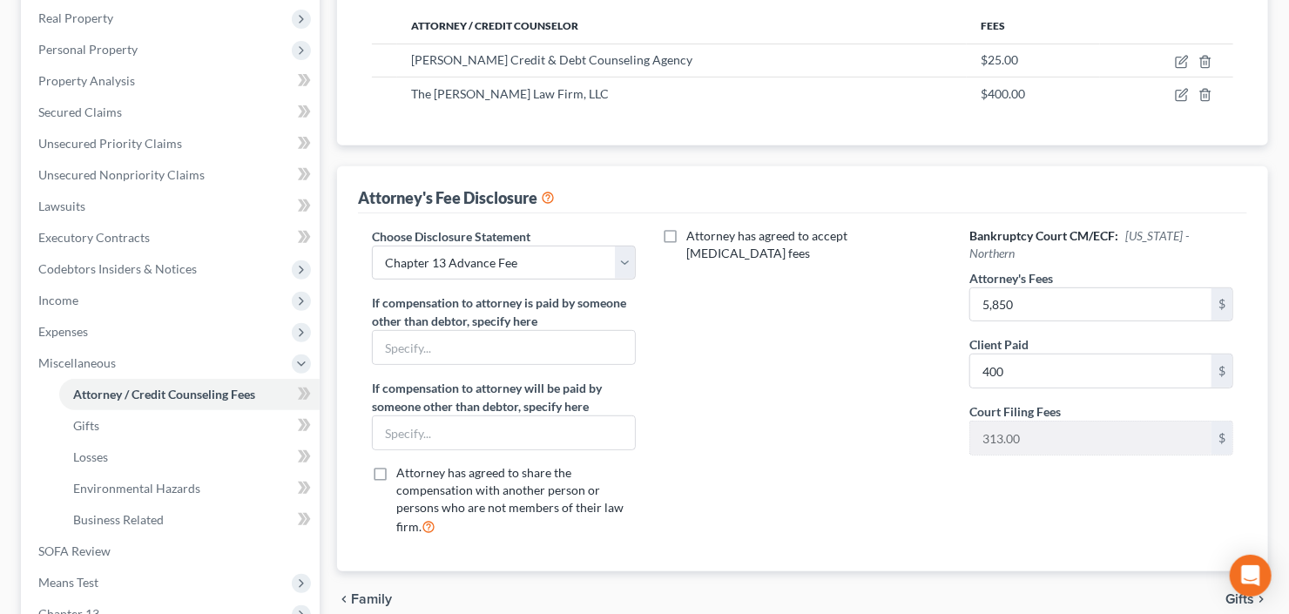
scroll to position [279, 0]
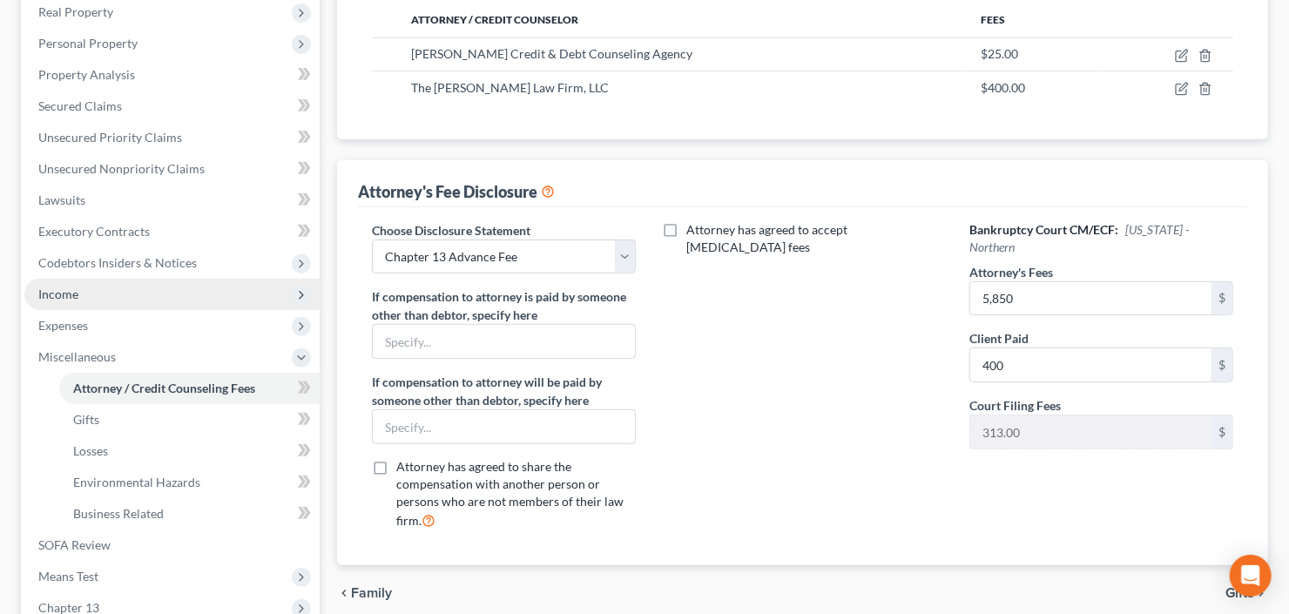
click at [72, 294] on span "Income" at bounding box center [58, 294] width 40 height 15
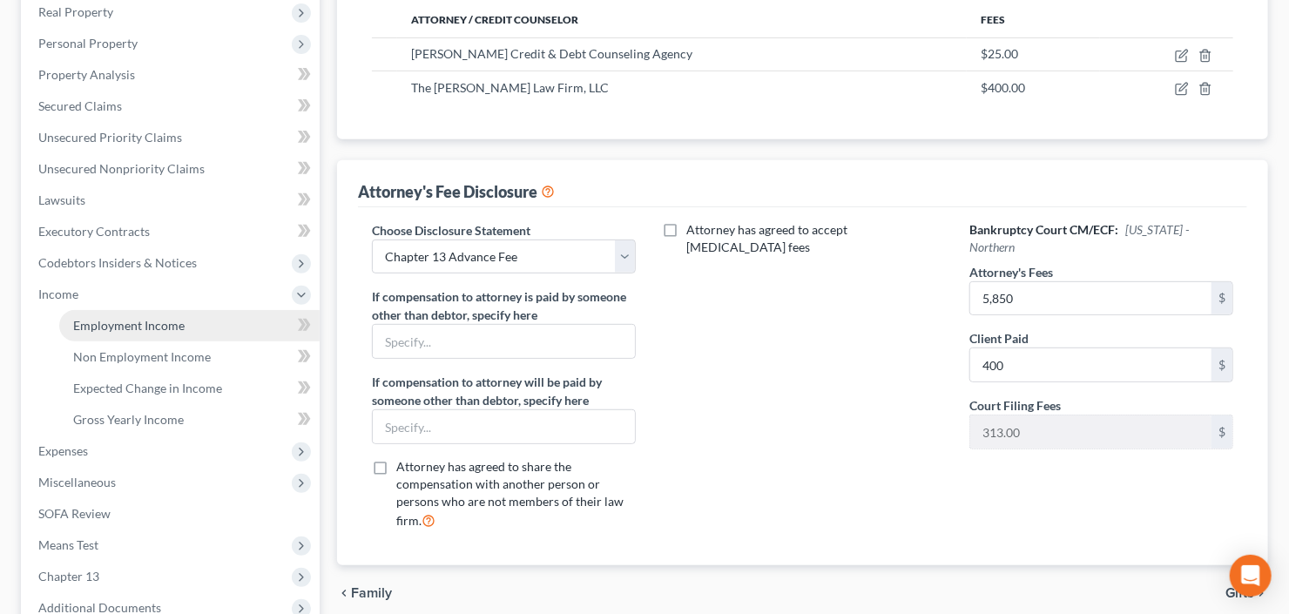
click at [111, 321] on span "Employment Income" at bounding box center [128, 325] width 111 height 15
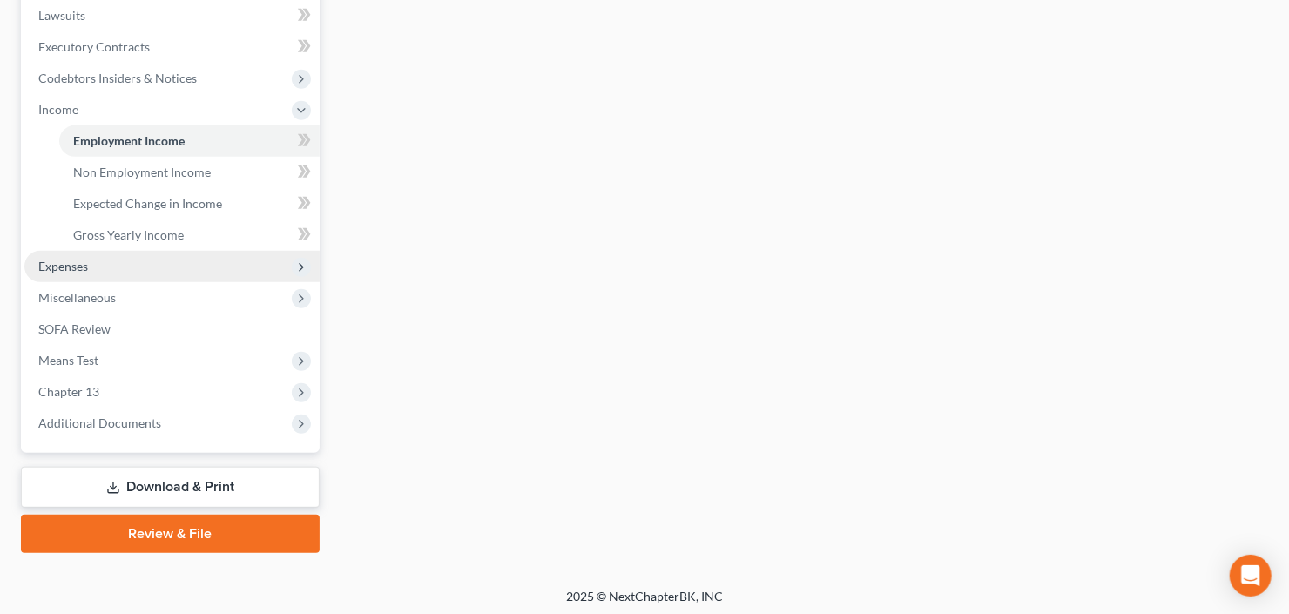
scroll to position [466, 0]
click at [154, 255] on span "Expenses" at bounding box center [171, 263] width 295 height 31
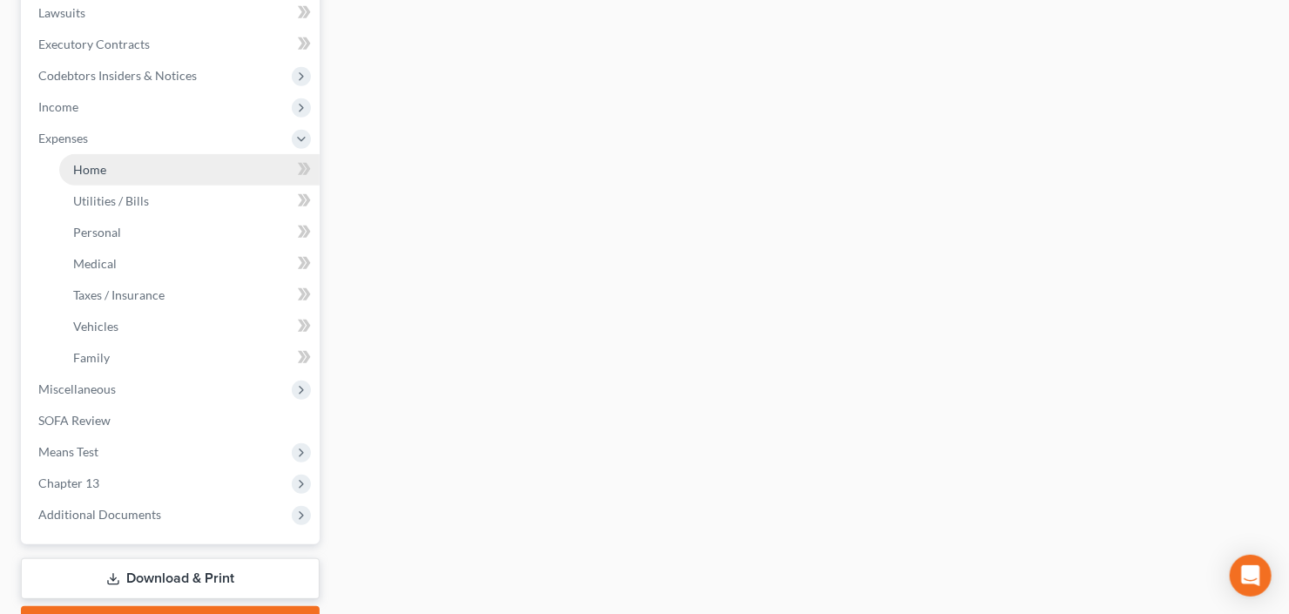
click at [122, 167] on link "Home" at bounding box center [189, 169] width 260 height 31
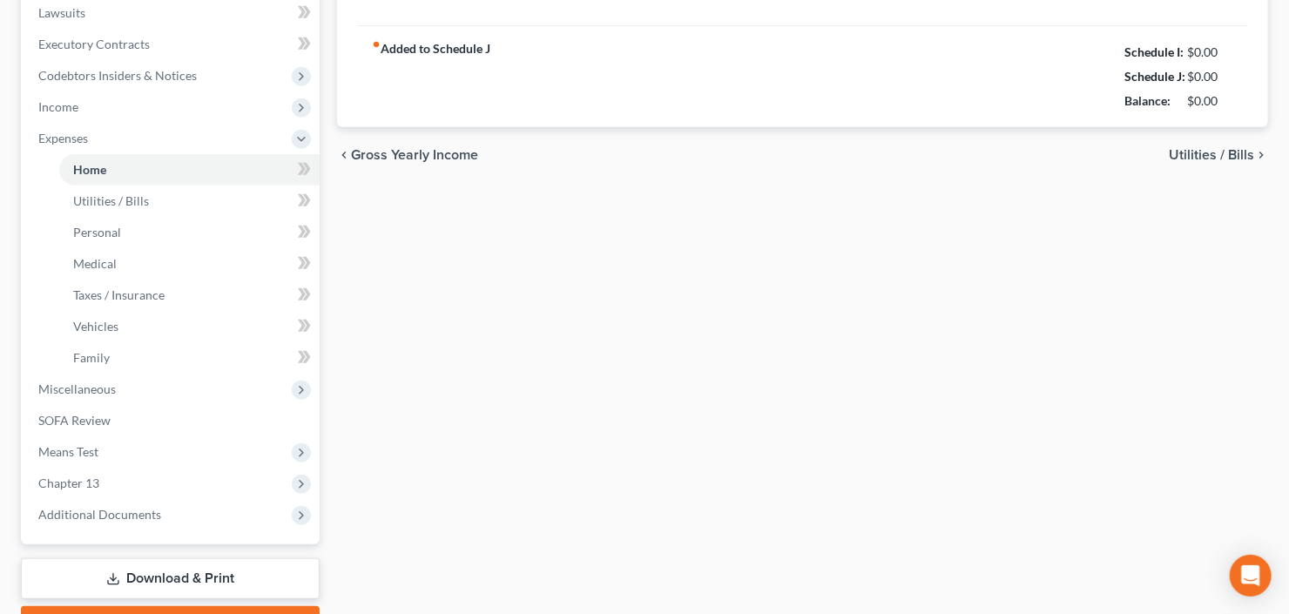
type input "0.00"
radio input "true"
type input "0.00"
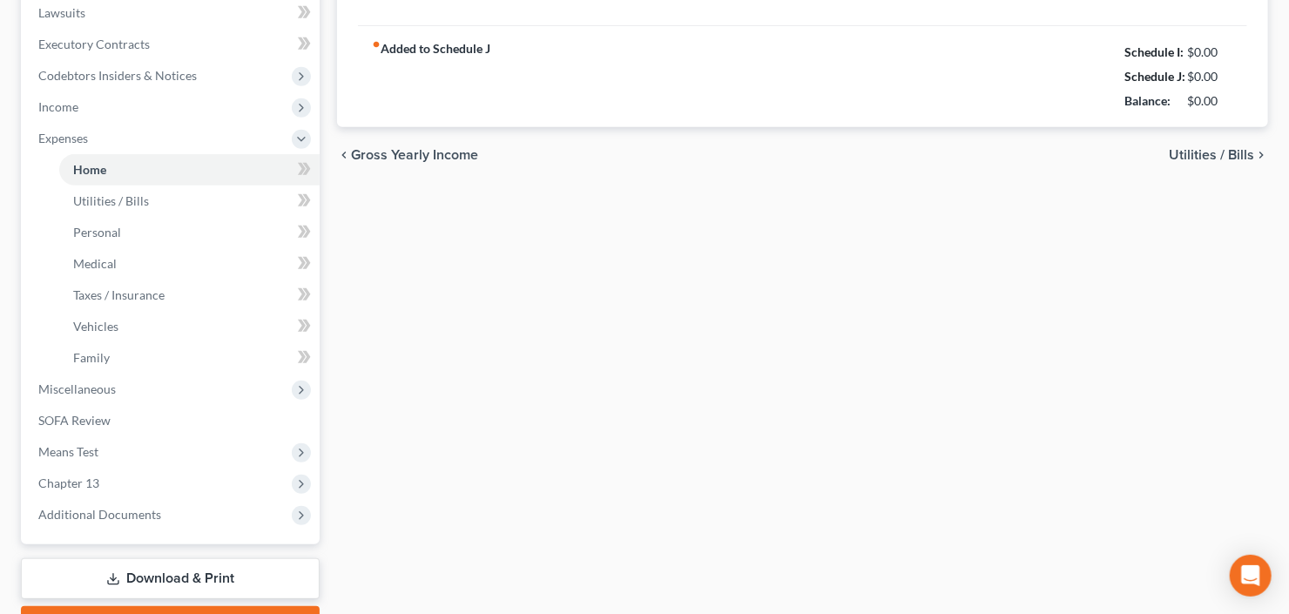
type input "0.00"
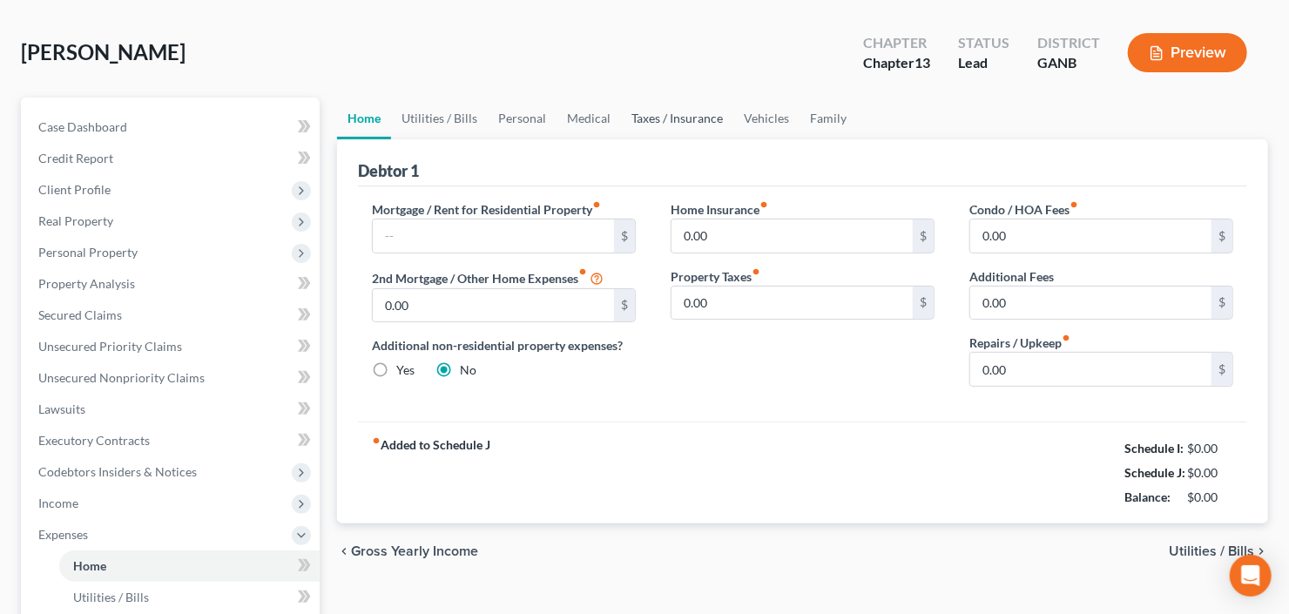
scroll to position [139, 0]
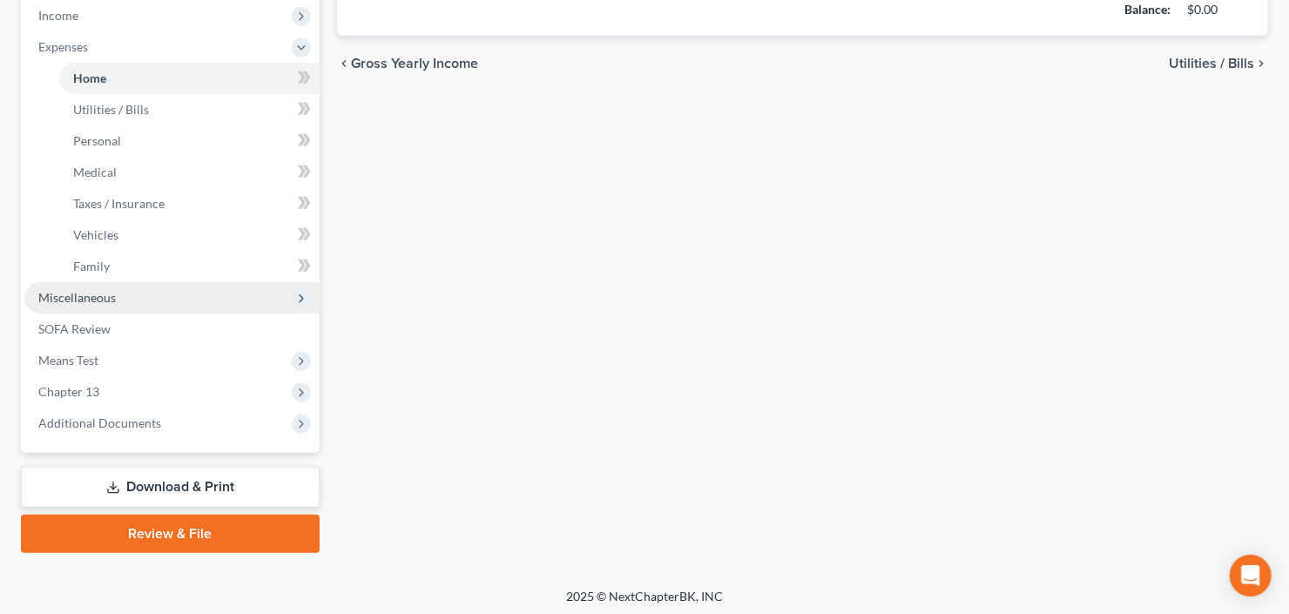
click at [118, 292] on span "Miscellaneous" at bounding box center [171, 297] width 295 height 31
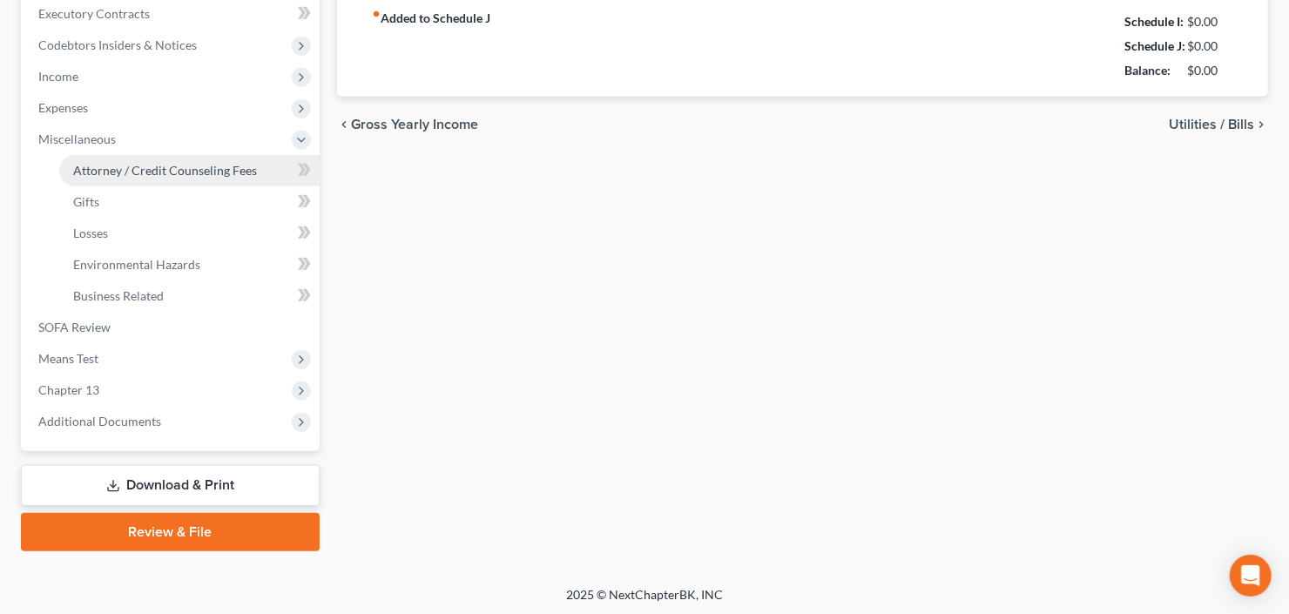
click at [159, 172] on span "Attorney / Credit Counseling Fees" at bounding box center [165, 170] width 184 height 15
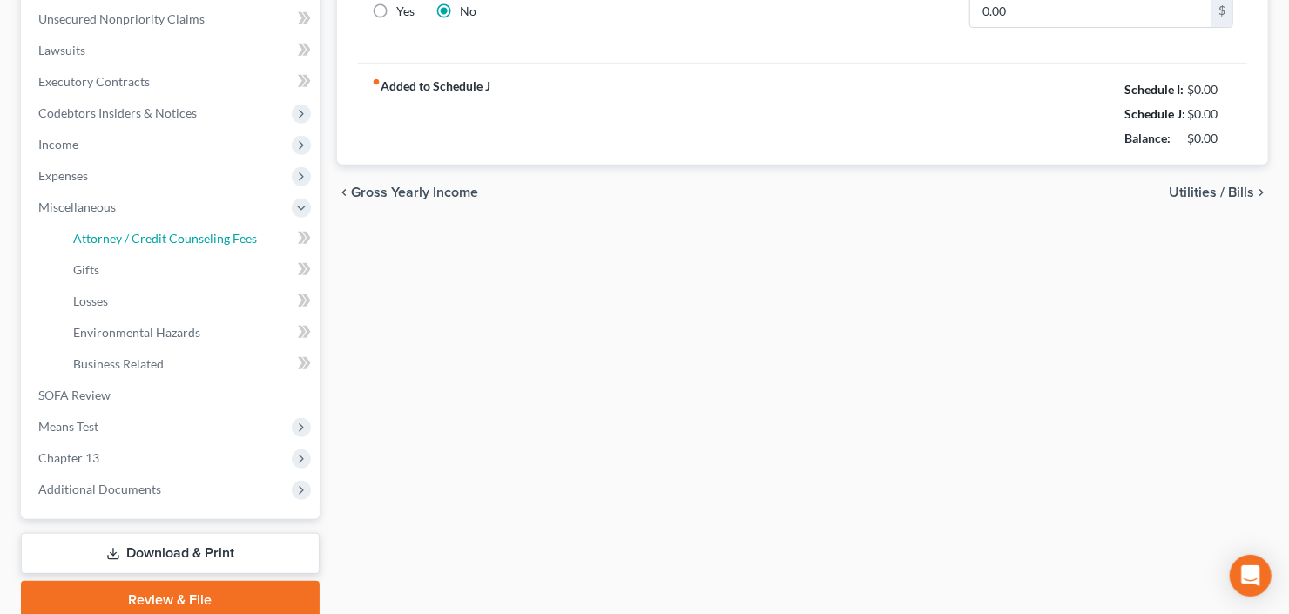
select select "2"
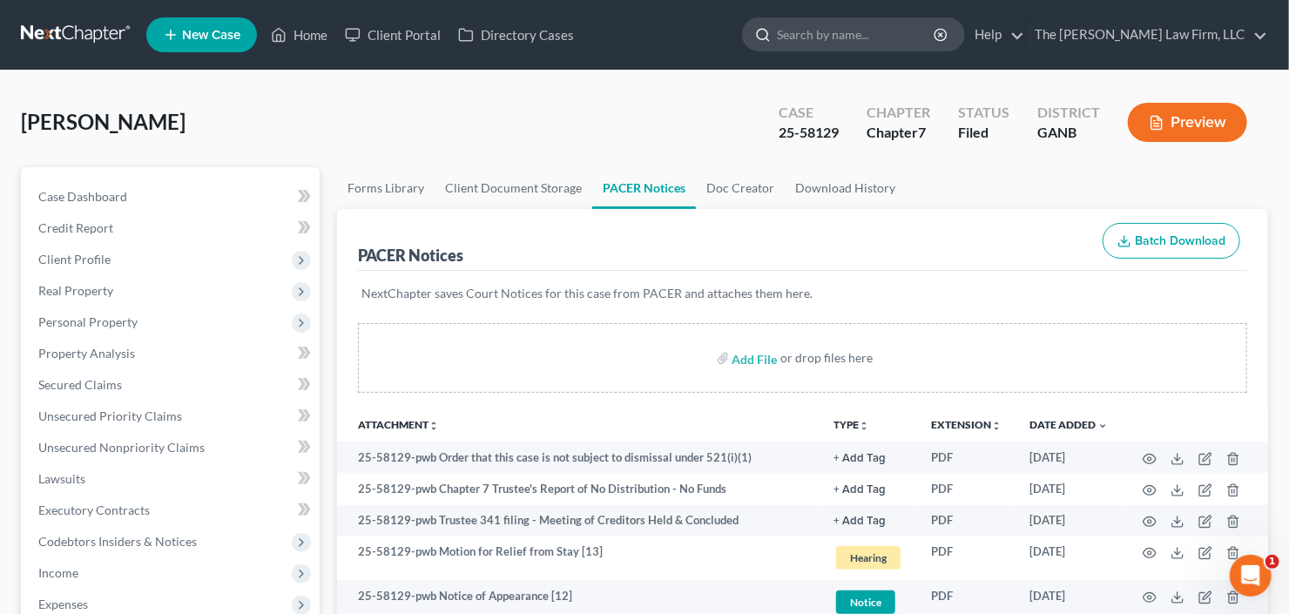
click at [858, 36] on input "search" at bounding box center [856, 34] width 159 height 32
type input "perkins"
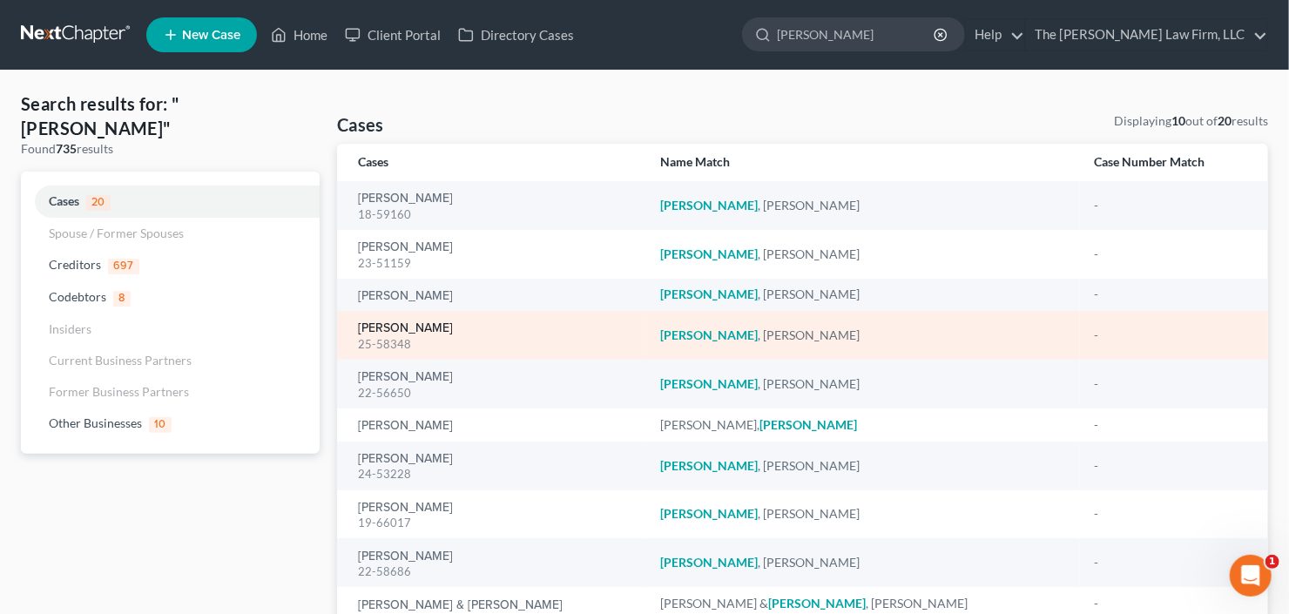
click at [415, 326] on link "Perkins, Rebekah" at bounding box center [405, 328] width 95 height 12
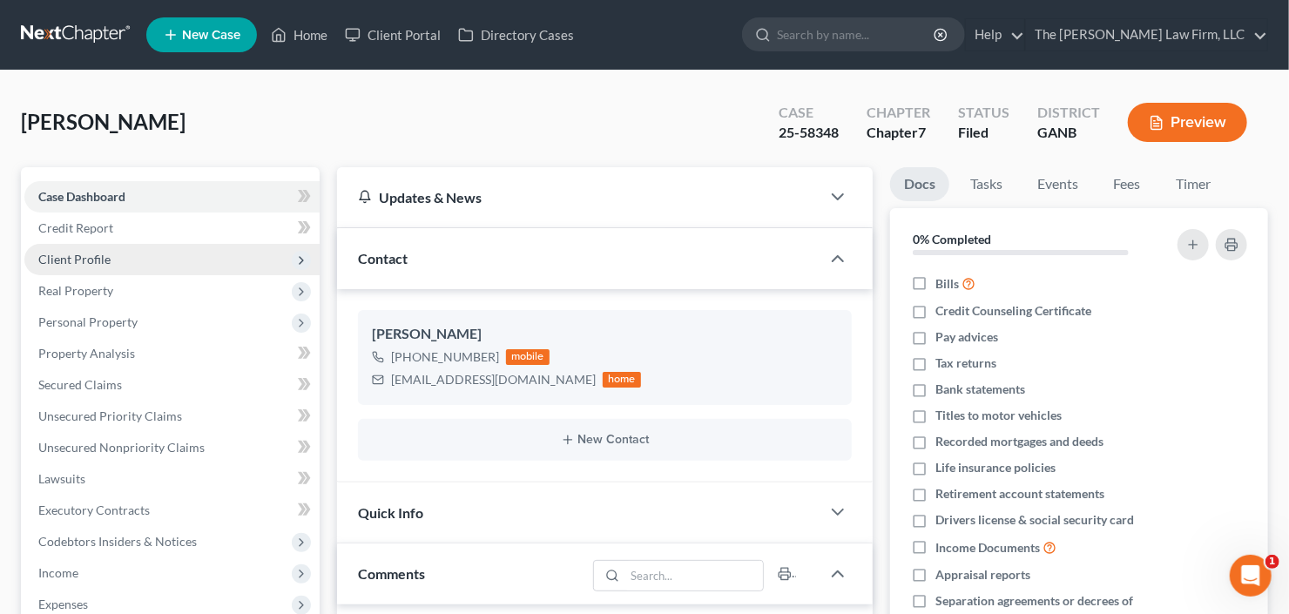
click at [126, 266] on span "Client Profile" at bounding box center [171, 259] width 295 height 31
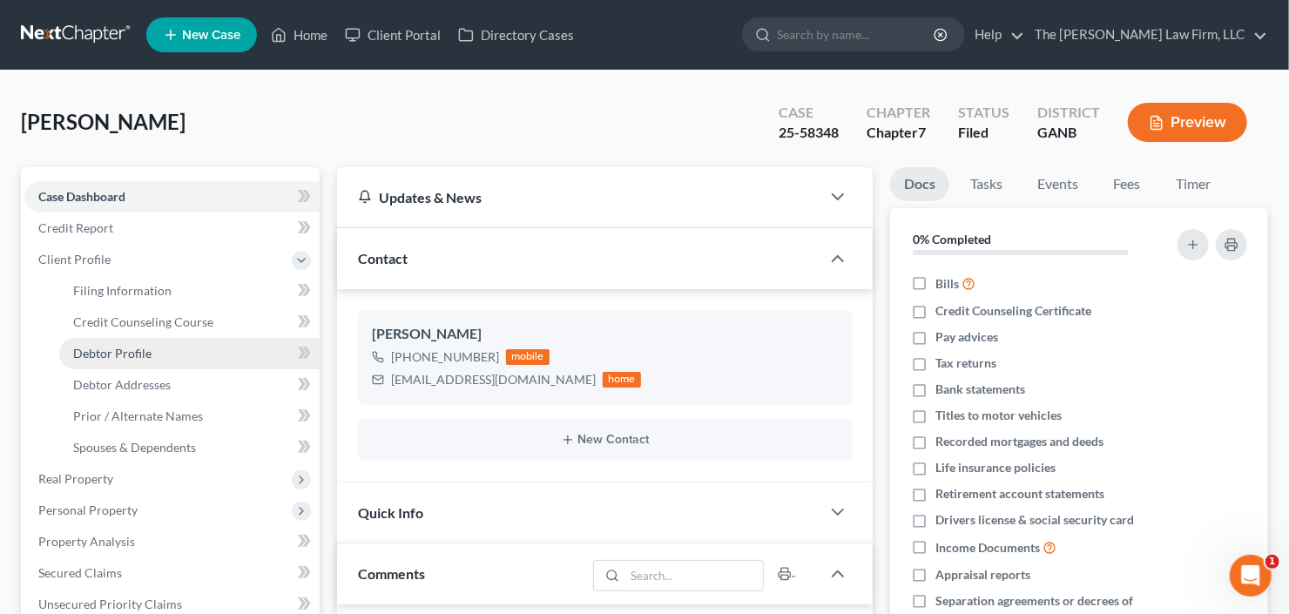
click at [118, 350] on span "Debtor Profile" at bounding box center [112, 353] width 78 height 15
select select "0"
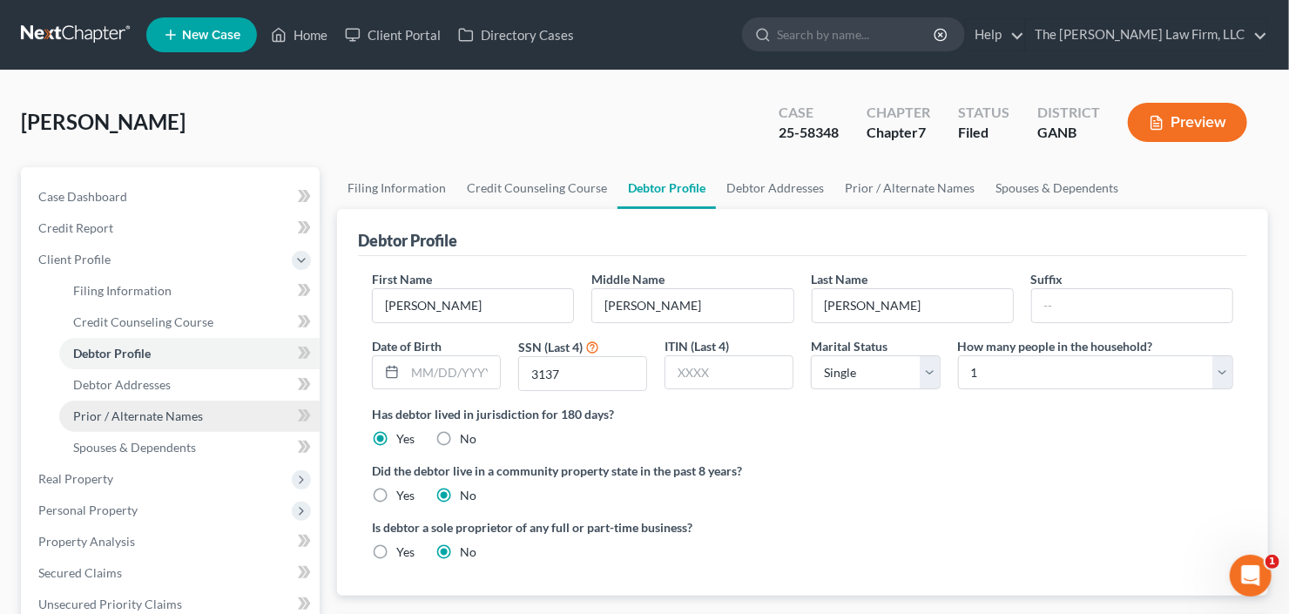
click at [172, 412] on span "Prior / Alternate Names" at bounding box center [138, 415] width 130 height 15
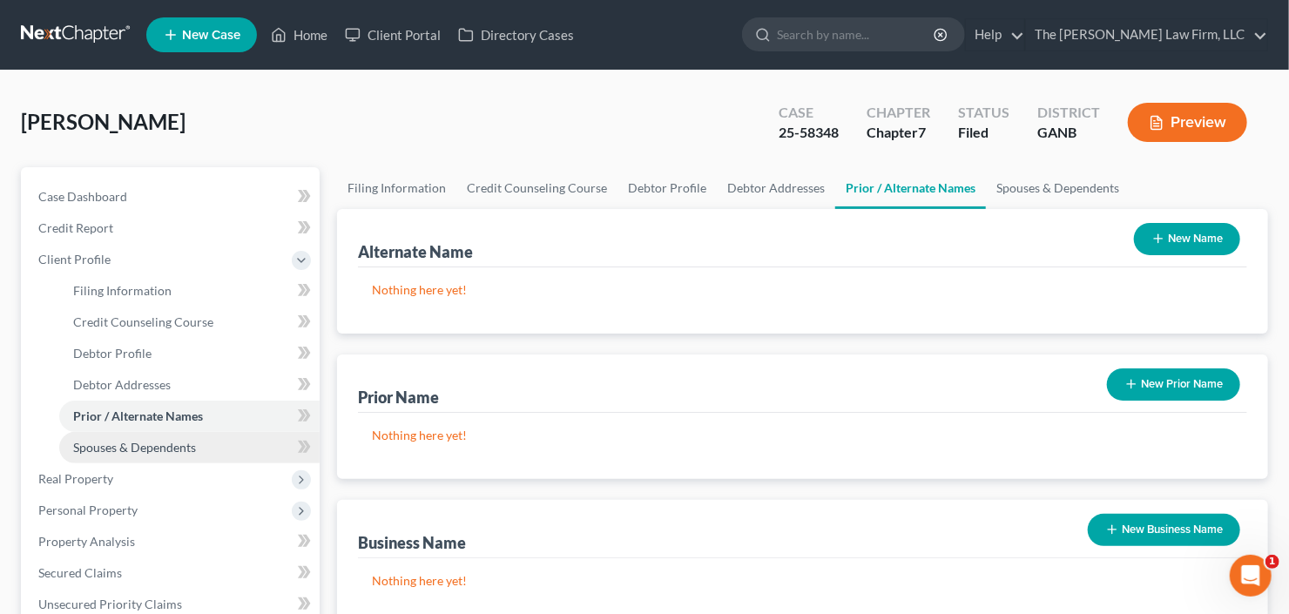
click at [185, 450] on span "Spouses & Dependents" at bounding box center [134, 447] width 123 height 15
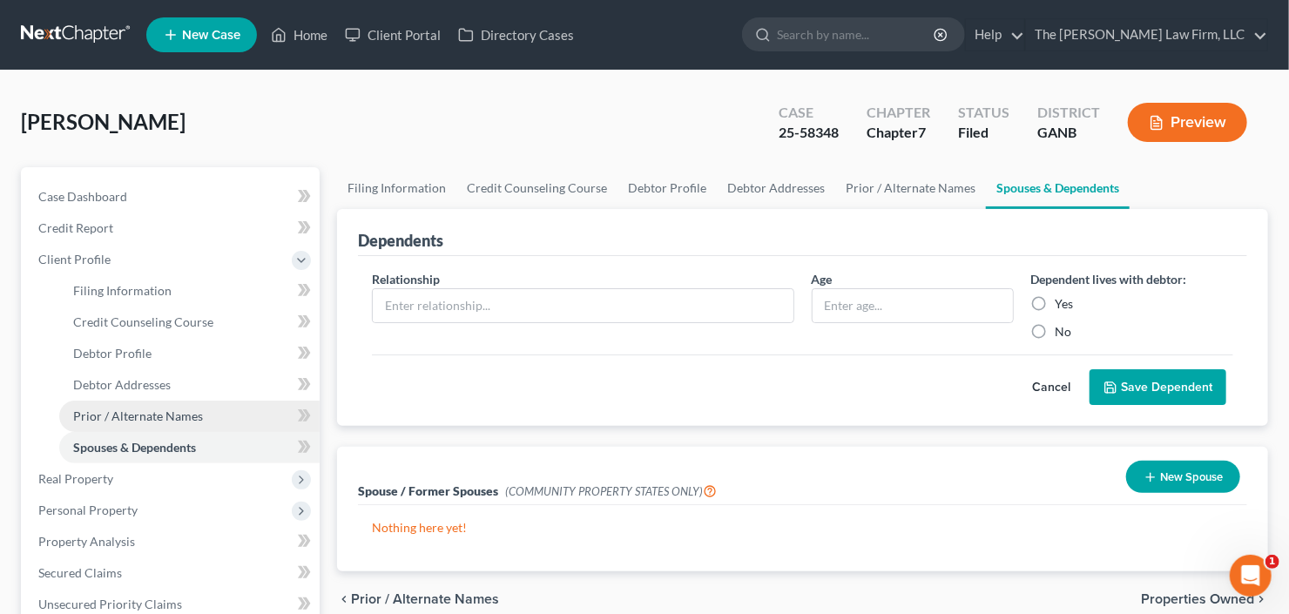
click at [183, 413] on span "Prior / Alternate Names" at bounding box center [138, 415] width 130 height 15
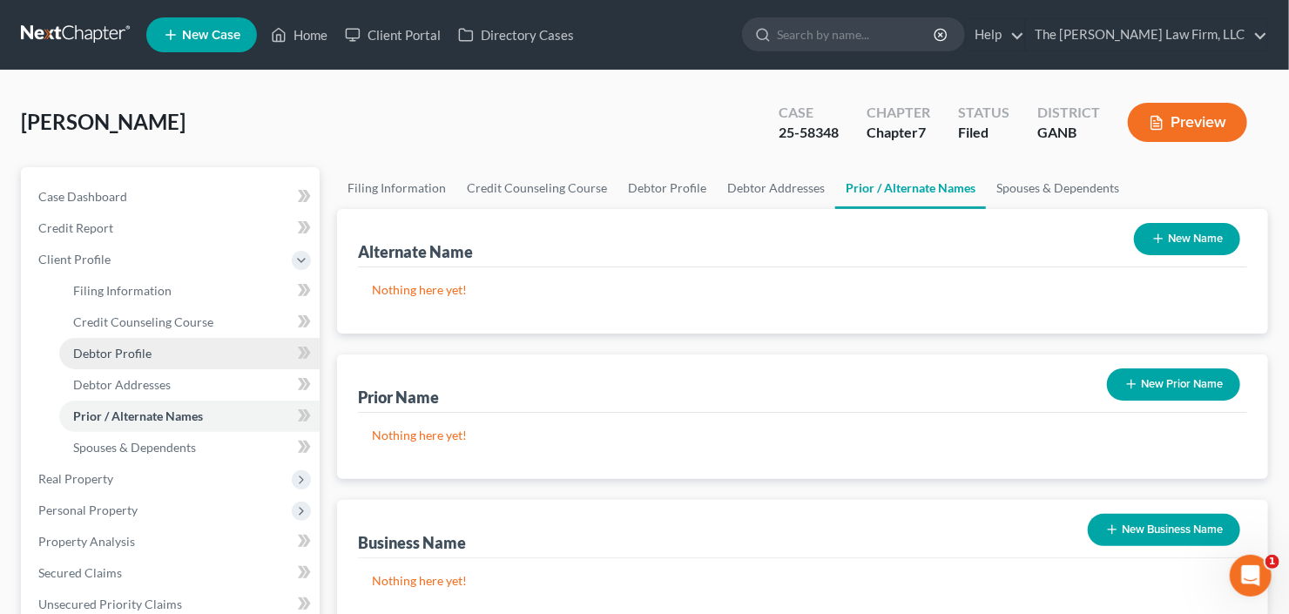
click at [152, 354] on link "Debtor Profile" at bounding box center [189, 353] width 260 height 31
select select "0"
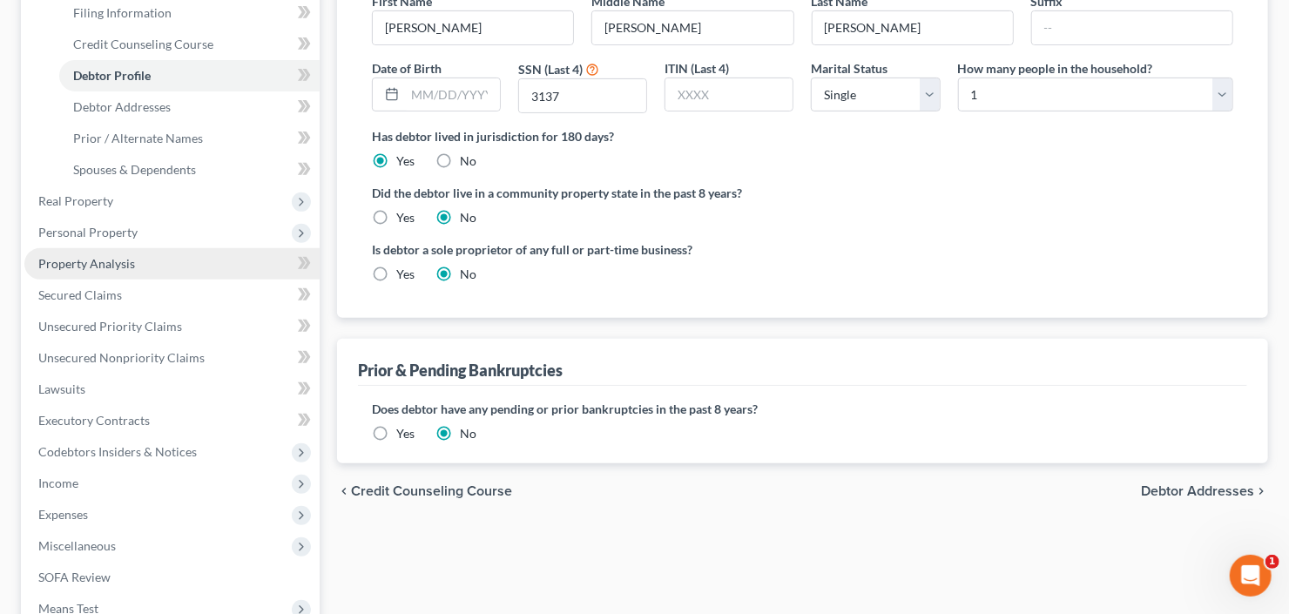
scroll to position [279, 0]
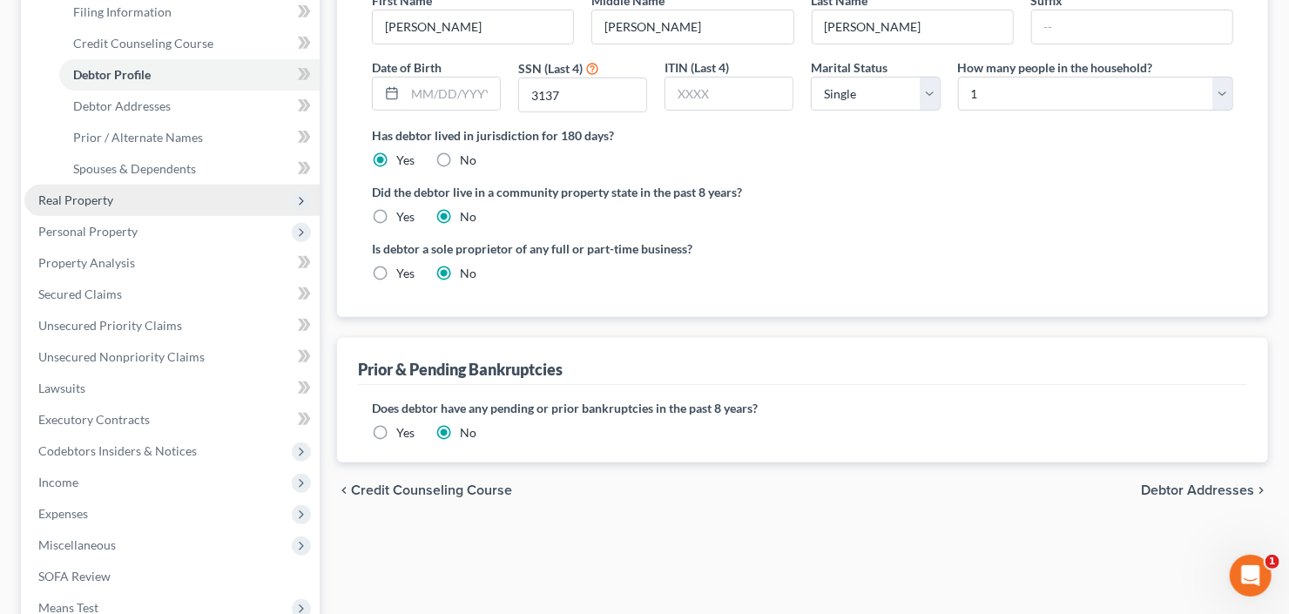
click at [136, 199] on span "Real Property" at bounding box center [171, 200] width 295 height 31
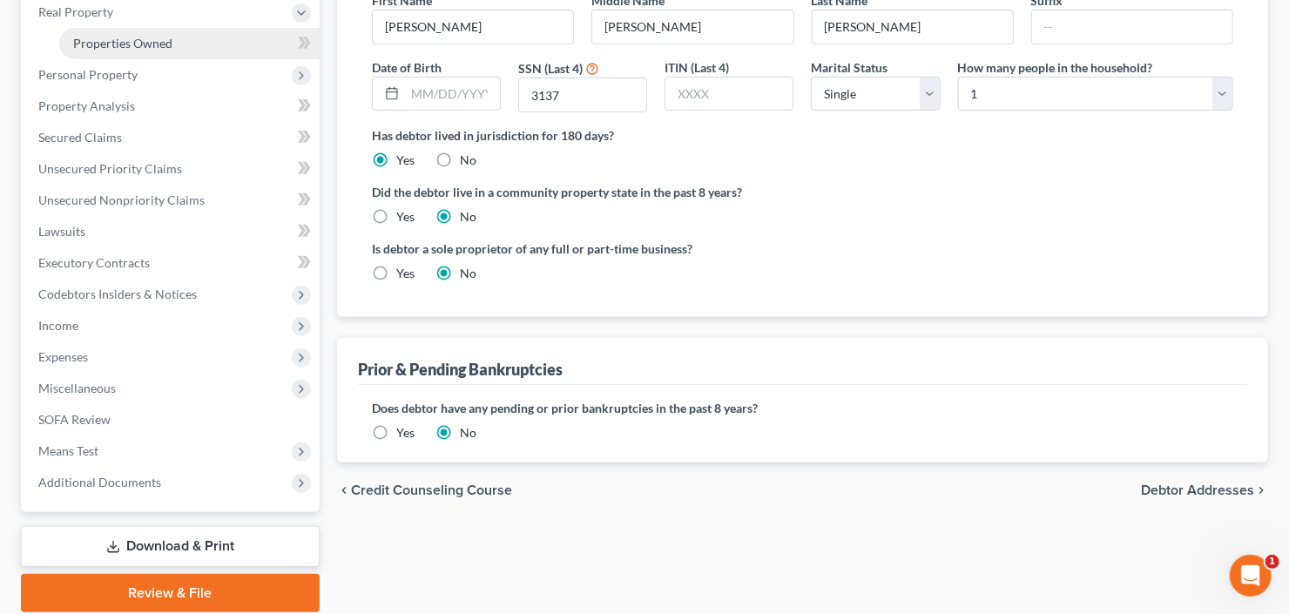
click at [187, 36] on link "Properties Owned" at bounding box center [189, 43] width 260 height 31
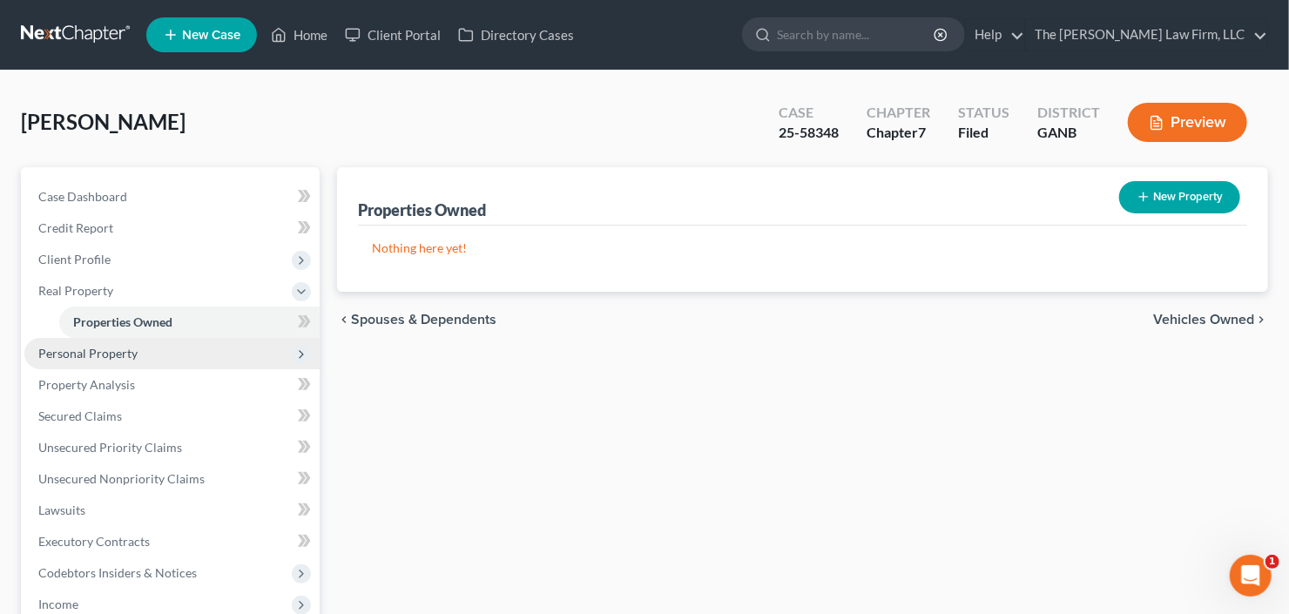
click at [98, 349] on span "Personal Property" at bounding box center [87, 353] width 99 height 15
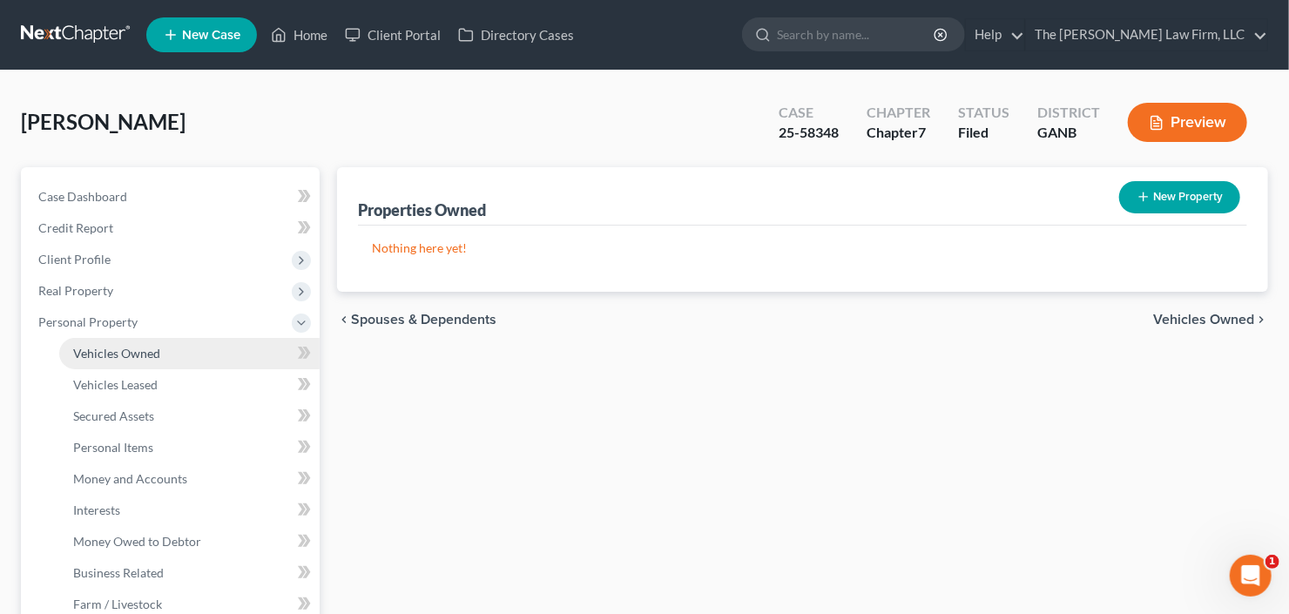
click at [103, 349] on span "Vehicles Owned" at bounding box center [116, 353] width 87 height 15
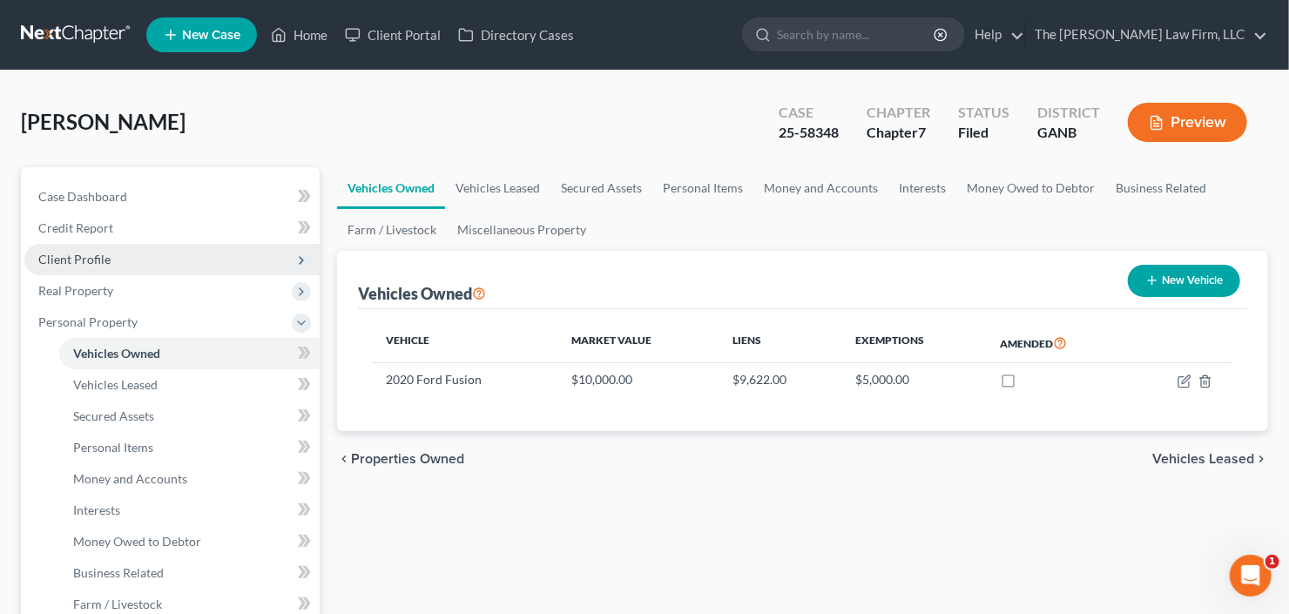
click at [106, 258] on span "Client Profile" at bounding box center [74, 259] width 72 height 15
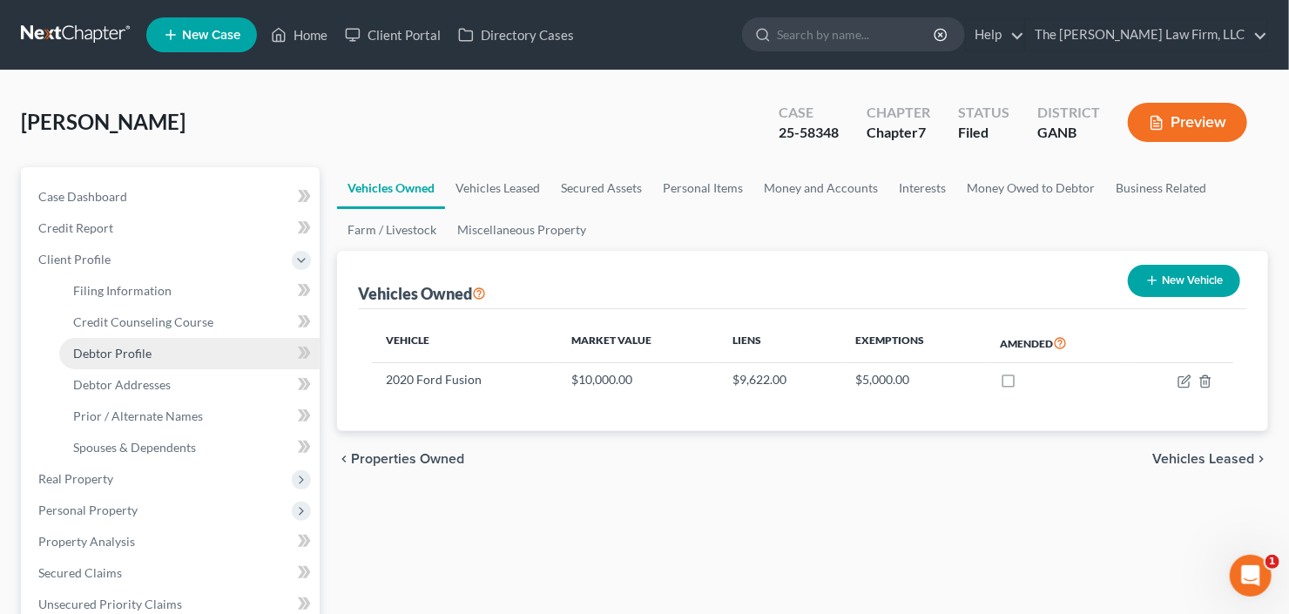
click at [135, 355] on span "Debtor Profile" at bounding box center [112, 353] width 78 height 15
select select "0"
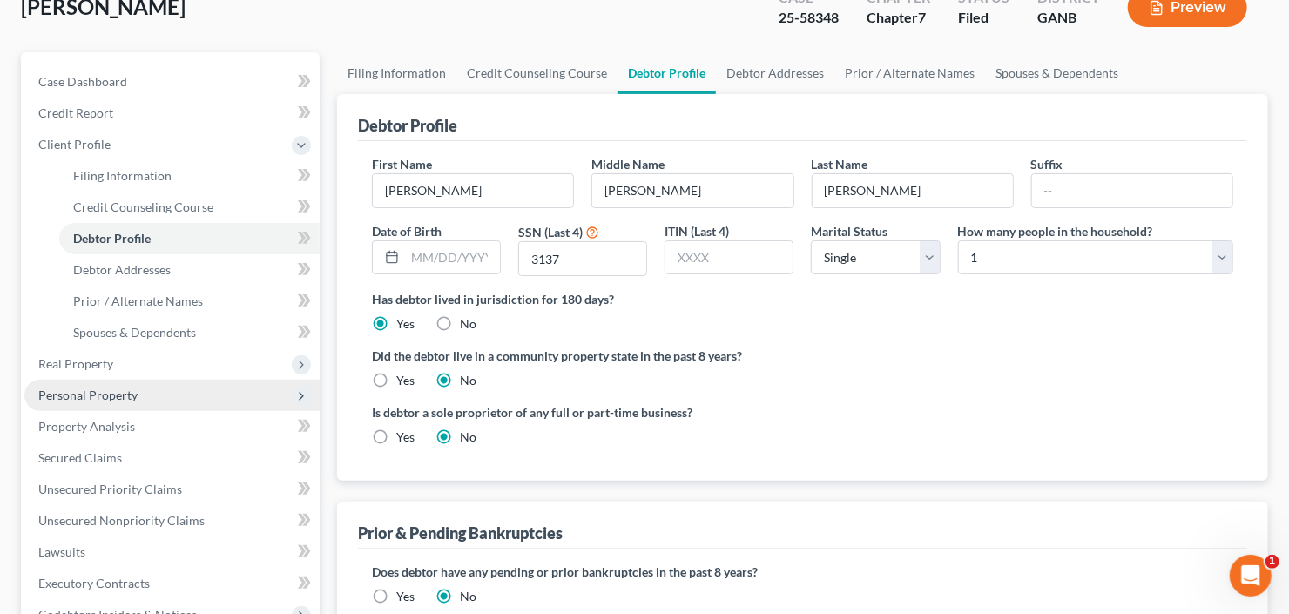
scroll to position [139, 0]
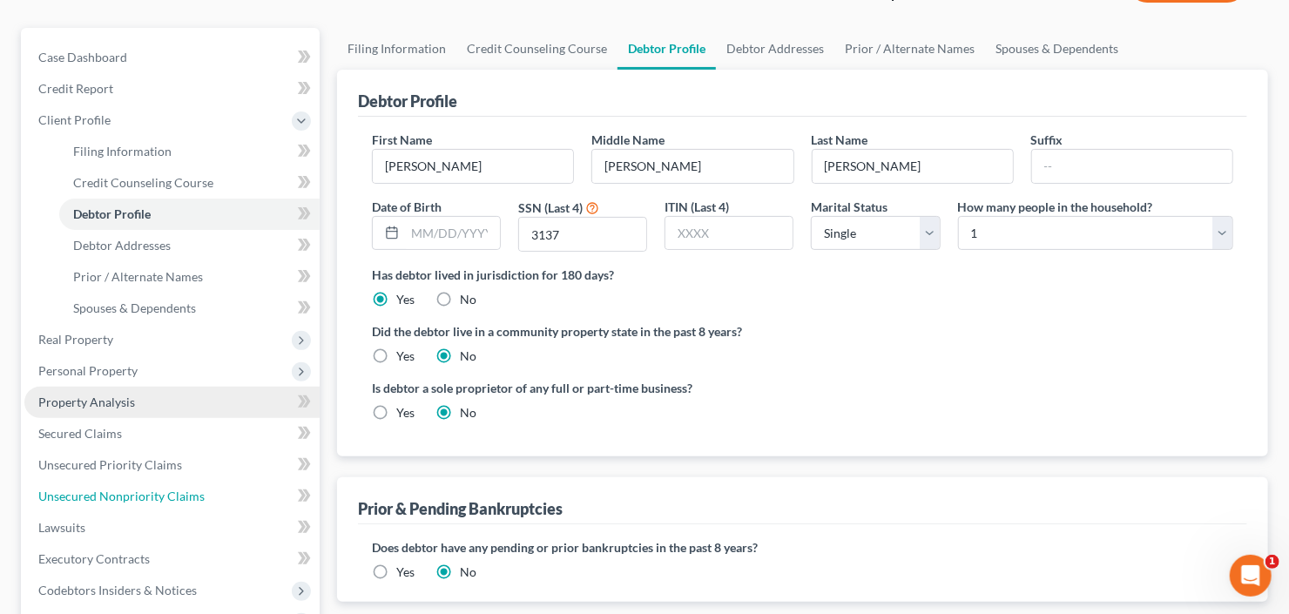
drag, startPoint x: 127, startPoint y: 497, endPoint x: 278, endPoint y: 432, distance: 164.2
click at [127, 497] on span "Unsecured Nonpriority Claims" at bounding box center [121, 496] width 166 height 15
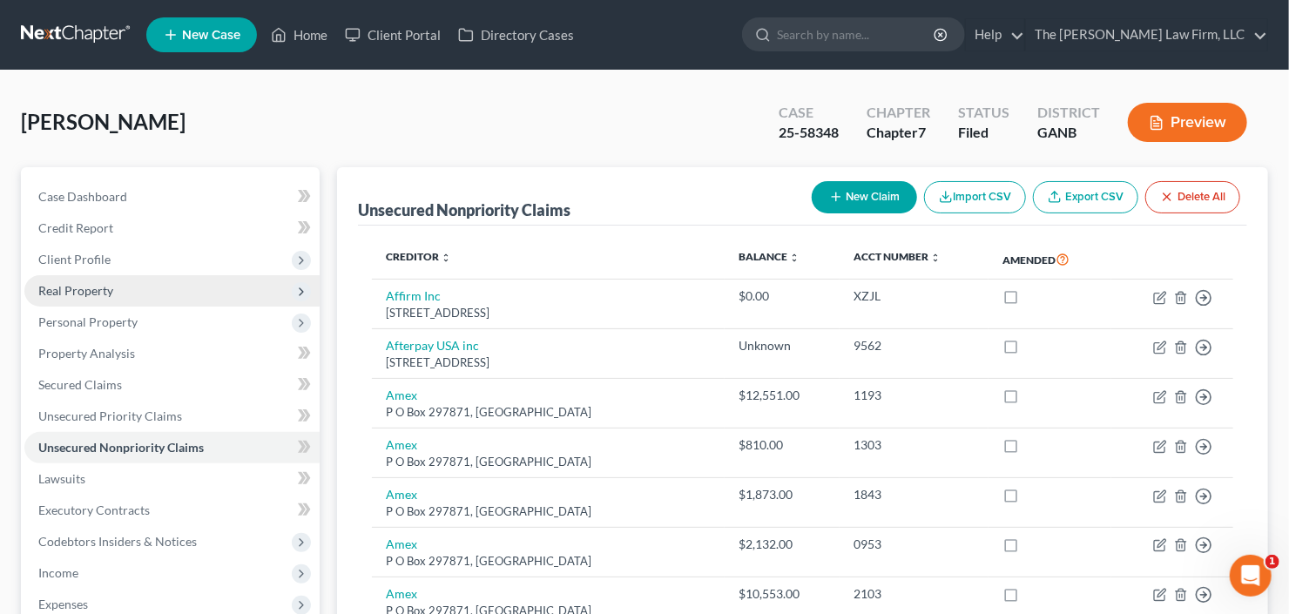
click at [87, 287] on span "Real Property" at bounding box center [75, 290] width 75 height 15
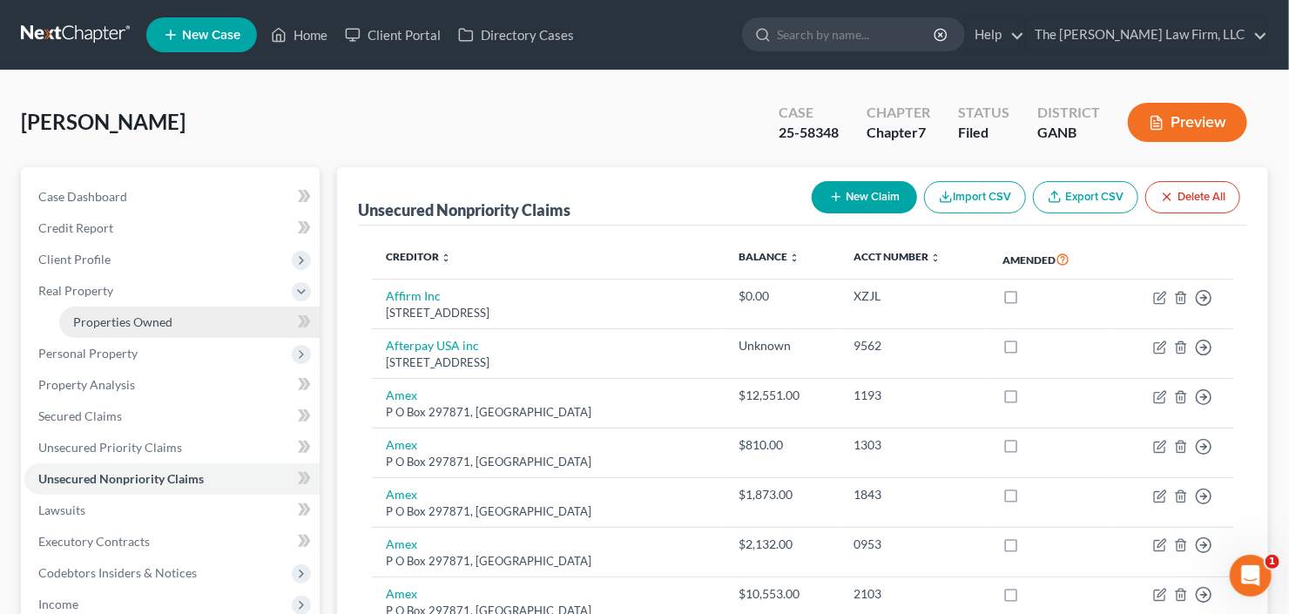
click at [97, 321] on span "Properties Owned" at bounding box center [122, 321] width 99 height 15
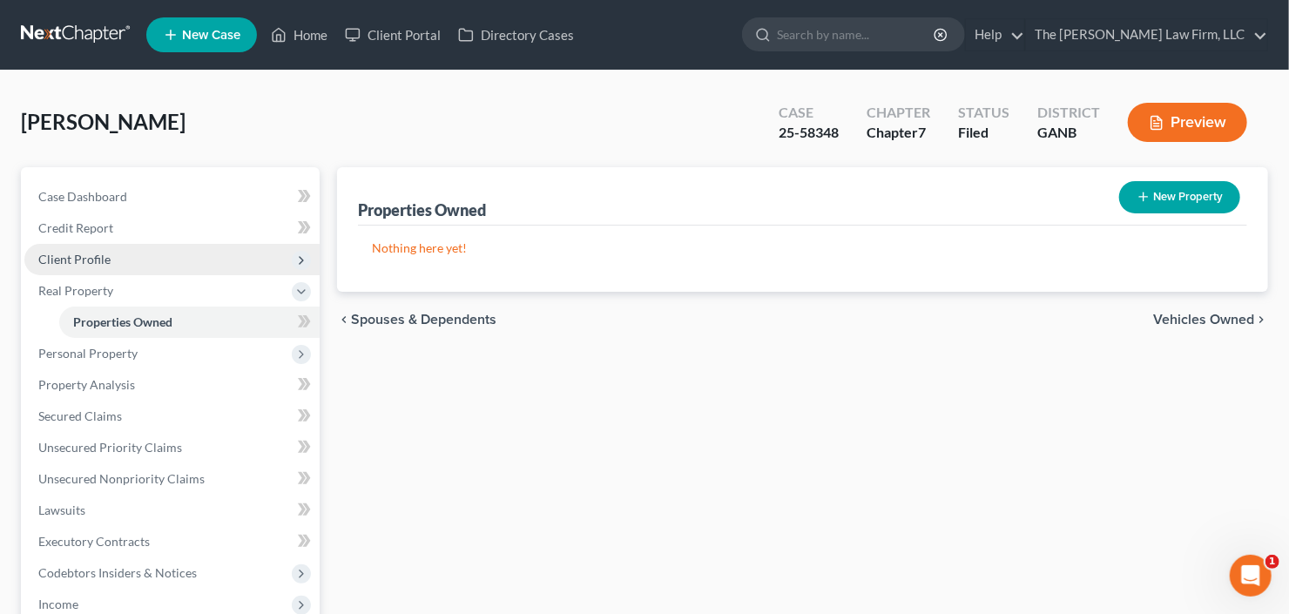
click at [93, 267] on span "Client Profile" at bounding box center [171, 259] width 295 height 31
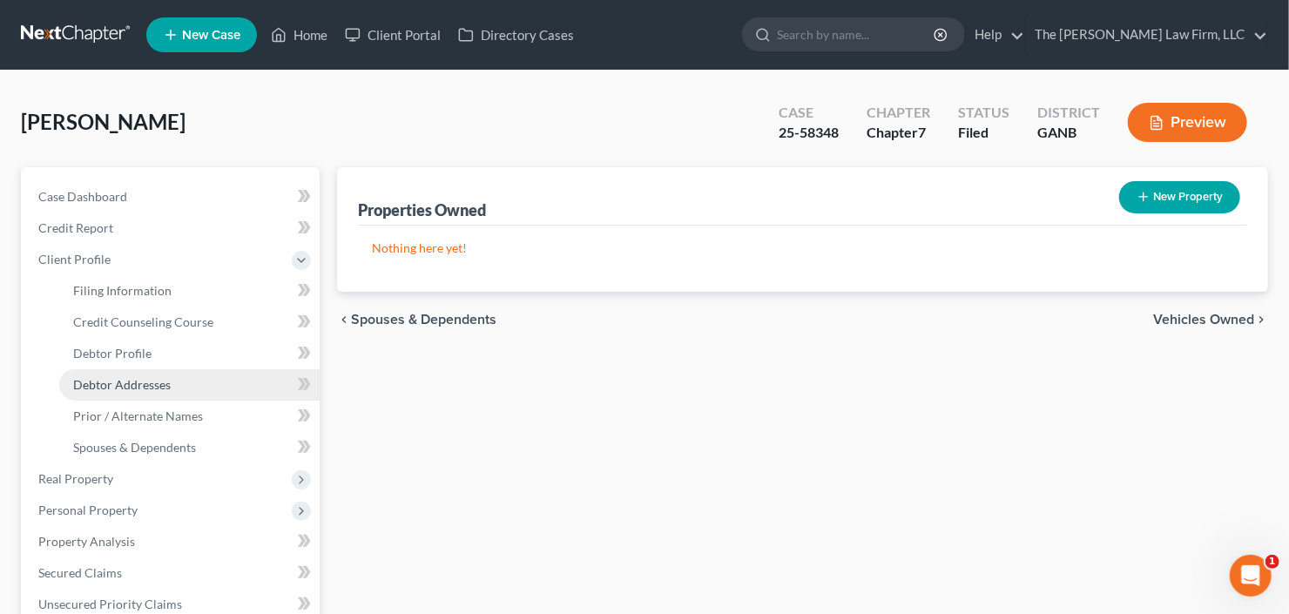
click at [105, 379] on span "Debtor Addresses" at bounding box center [122, 384] width 98 height 15
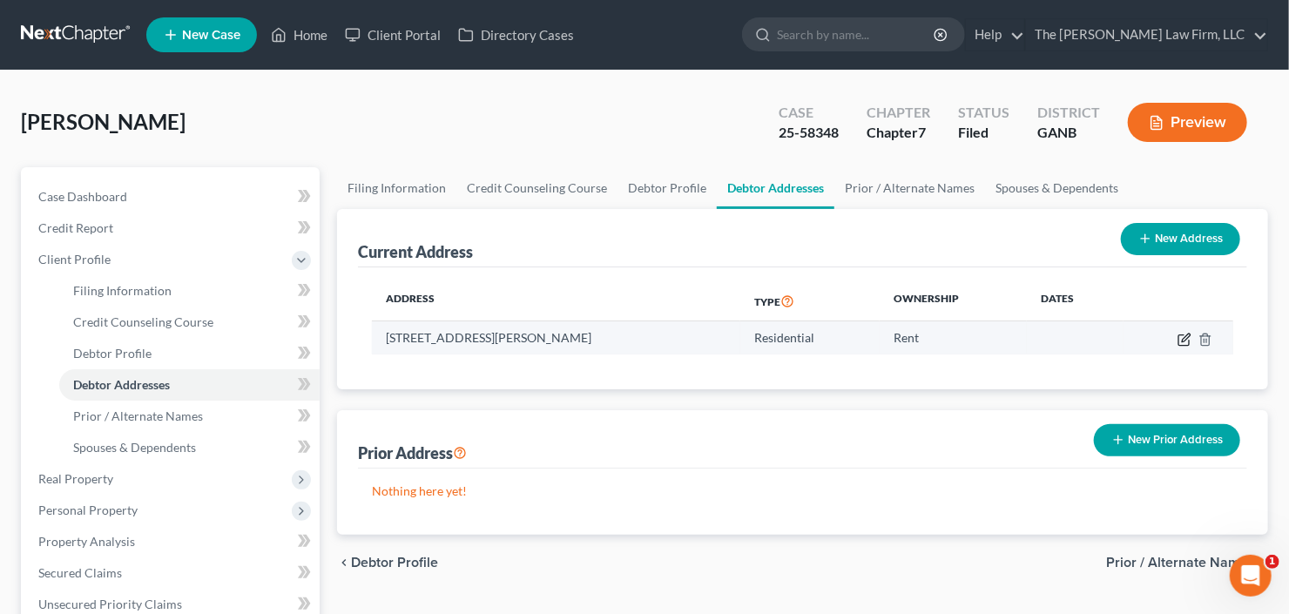
click at [1178, 336] on icon "button" at bounding box center [1185, 340] width 14 height 14
select select "10"
select select "0"
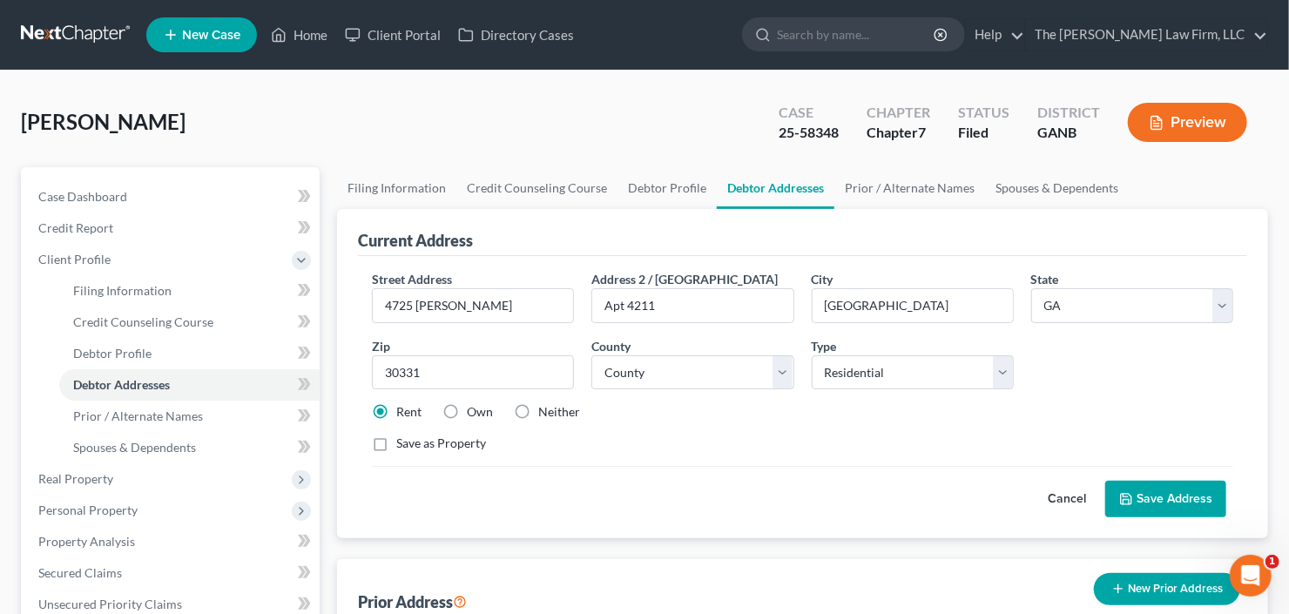
click at [467, 407] on label "Own" at bounding box center [480, 411] width 26 height 17
click at [474, 407] on input "Own" at bounding box center [479, 408] width 11 height 11
radio input "true"
click at [396, 445] on label "Save as Property" at bounding box center [441, 443] width 90 height 17
click at [403, 445] on input "Save as Property" at bounding box center [408, 440] width 11 height 11
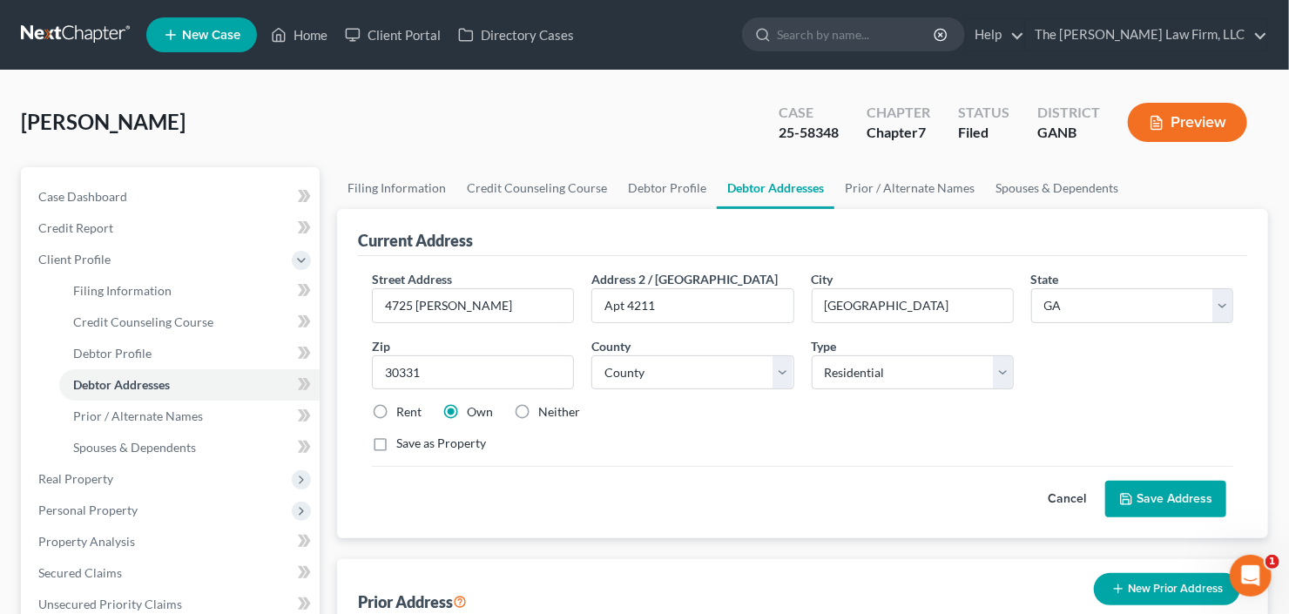
checkbox input "true"
click at [1171, 489] on button "Save Address" at bounding box center [1165, 499] width 121 height 37
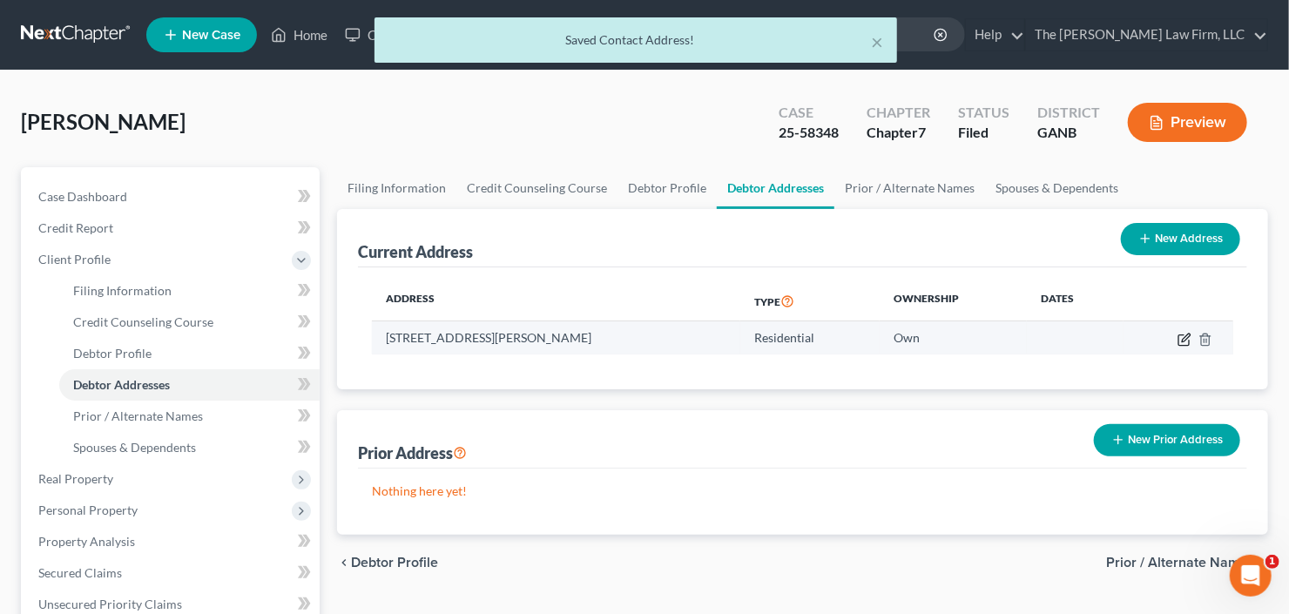
click at [1181, 337] on icon "button" at bounding box center [1185, 340] width 14 height 14
select select "10"
select select "59"
select select "0"
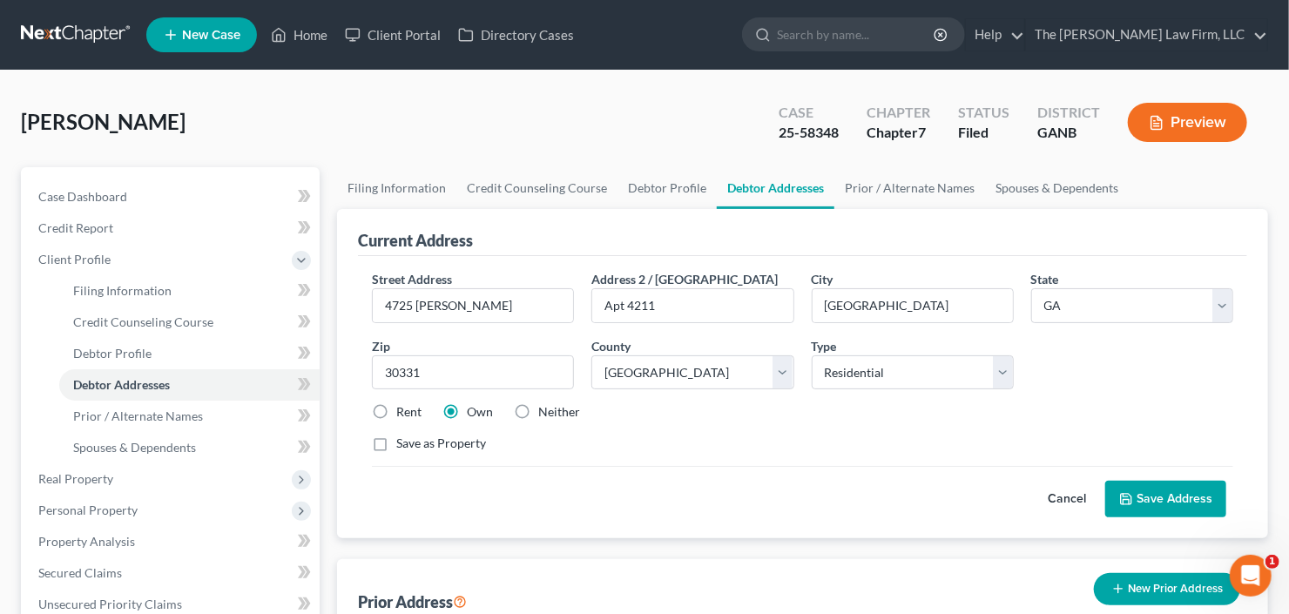
drag, startPoint x: 376, startPoint y: 408, endPoint x: 396, endPoint y: 408, distance: 20.1
click at [396, 408] on label "Rent" at bounding box center [408, 411] width 25 height 17
click at [403, 408] on input "Rent" at bounding box center [408, 408] width 11 height 11
radio input "true"
click at [1199, 492] on button "Save Address" at bounding box center [1165, 499] width 121 height 37
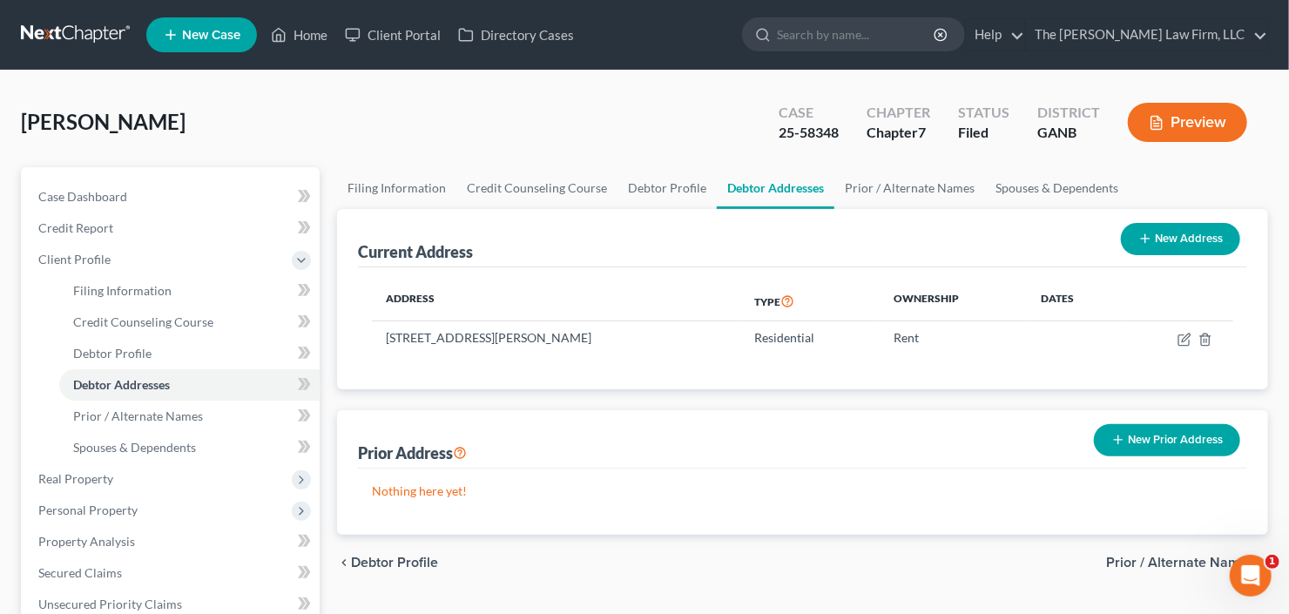
click at [886, 21] on ul "New Case Home Client Portal Directory Cases - No Result - See all results Or Pr…" at bounding box center [707, 34] width 1122 height 45
click at [846, 33] on input "search" at bounding box center [856, 34] width 159 height 32
type input "[PERSON_NAME]"
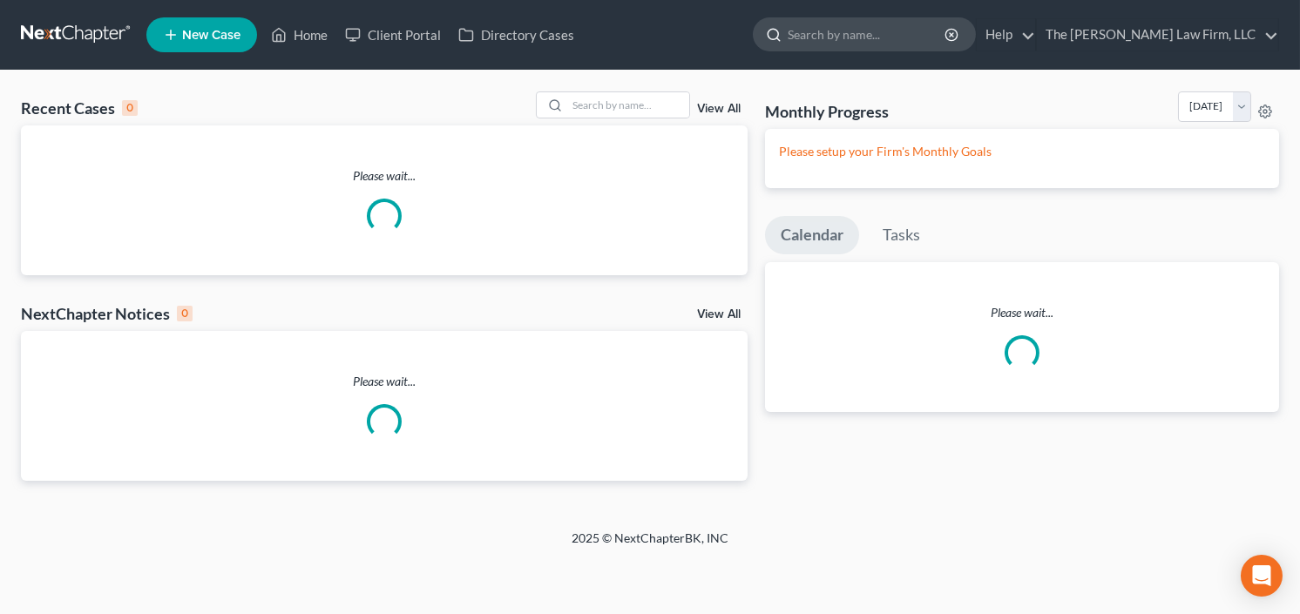
click at [890, 44] on input "search" at bounding box center [866, 34] width 159 height 32
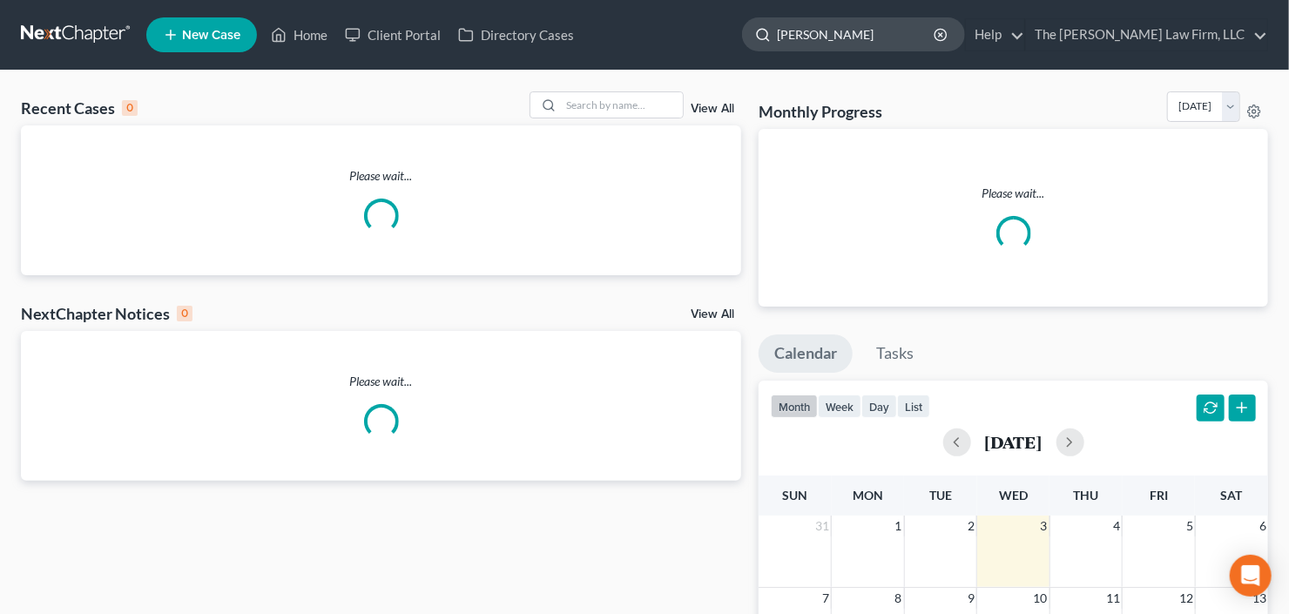
type input "[PERSON_NAME]"
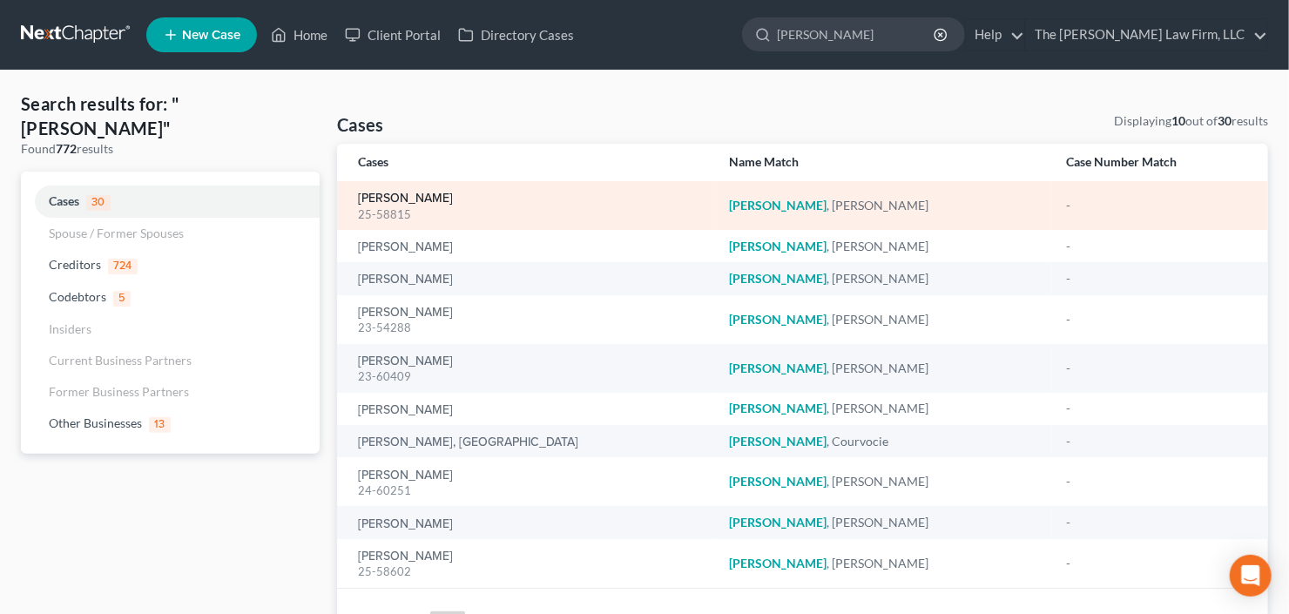
click at [385, 200] on link "[PERSON_NAME]" at bounding box center [405, 198] width 95 height 12
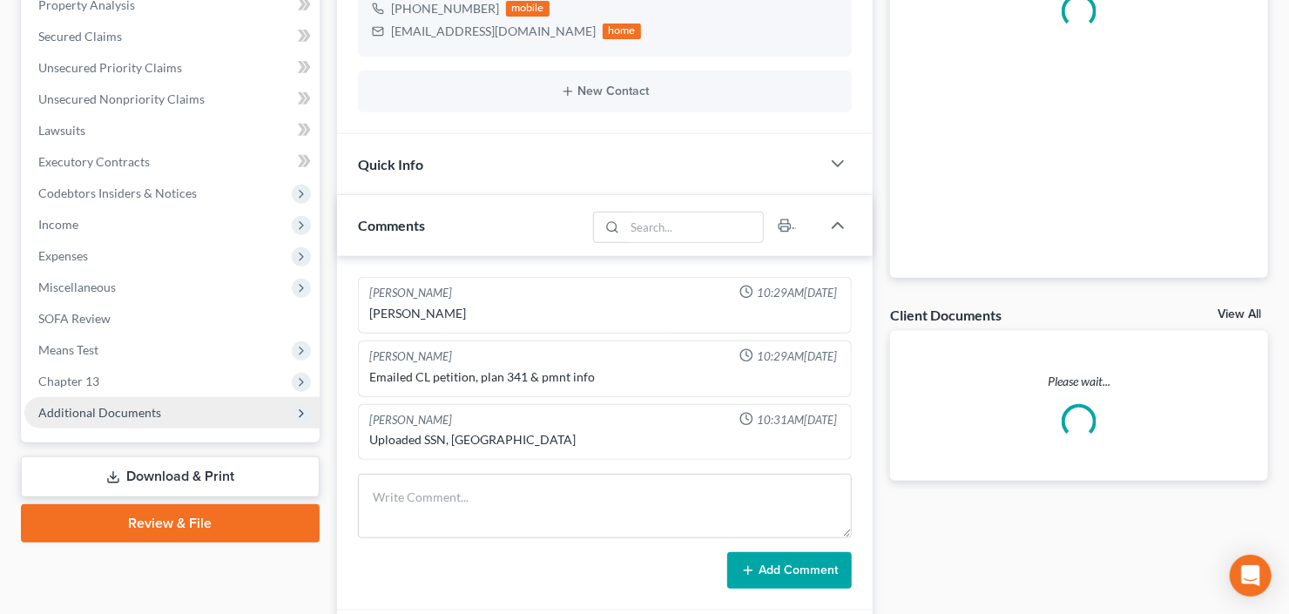
click at [125, 408] on span "Additional Documents" at bounding box center [99, 412] width 123 height 15
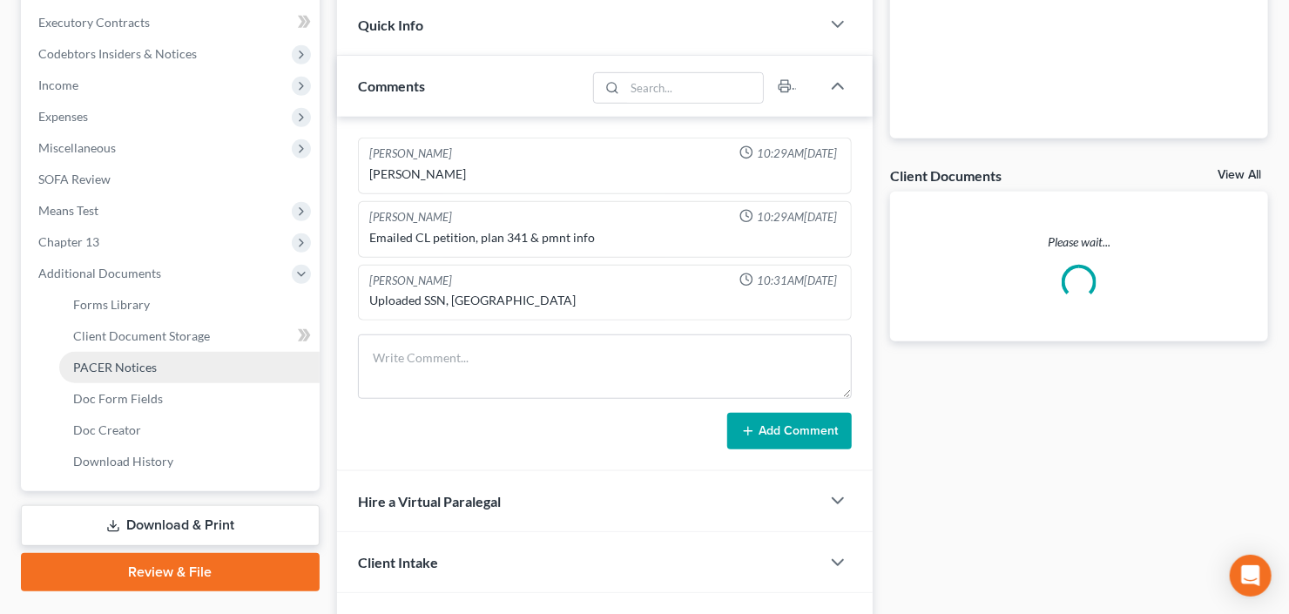
click at [124, 376] on link "PACER Notices" at bounding box center [189, 367] width 260 height 31
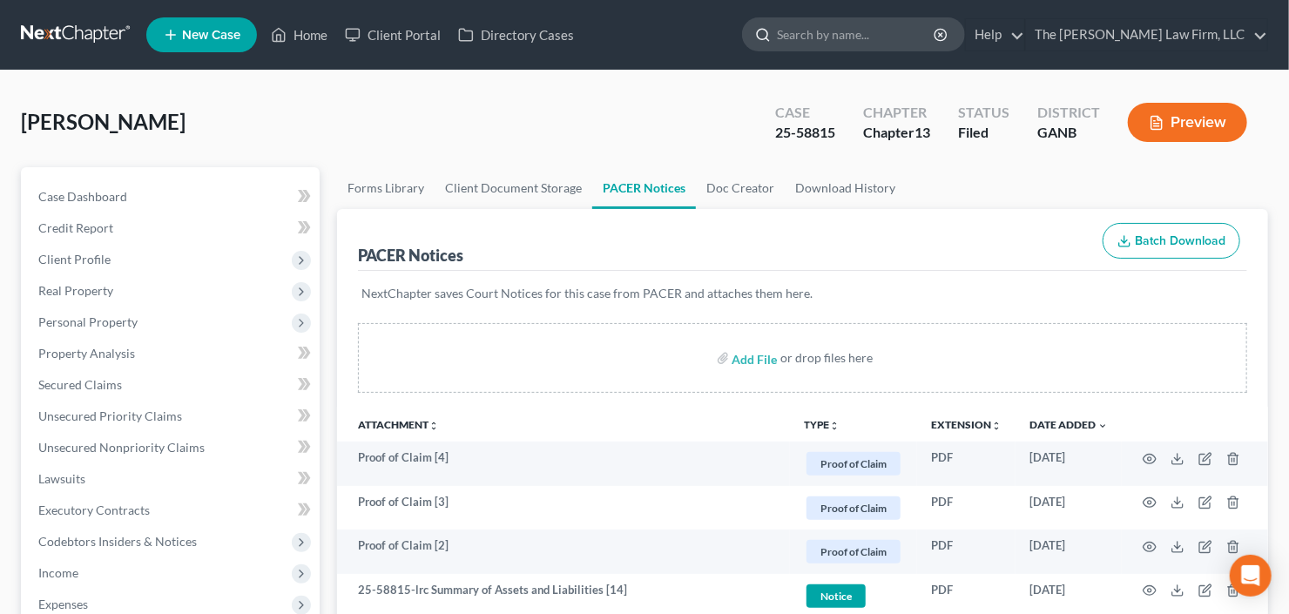
click at [886, 24] on input "search" at bounding box center [856, 34] width 159 height 32
type input "[PERSON_NAME]"
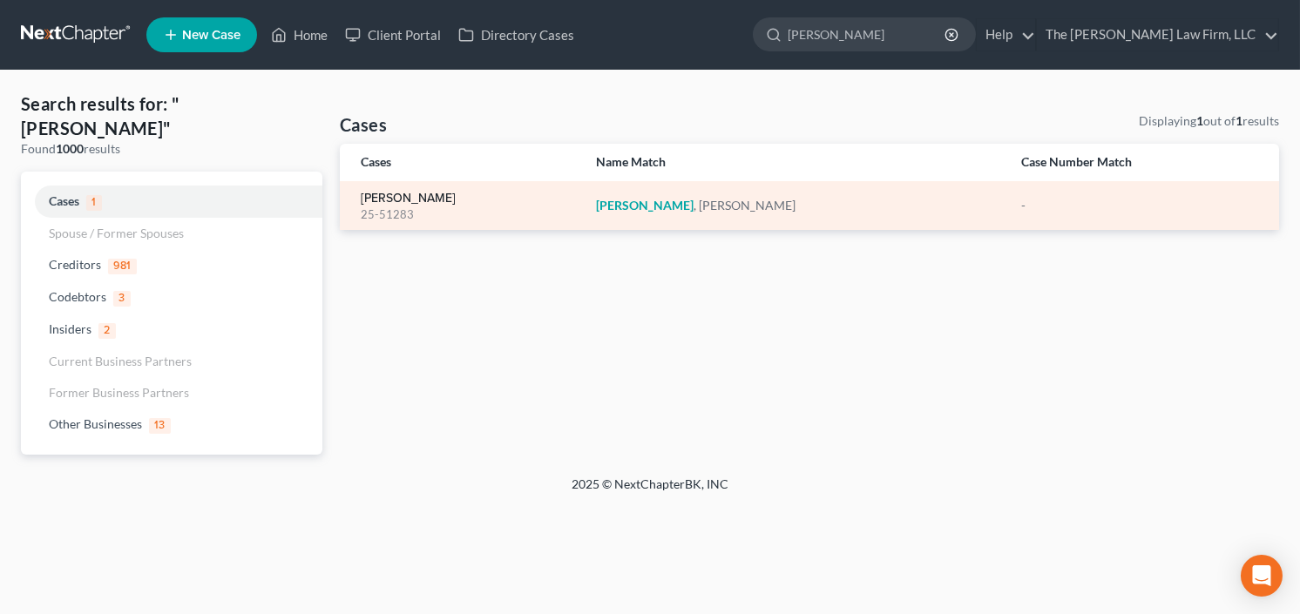
click at [381, 204] on link "[PERSON_NAME]" at bounding box center [408, 198] width 95 height 12
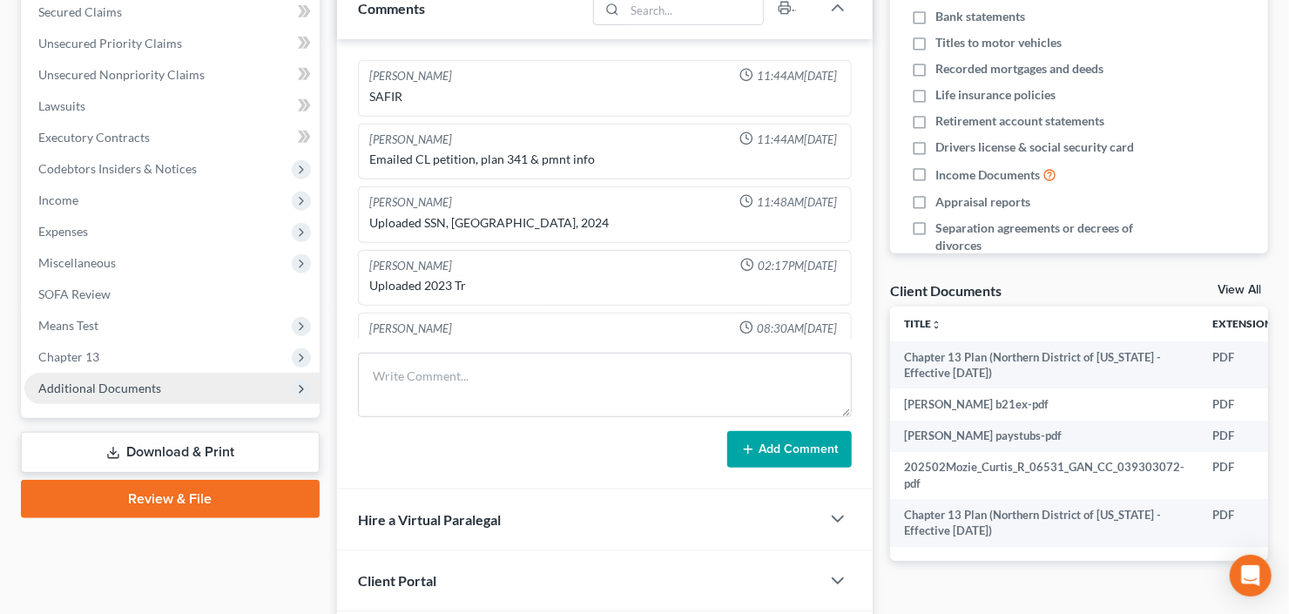
scroll to position [422, 0]
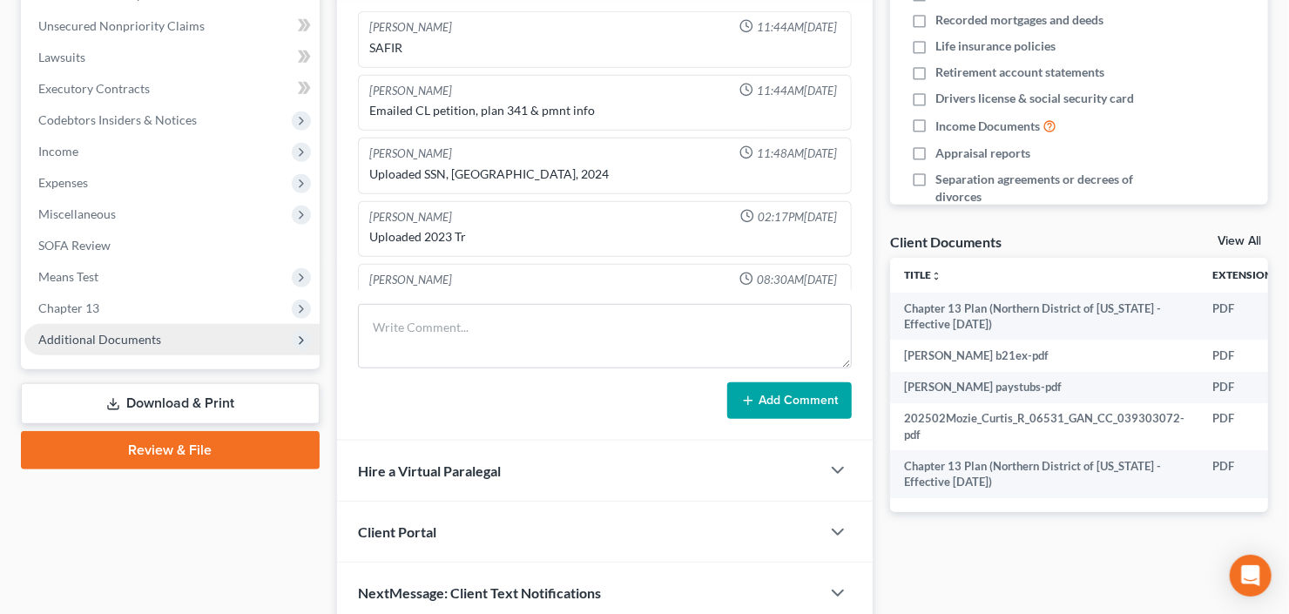
click at [74, 327] on span "Additional Documents" at bounding box center [171, 339] width 295 height 31
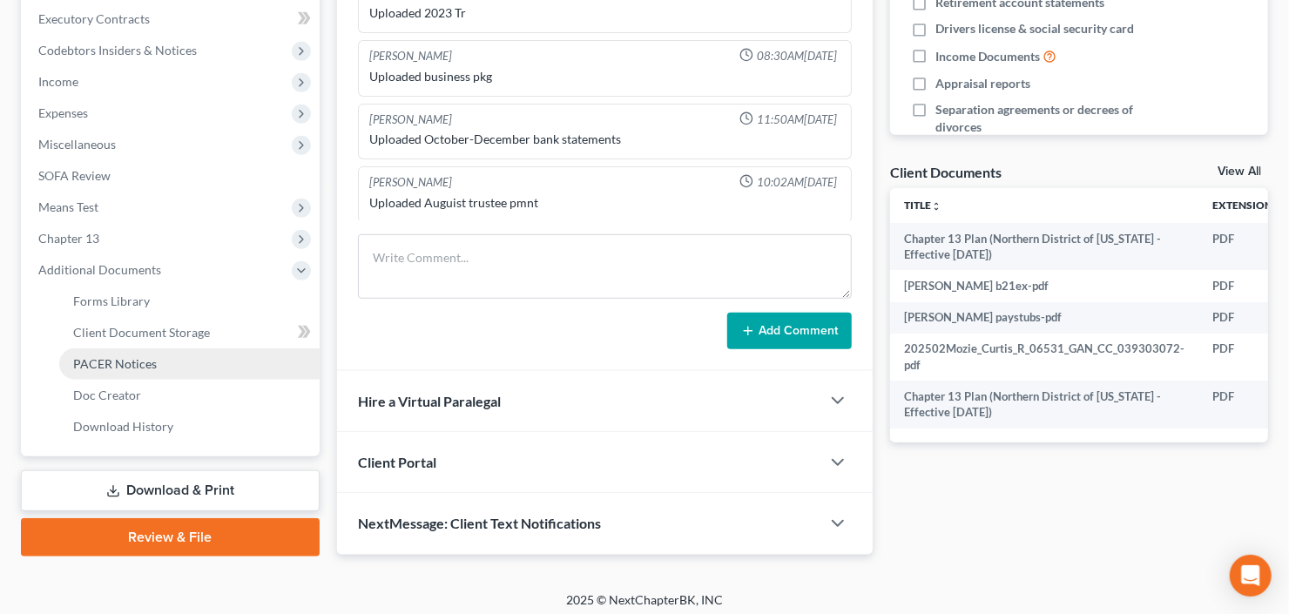
click at [102, 368] on span "PACER Notices" at bounding box center [115, 363] width 84 height 15
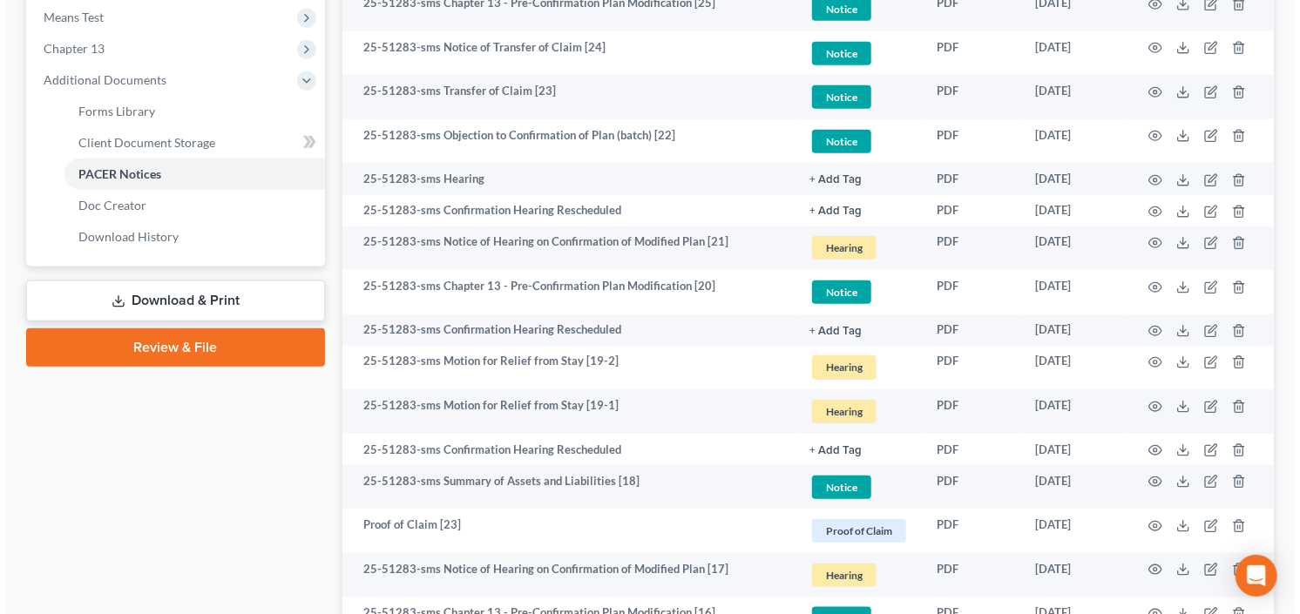
scroll to position [766, 0]
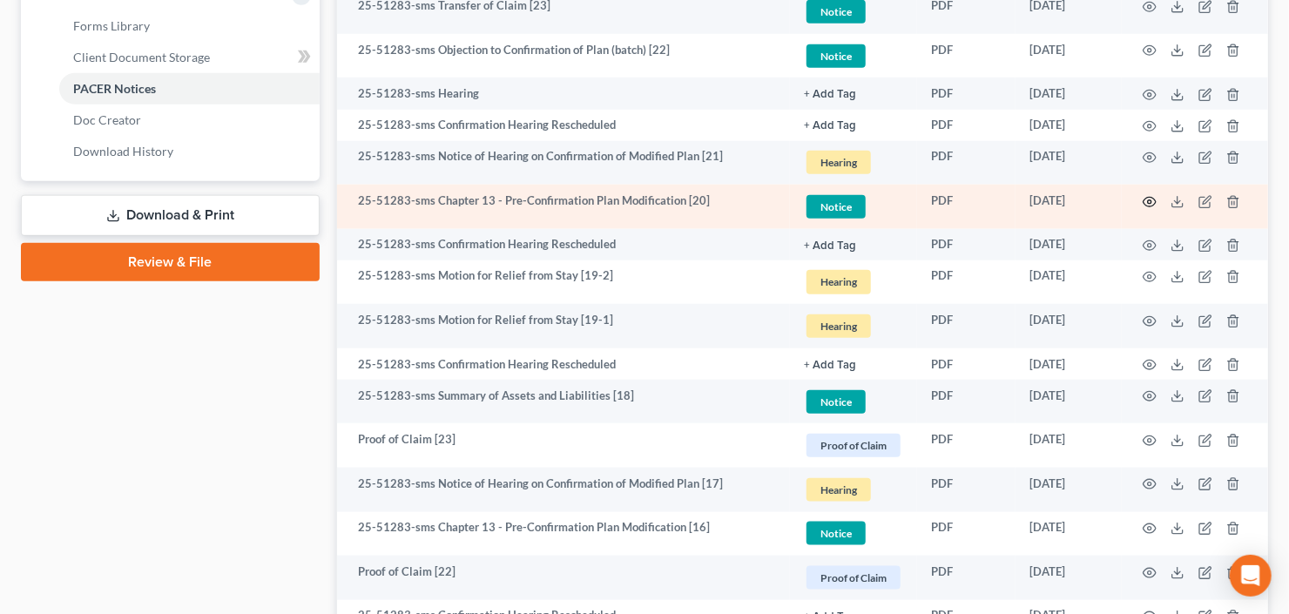
click at [1152, 202] on icon "button" at bounding box center [1150, 202] width 14 height 14
